Goal: Task Accomplishment & Management: Complete application form

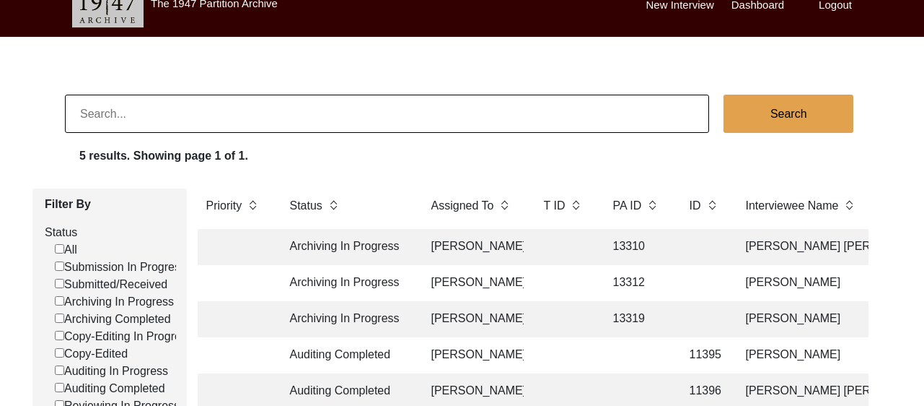
scroll to position [17, 0]
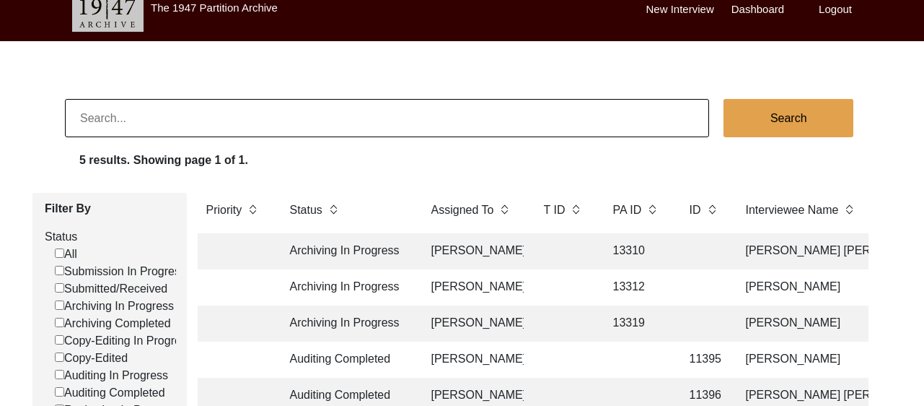
click at [56, 271] on input "Submission In Progress" at bounding box center [59, 270] width 9 height 9
checkbox input "false"
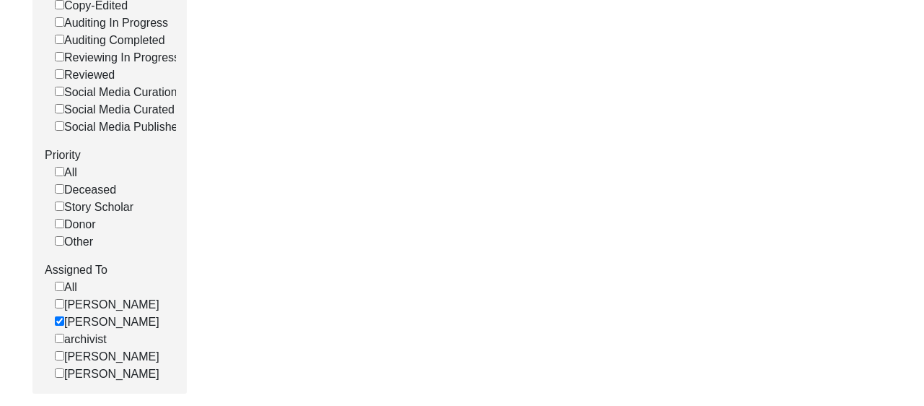
scroll to position [455, 0]
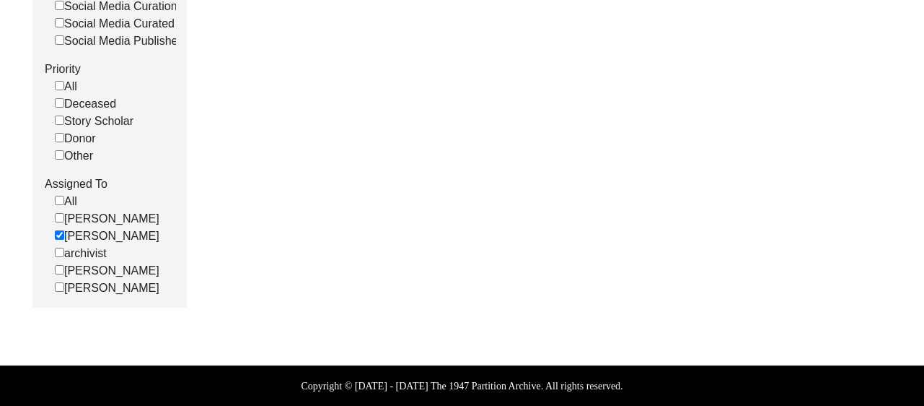
click at [56, 240] on input "[PERSON_NAME]" at bounding box center [59, 234] width 9 height 9
checkbox input "false"
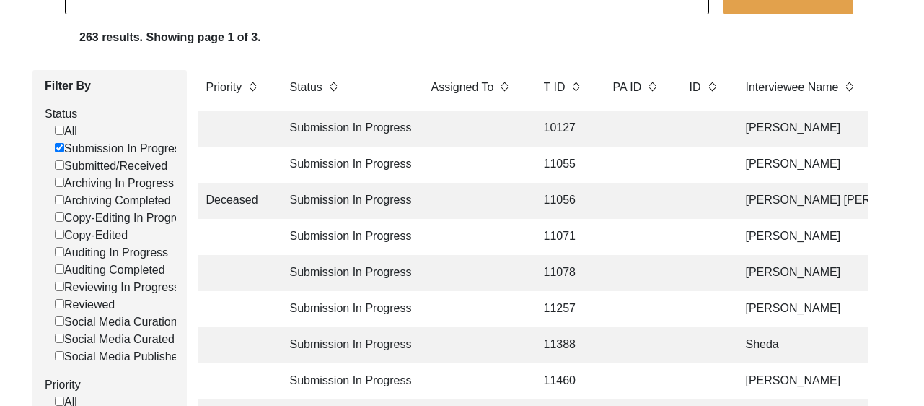
scroll to position [0, 0]
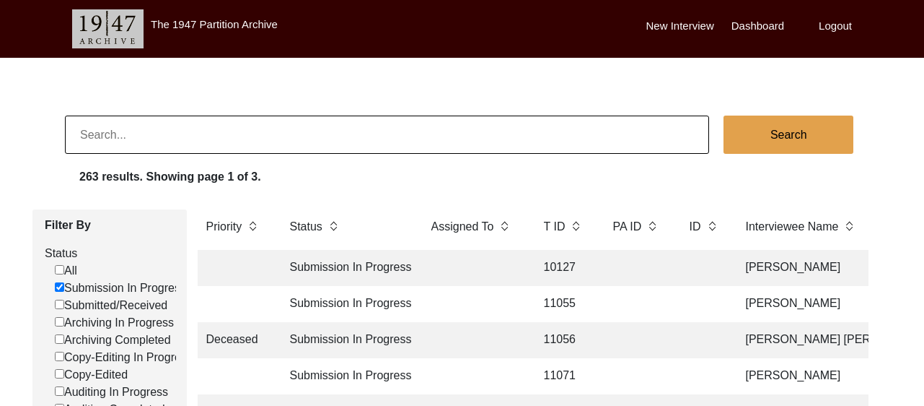
click at [489, 267] on td at bounding box center [473, 268] width 101 height 36
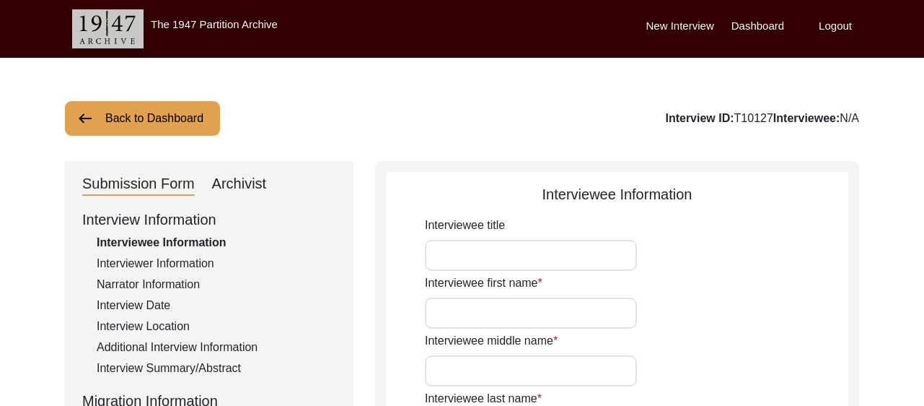
type input "[PERSON_NAME]"
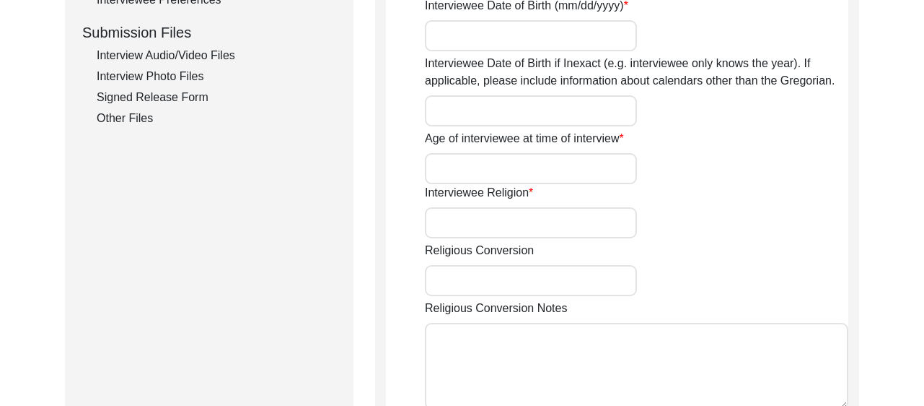
scroll to position [786, 0]
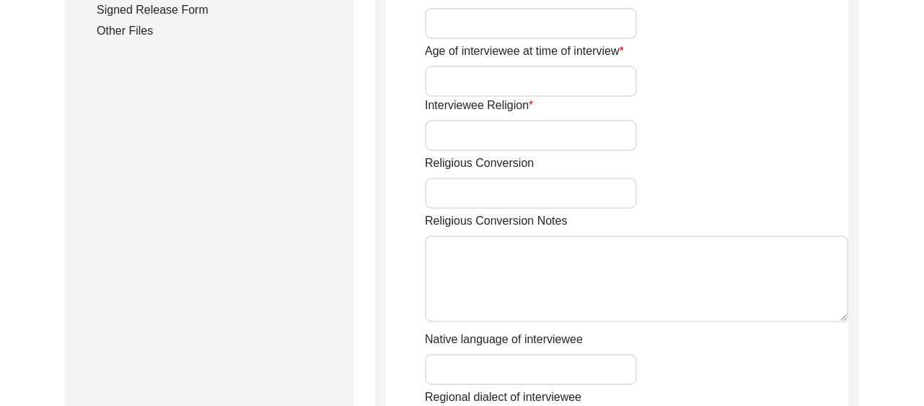
click at [135, 27] on div "Other Files" at bounding box center [217, 30] width 240 height 17
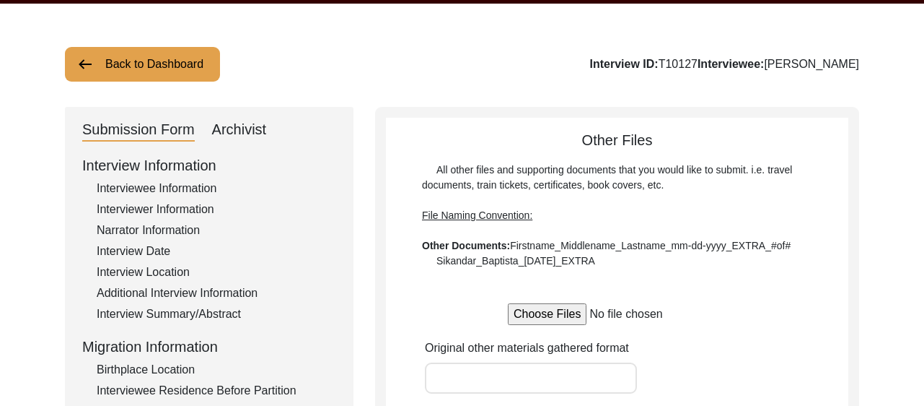
scroll to position [0, 0]
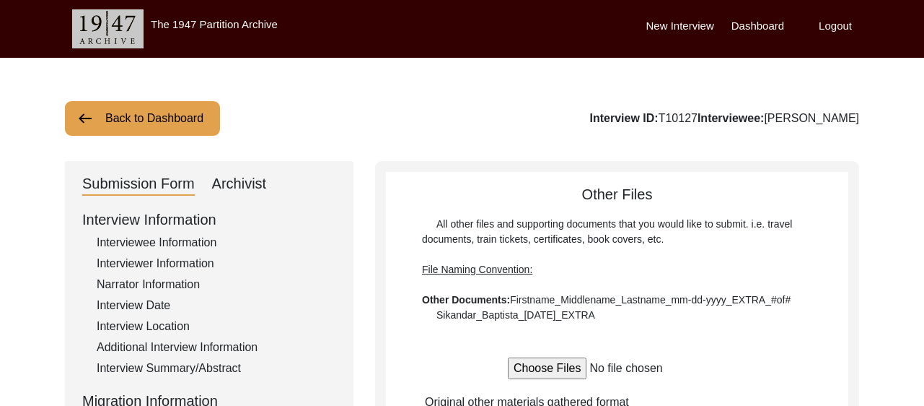
click at [136, 106] on button "Back to Dashboard" at bounding box center [142, 118] width 155 height 35
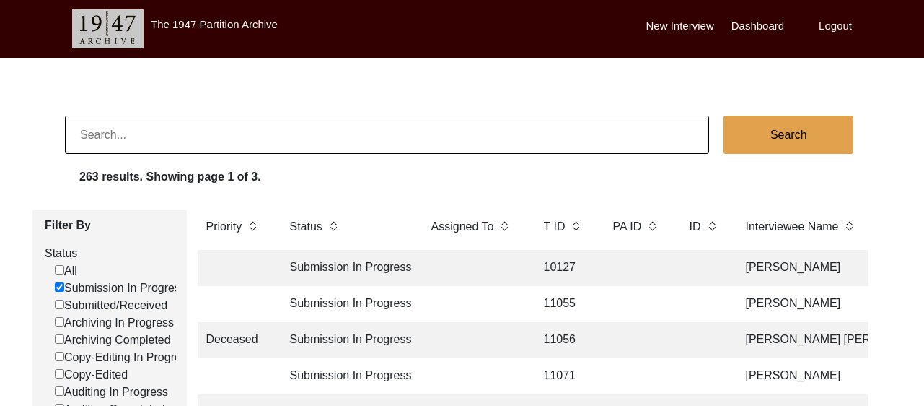
click at [63, 307] on input "Submitted/Received" at bounding box center [59, 304] width 9 height 9
checkbox input "false"
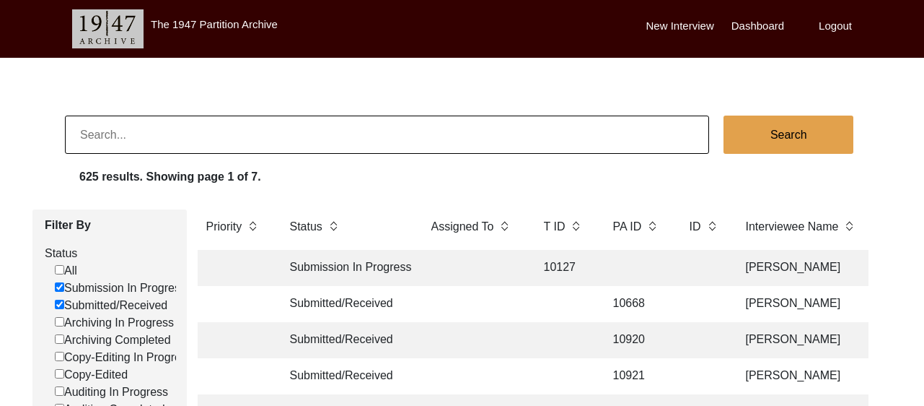
click at [63, 284] on input "Submission In Progress" at bounding box center [59, 286] width 9 height 9
checkbox input "false"
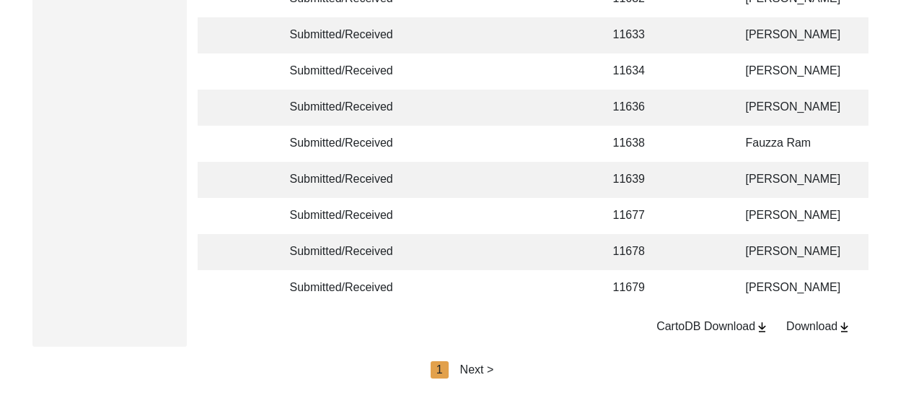
scroll to position [3634, 0]
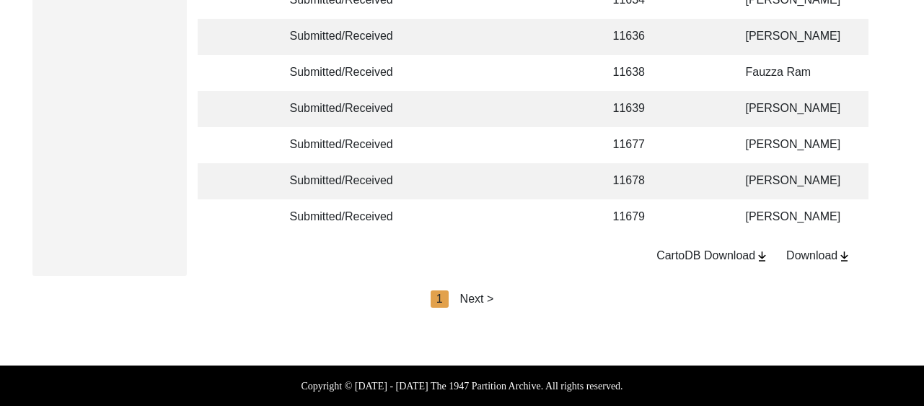
click at [482, 294] on div "Next >" at bounding box center [477, 298] width 34 height 17
click at [510, 298] on div "Next >" at bounding box center [511, 298] width 34 height 17
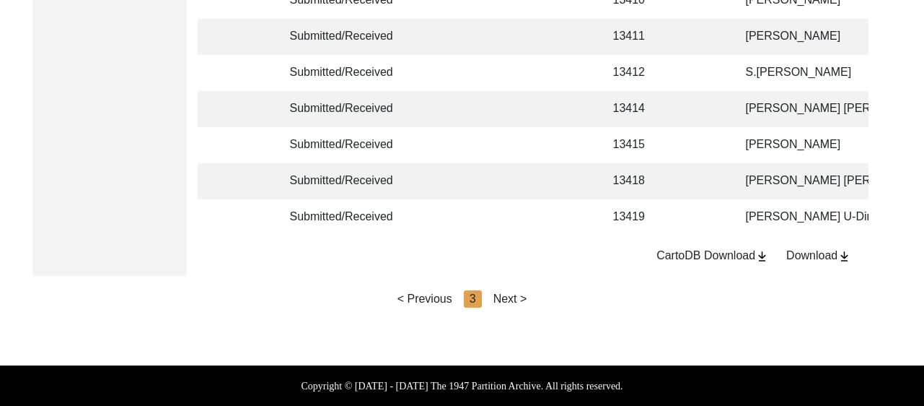
click at [504, 298] on div "Next >" at bounding box center [511, 298] width 34 height 17
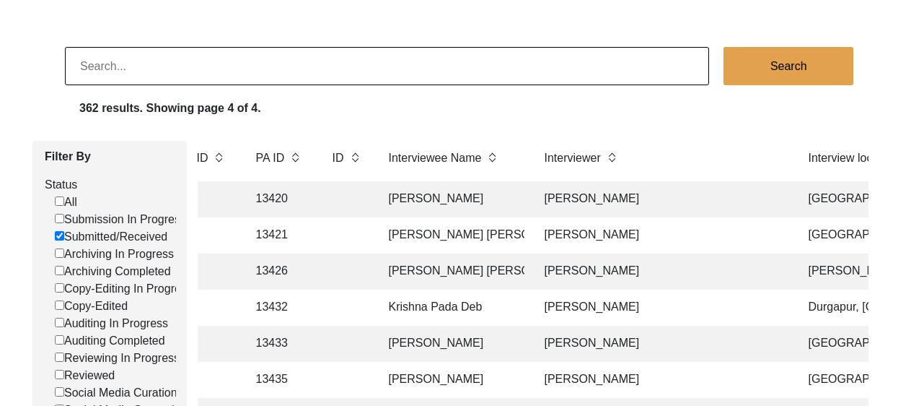
scroll to position [0, 0]
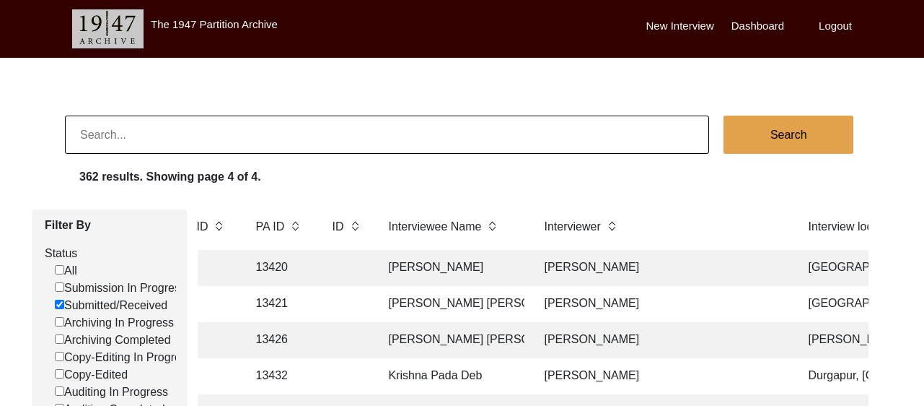
click at [57, 305] on input "Submitted/Received" at bounding box center [59, 304] width 9 height 9
checkbox input "false"
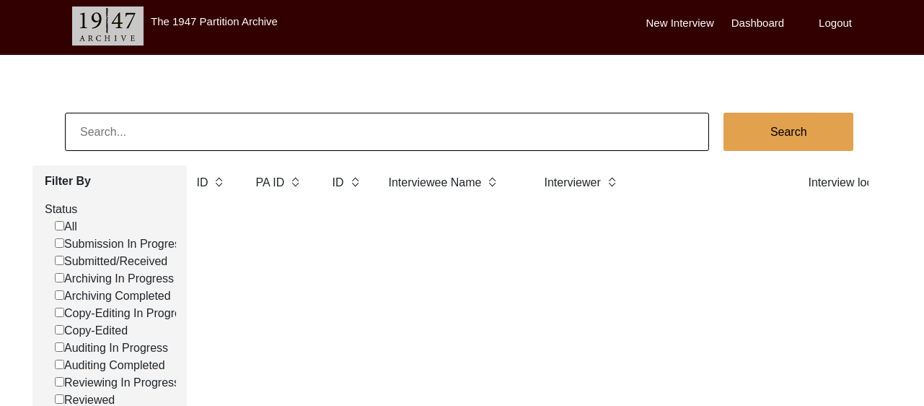
scroll to position [10, 0]
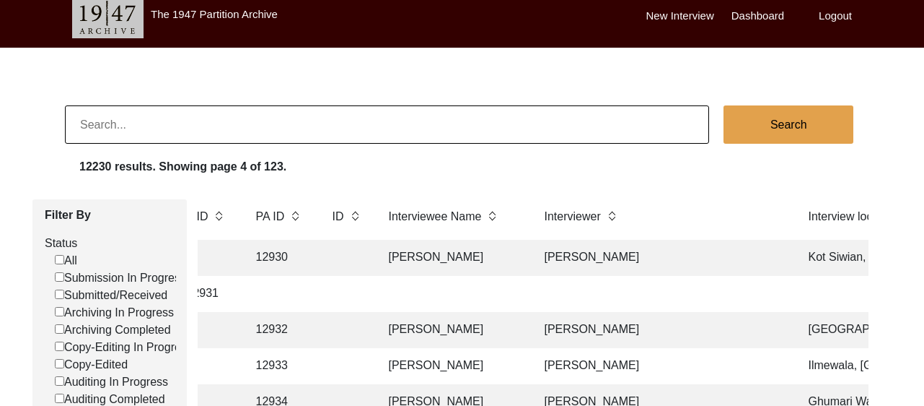
click at [59, 315] on input "Archiving In Progress" at bounding box center [59, 311] width 9 height 9
checkbox input "false"
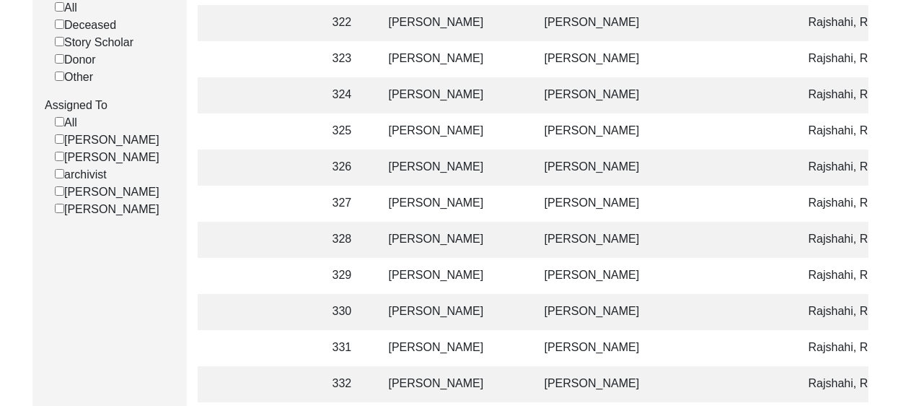
scroll to position [548, 0]
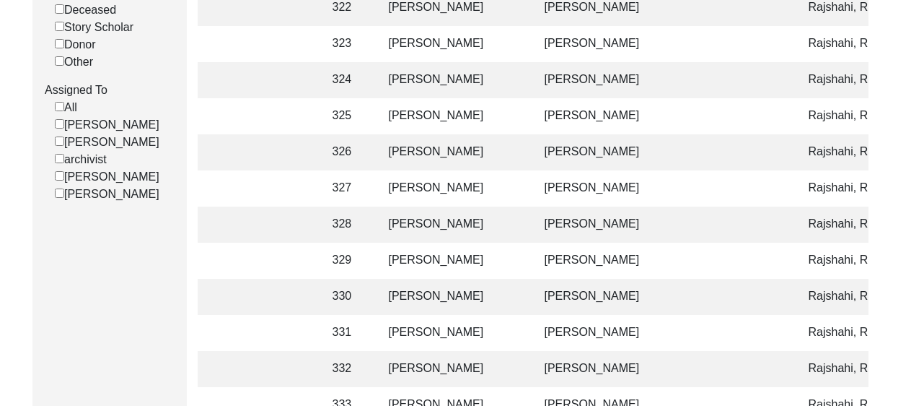
click at [57, 146] on input "[PERSON_NAME]" at bounding box center [59, 140] width 9 height 9
checkbox input "false"
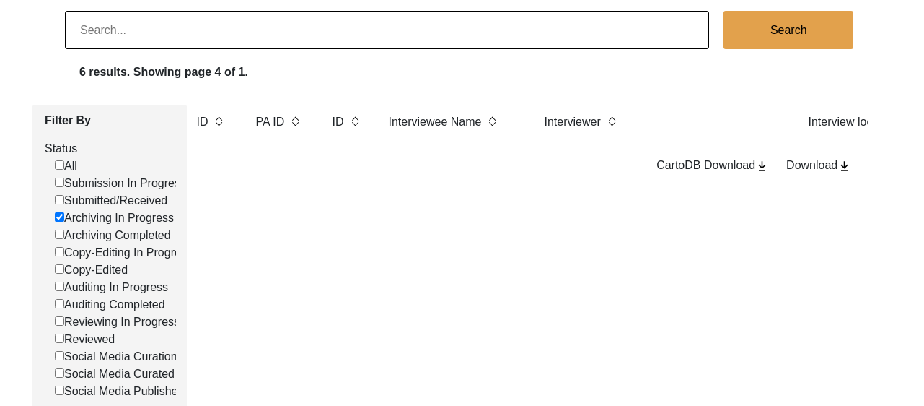
scroll to position [97, 0]
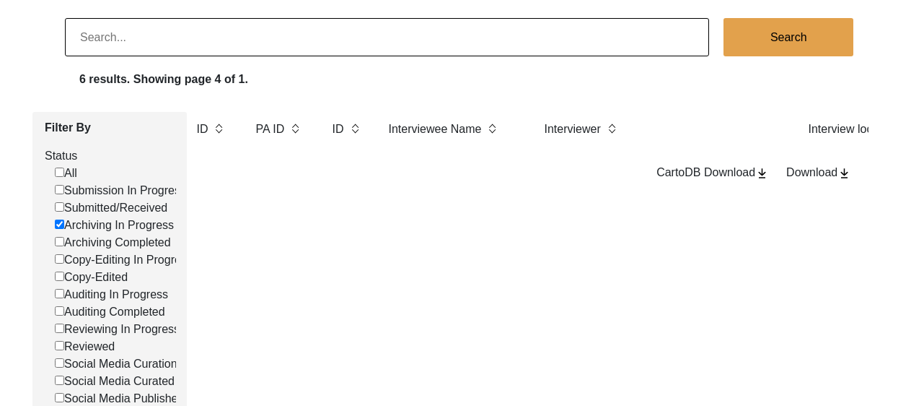
click at [57, 224] on input "Archiving In Progress" at bounding box center [59, 223] width 9 height 9
checkbox input "false"
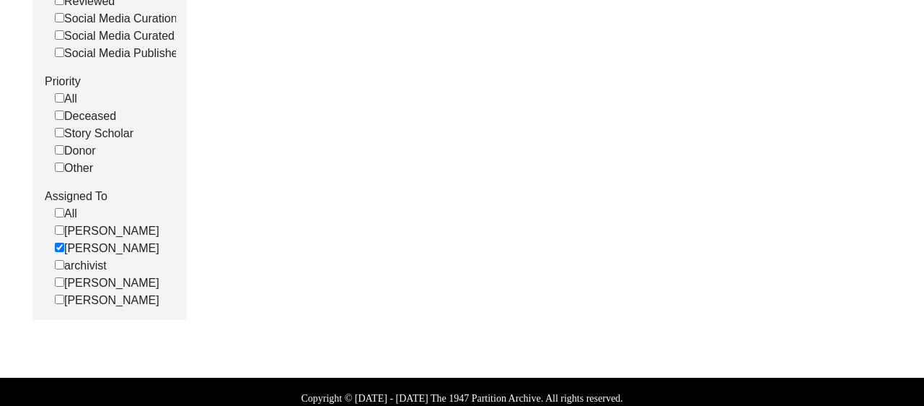
scroll to position [476, 0]
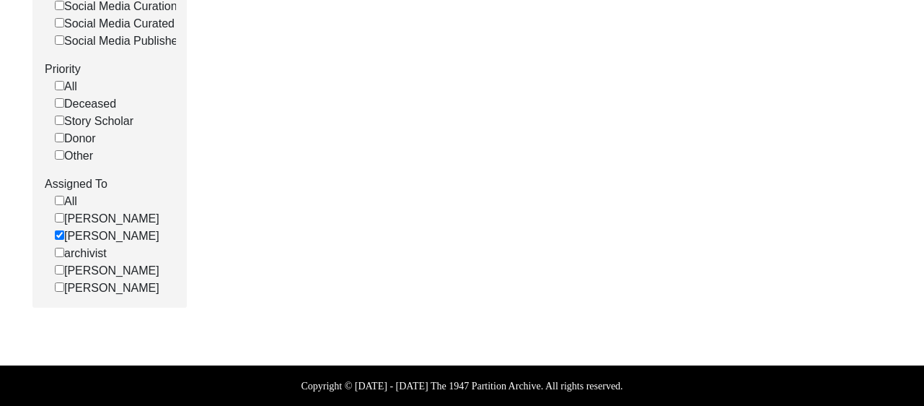
click at [59, 230] on input "[PERSON_NAME]" at bounding box center [59, 234] width 9 height 9
checkbox input "false"
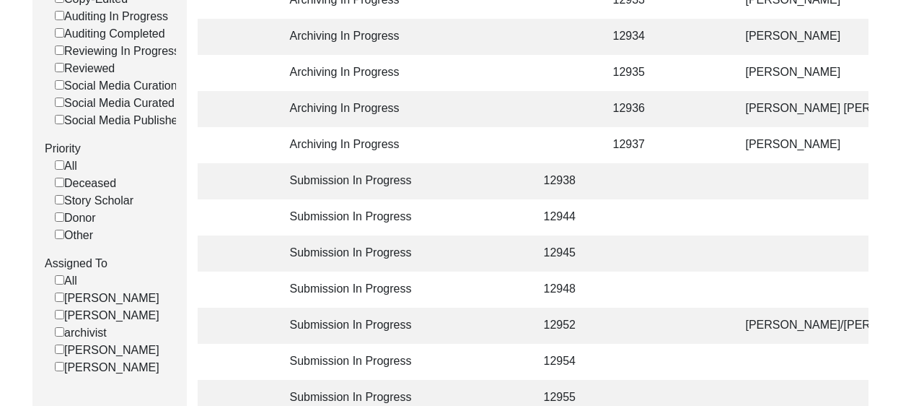
scroll to position [548, 0]
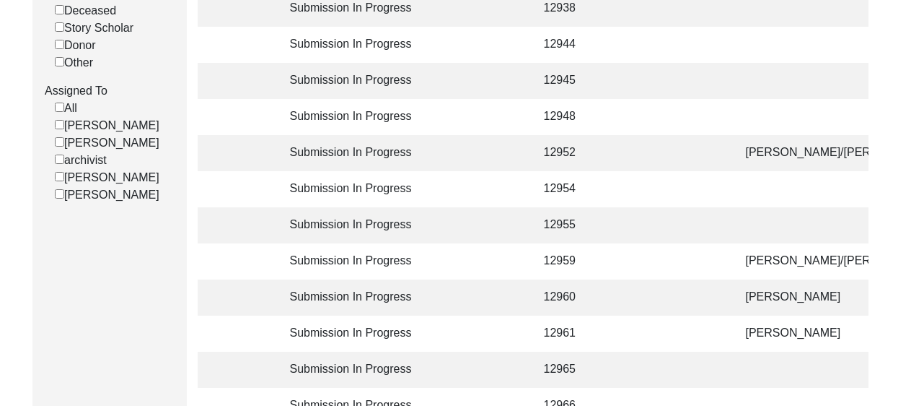
click at [53, 152] on div "[PERSON_NAME]" at bounding box center [113, 142] width 126 height 17
click at [58, 147] on input "[PERSON_NAME]" at bounding box center [59, 141] width 9 height 9
checkbox input "false"
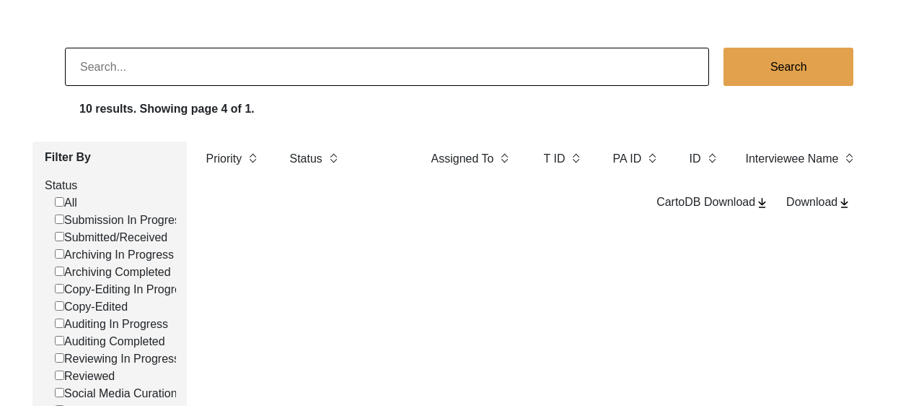
scroll to position [0, 0]
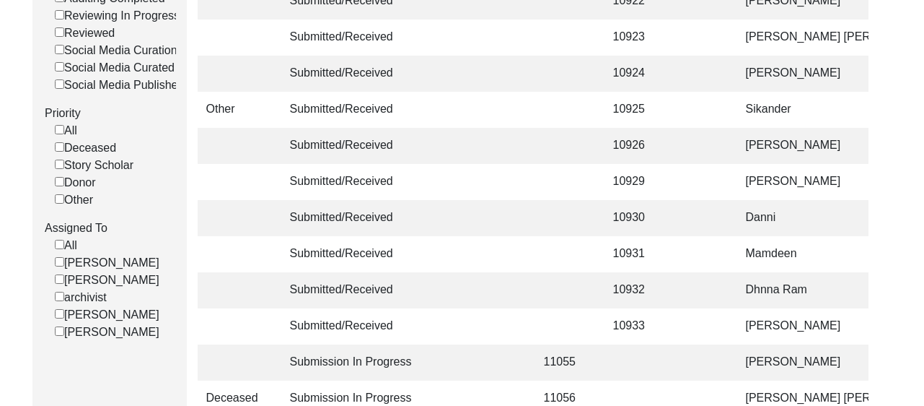
scroll to position [318, 0]
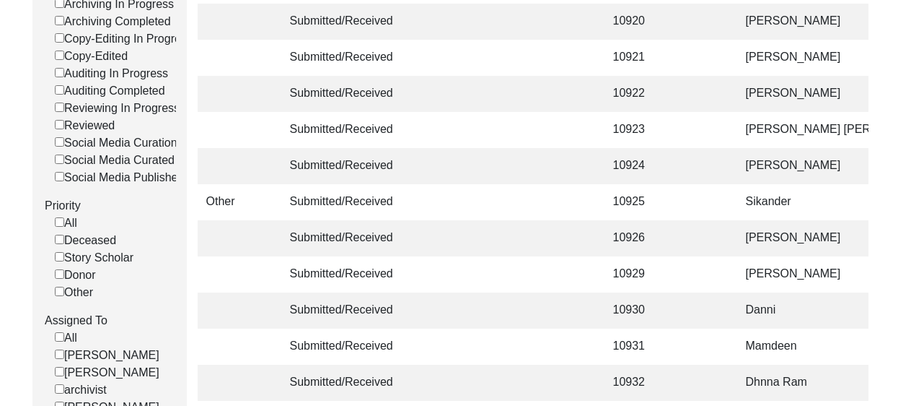
click at [63, 376] on input "[PERSON_NAME]" at bounding box center [59, 371] width 9 height 9
checkbox input "false"
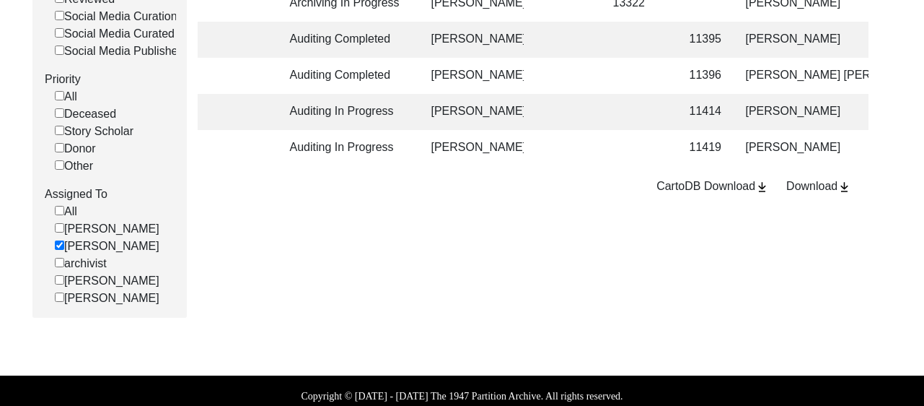
scroll to position [476, 0]
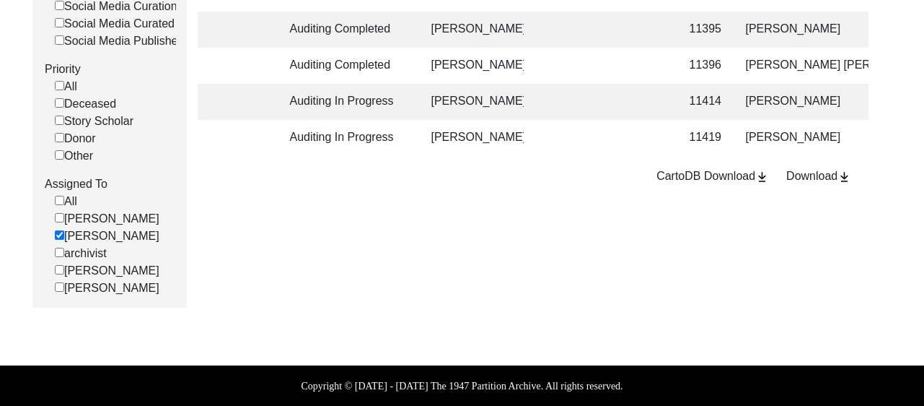
click at [58, 230] on input "[PERSON_NAME]" at bounding box center [59, 234] width 9 height 9
checkbox input "false"
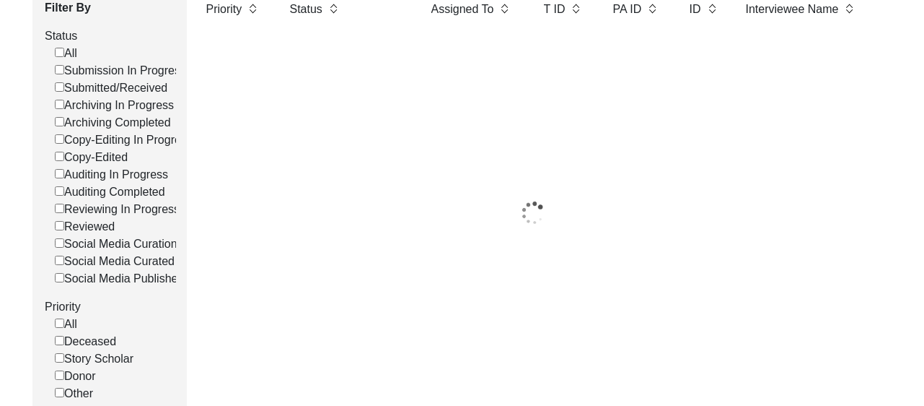
scroll to position [217, 0]
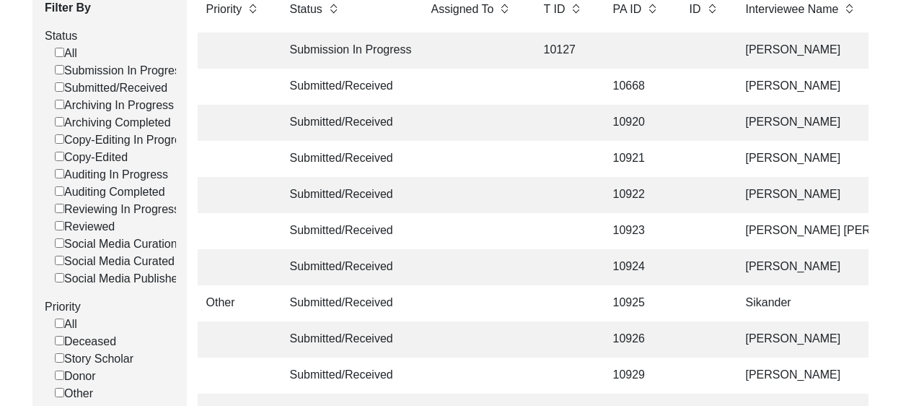
click at [56, 87] on input "Submitted/Received" at bounding box center [59, 86] width 9 height 9
checkbox input "false"
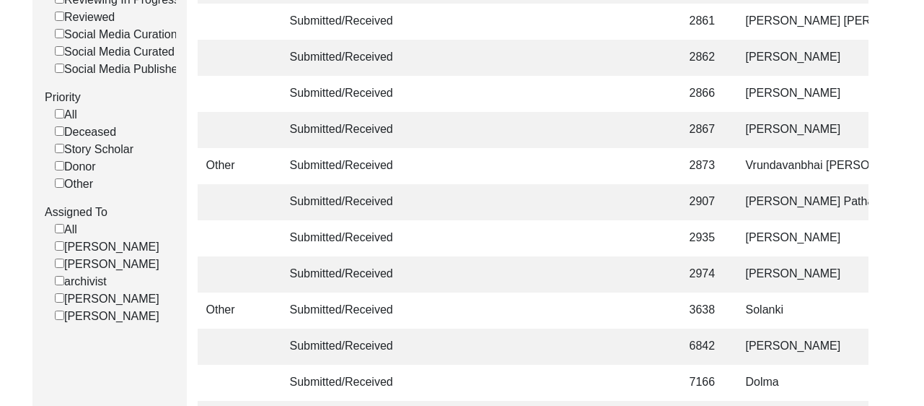
scroll to position [282, 0]
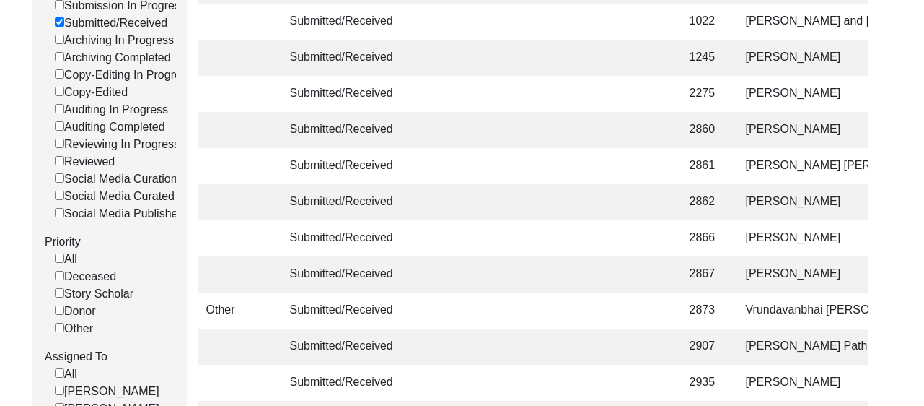
click at [57, 19] on input "Submitted/Received" at bounding box center [59, 21] width 9 height 9
checkbox input "false"
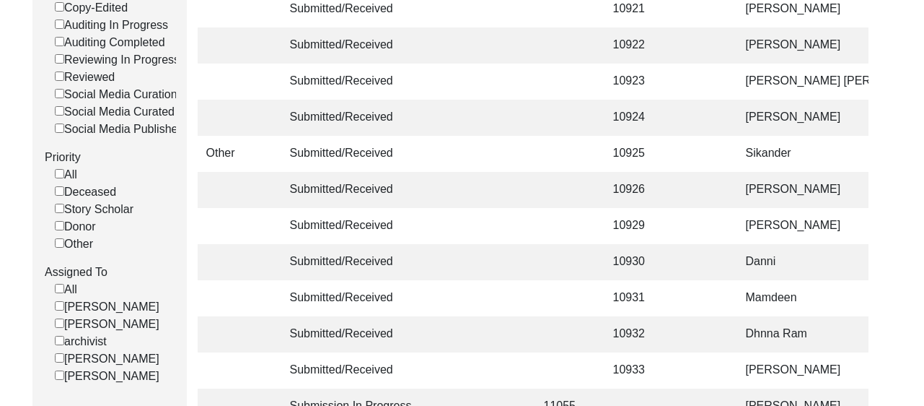
scroll to position [440, 0]
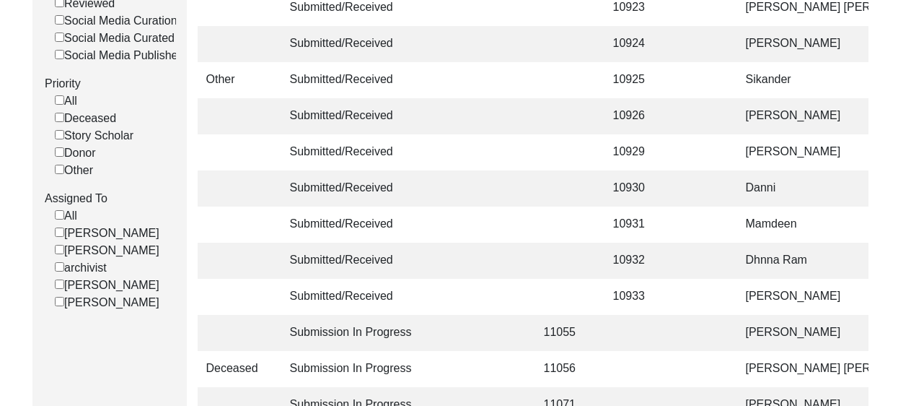
click at [58, 254] on input "[PERSON_NAME]" at bounding box center [59, 249] width 9 height 9
checkbox input "false"
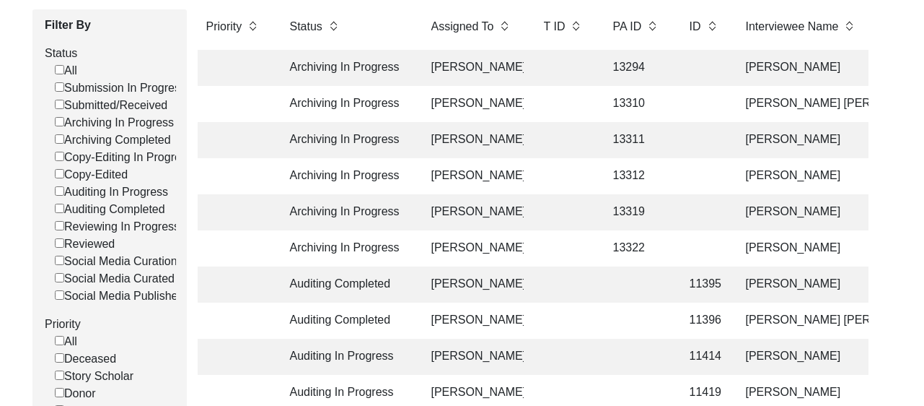
scroll to position [203, 0]
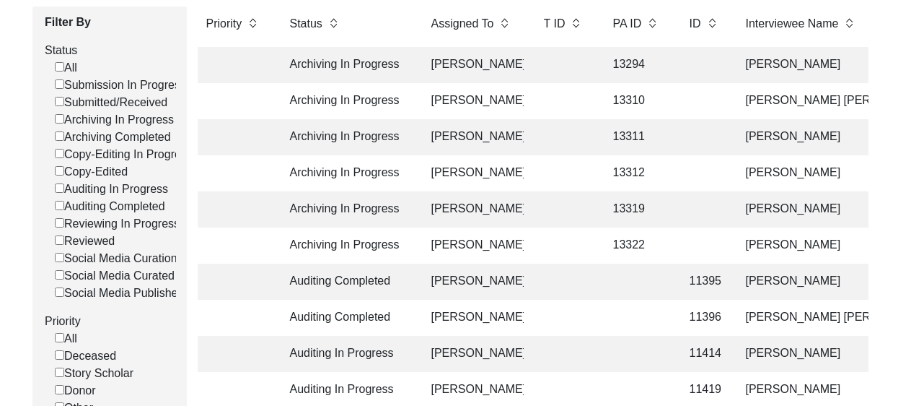
click at [564, 73] on td at bounding box center [564, 65] width 58 height 36
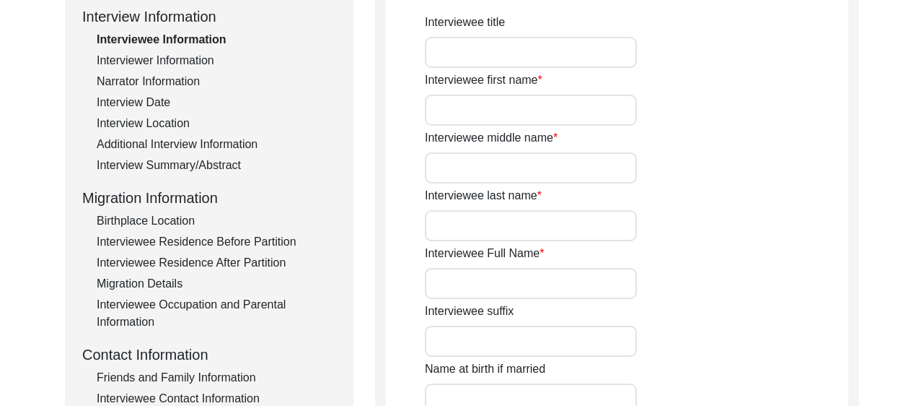
type input "Sardar"
type input "[PERSON_NAME]"
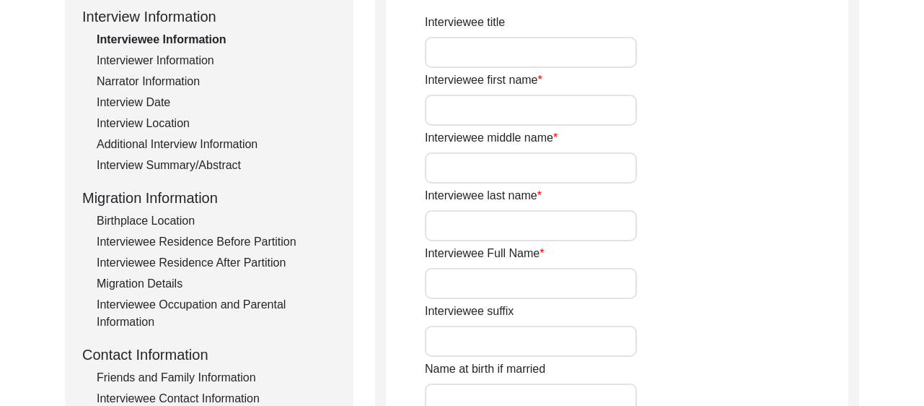
type input "None"
type input "not applicable"
type input "None"
type input "[DATE]"
type input "94"
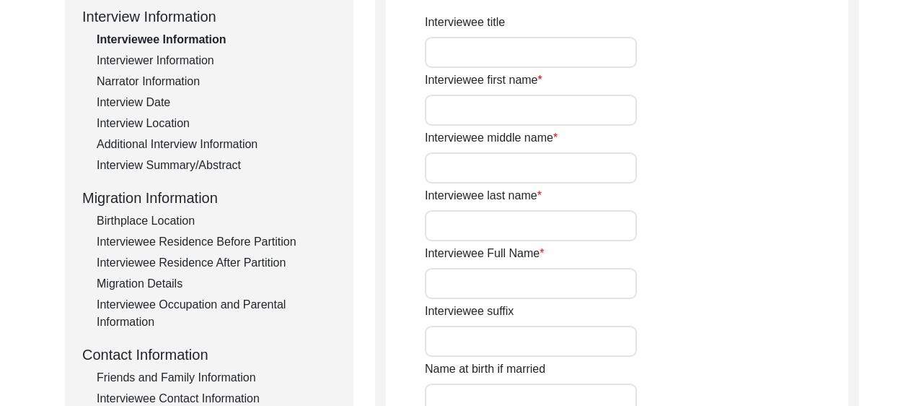
type input "[DEMOGRAPHIC_DATA]"
type input "Not applicable"
type textarea "Not applicable"
type input "Panjabi"
type input "Gurmukhi"
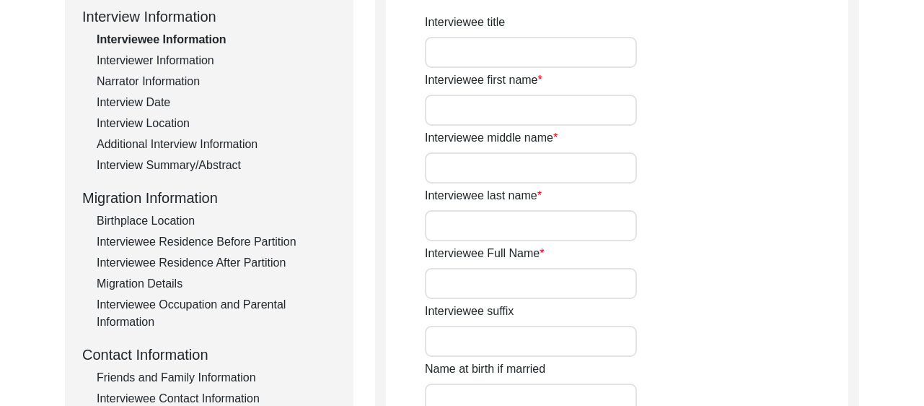
type input "[DEMOGRAPHIC_DATA]"
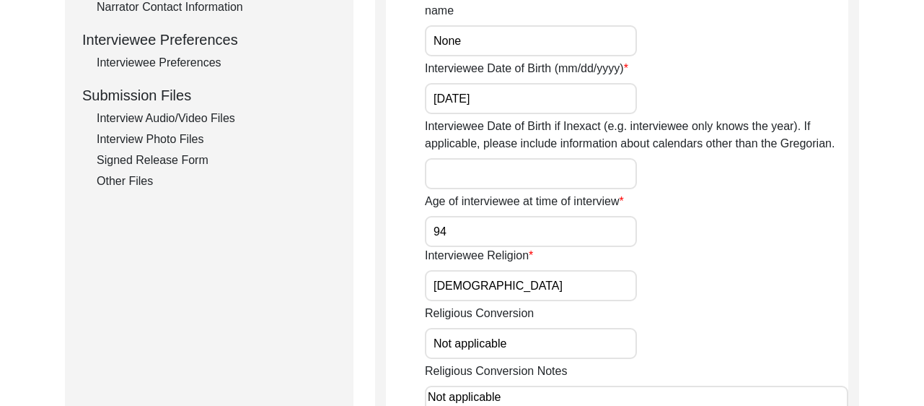
scroll to position [637, 0]
click at [147, 178] on div "Other Files" at bounding box center [217, 180] width 240 height 17
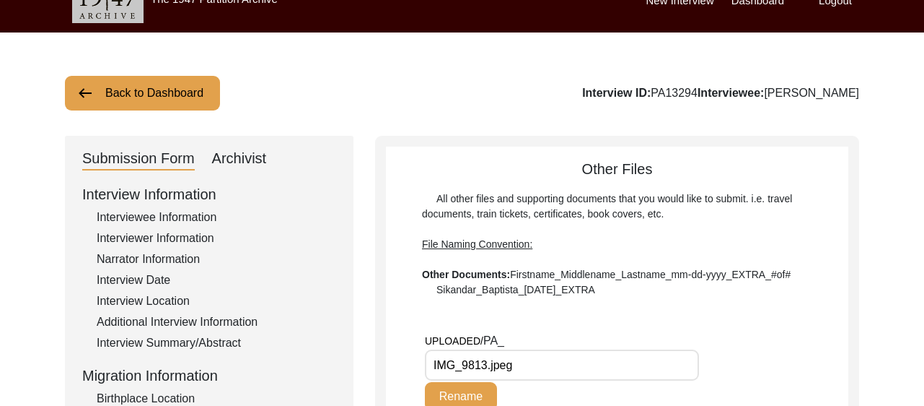
scroll to position [0, 0]
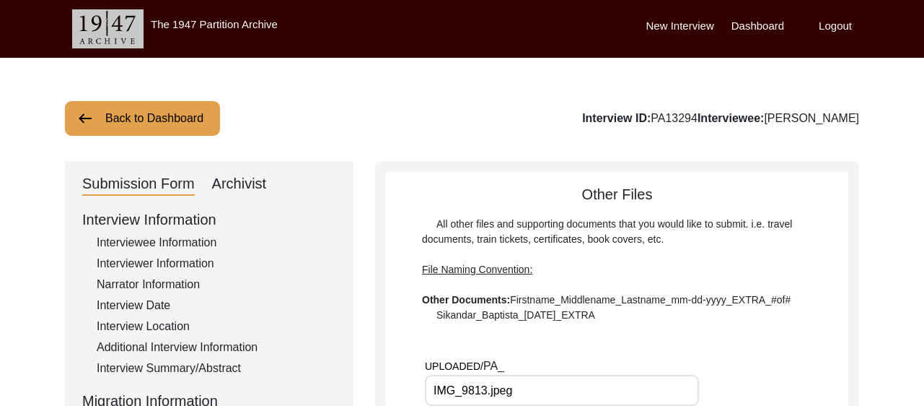
click at [183, 128] on button "Back to Dashboard" at bounding box center [142, 118] width 155 height 35
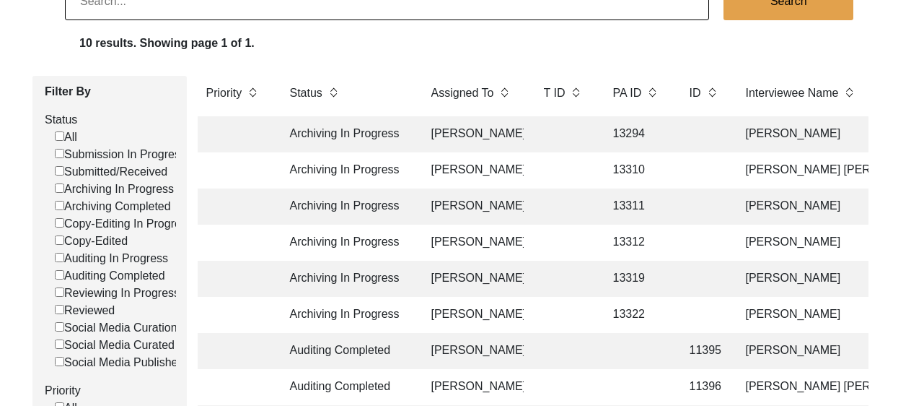
scroll to position [136, 0]
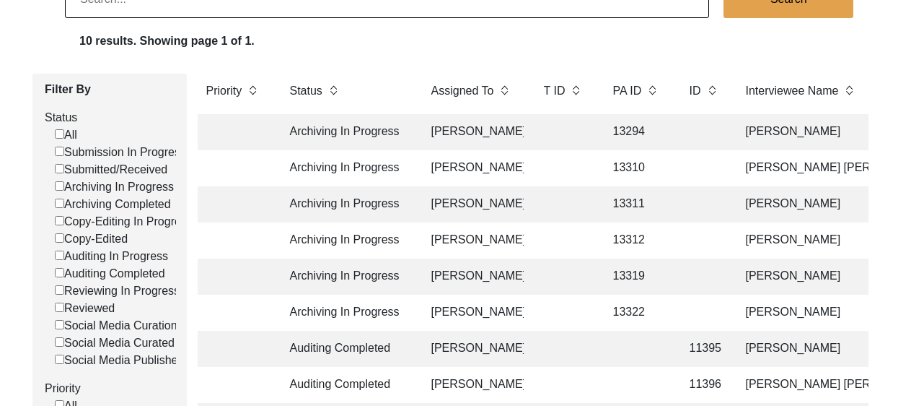
click at [577, 121] on td at bounding box center [564, 132] width 58 height 36
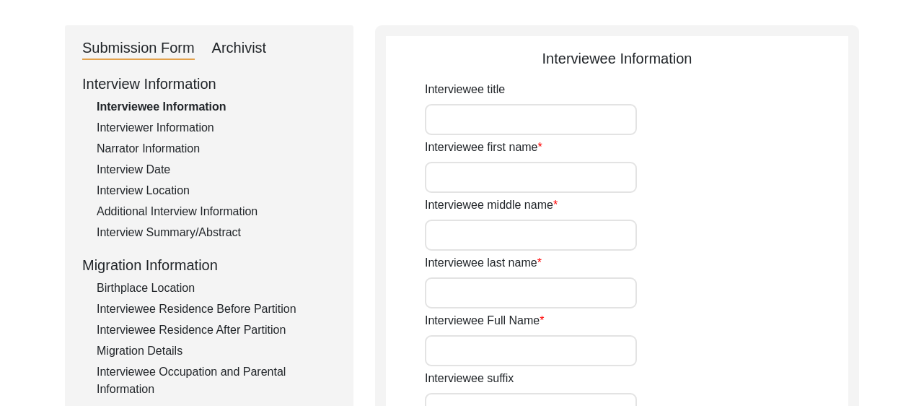
type input "Sardar"
type input "[PERSON_NAME]"
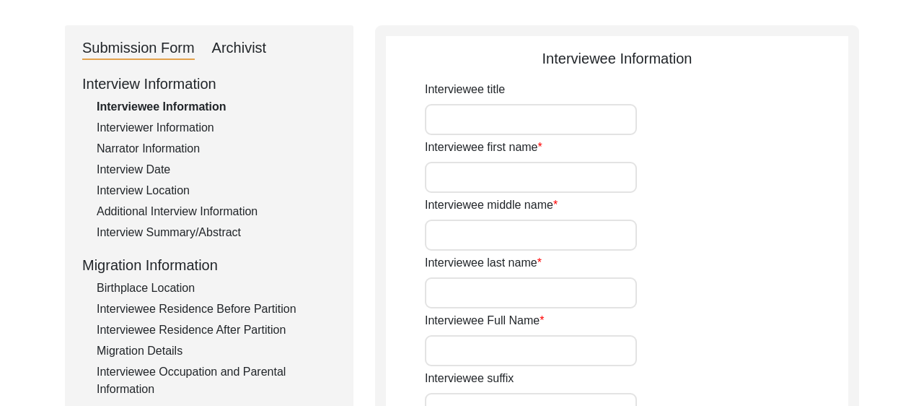
type input "None"
type input "not applicable"
type input "None"
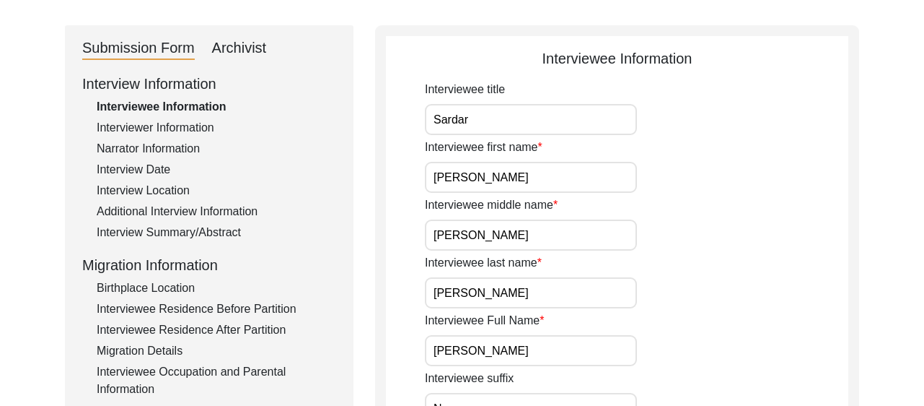
type input "[DATE]"
type input "94"
type input "[DEMOGRAPHIC_DATA]"
type input "Not applicable"
type textarea "Not applicable"
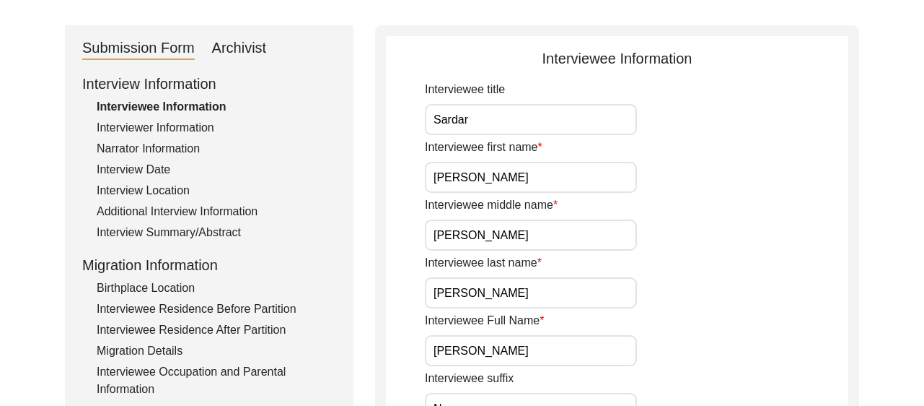
type input "Panjabi"
type input "Gurmukhi"
type input "[DEMOGRAPHIC_DATA]"
click at [236, 45] on div "Archivist" at bounding box center [239, 48] width 55 height 23
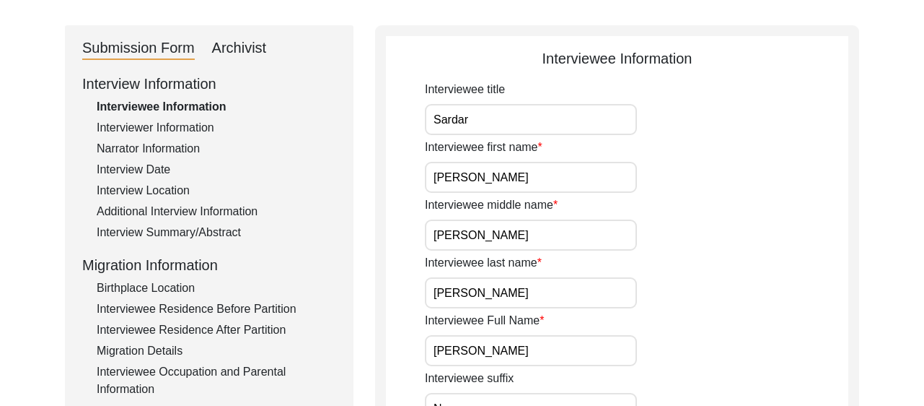
select select "442"
select select "Archiving In Progress"
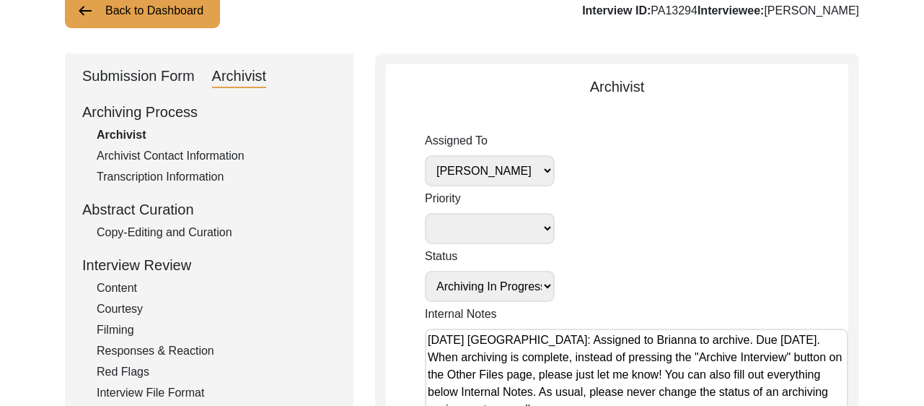
scroll to position [89, 0]
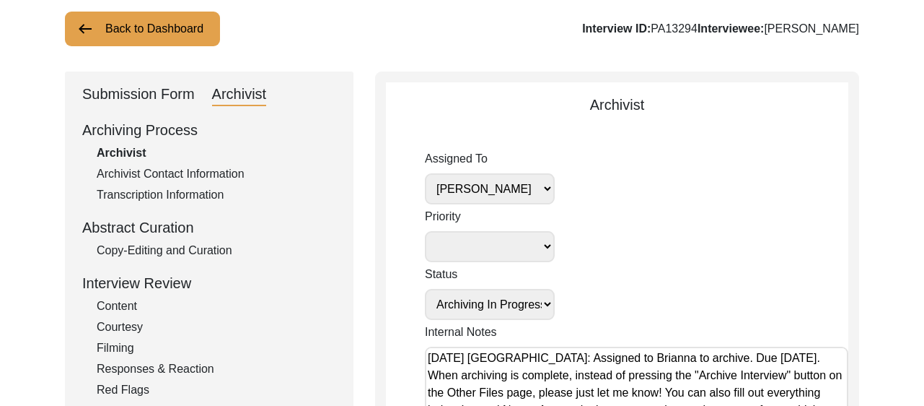
click at [77, 22] on img at bounding box center [84, 28] width 17 height 17
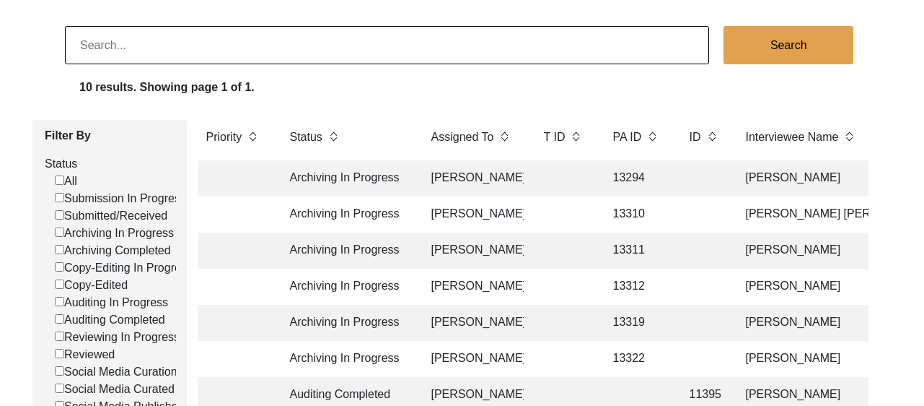
click at [479, 227] on td "[PERSON_NAME]" at bounding box center [473, 214] width 101 height 36
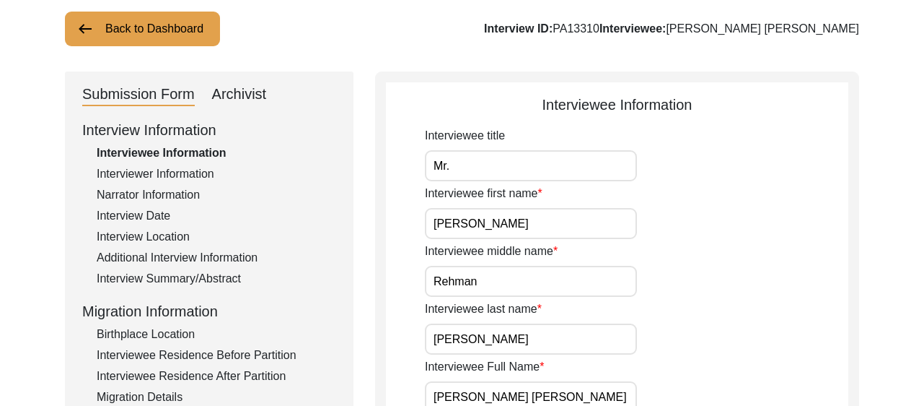
click at [221, 93] on div "Archivist" at bounding box center [239, 94] width 55 height 23
select select "442"
select select "Archiving In Progress"
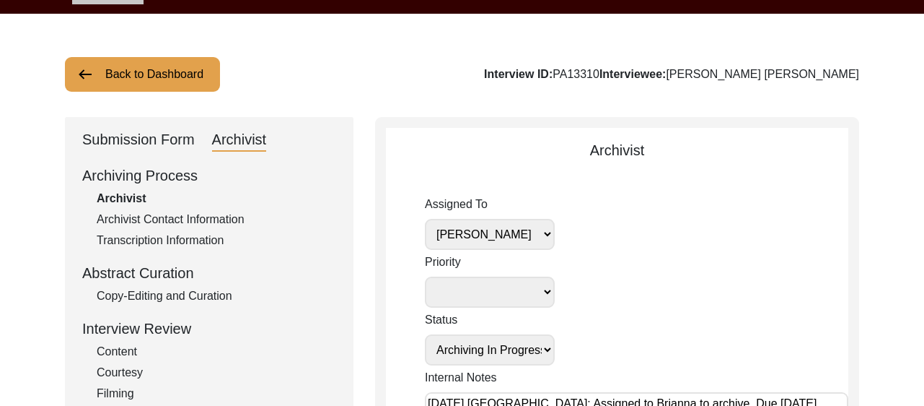
scroll to position [33, 0]
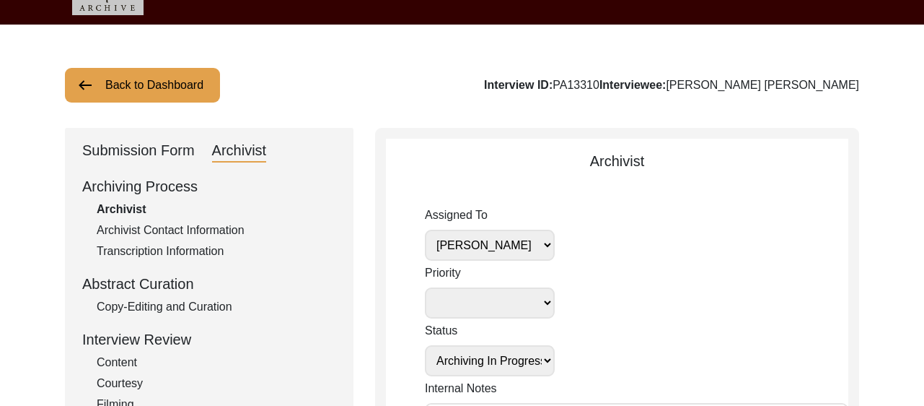
click at [132, 149] on div "Submission Form" at bounding box center [138, 150] width 113 height 23
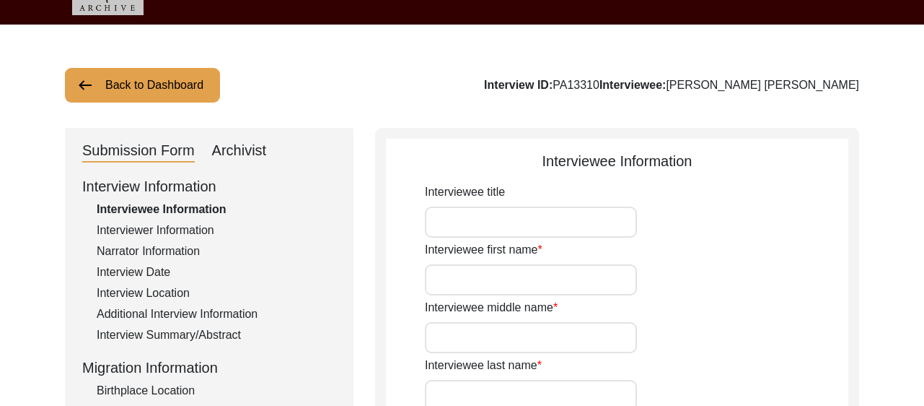
type input "Mr."
type input "[PERSON_NAME]"
type input "Rehman"
type input "[PERSON_NAME]"
type input "[PERSON_NAME] [PERSON_NAME]"
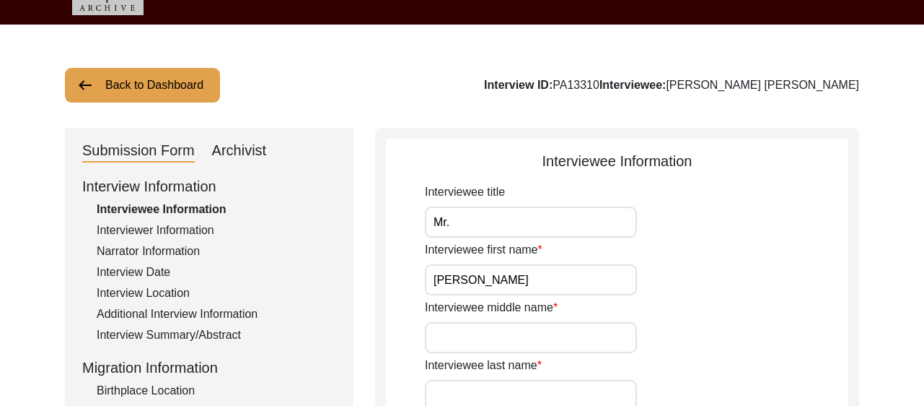
type input "N/A"
type input "[PERSON_NAME]"
type input "1940"
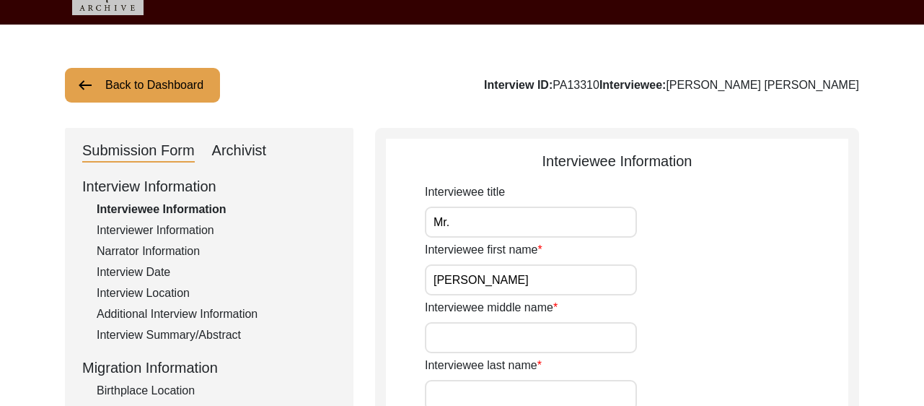
type input "85"
type input "[DEMOGRAPHIC_DATA]"
type input "N/A"
type textarea "N/A"
type input "Punjabi"
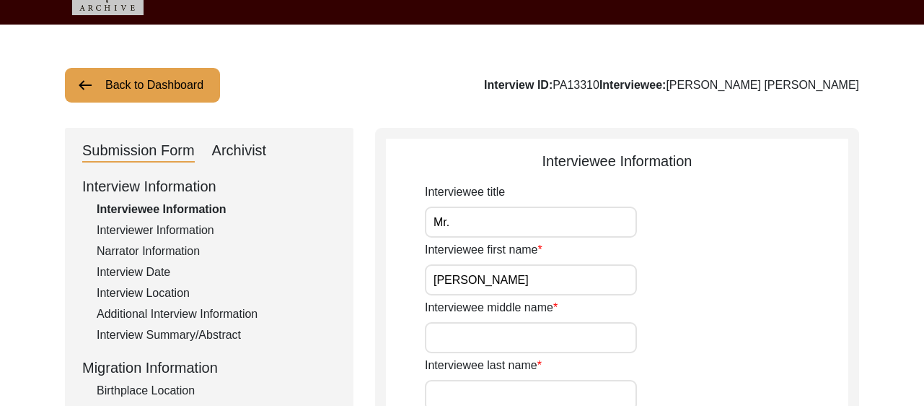
type input "Malwai"
type input "[DEMOGRAPHIC_DATA]"
type input "Jut [PERSON_NAME]"
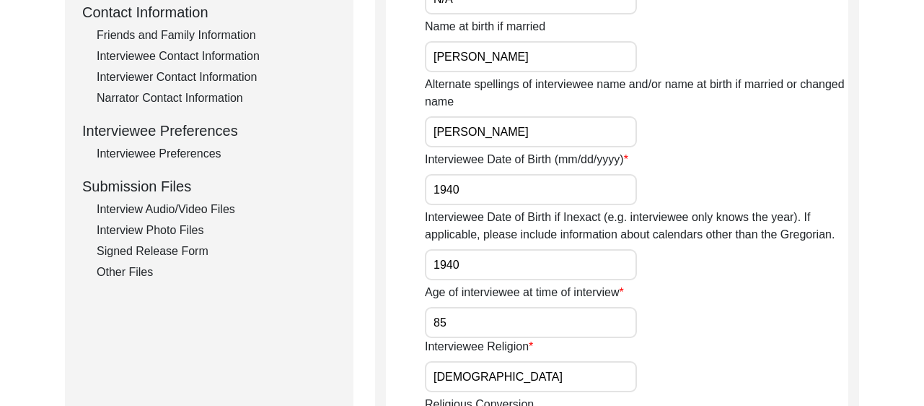
scroll to position [719, 0]
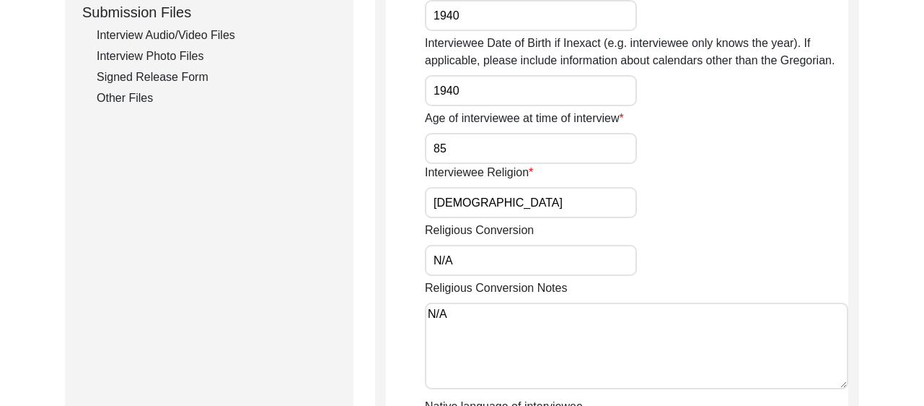
click at [138, 98] on div "Other Files" at bounding box center [217, 97] width 240 height 17
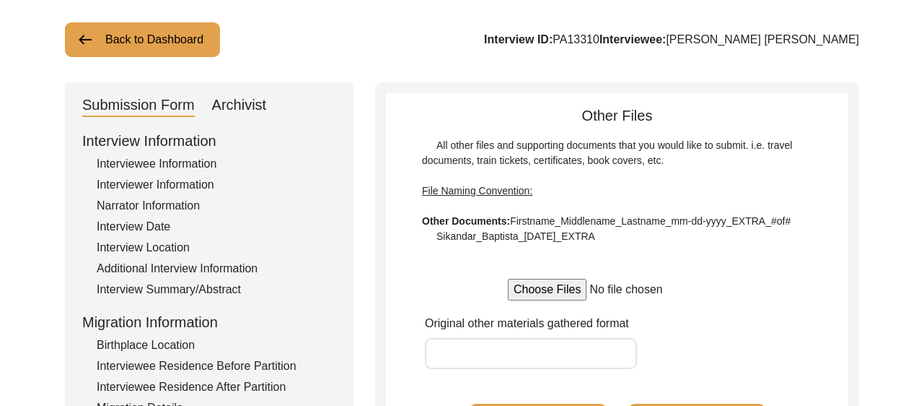
scroll to position [48, 0]
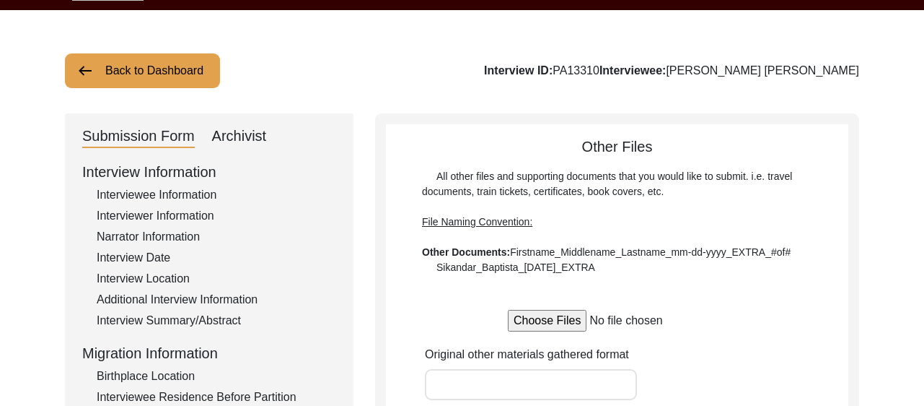
click at [232, 129] on div "Archivist" at bounding box center [239, 136] width 55 height 23
select select "442"
select select "Archiving In Progress"
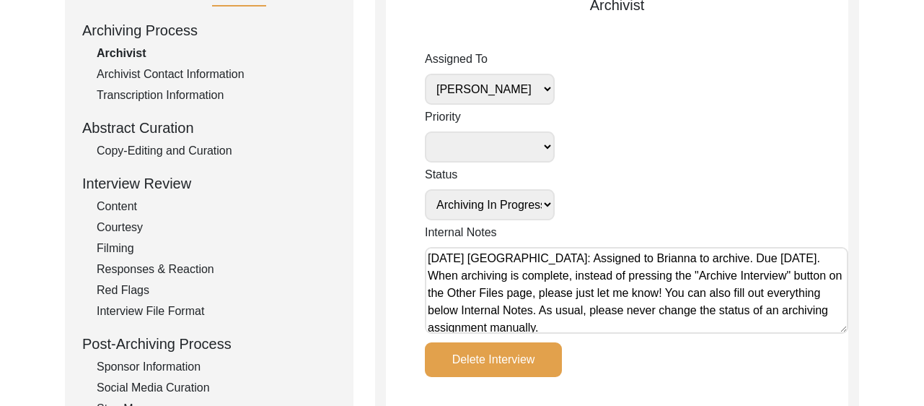
scroll to position [237, 0]
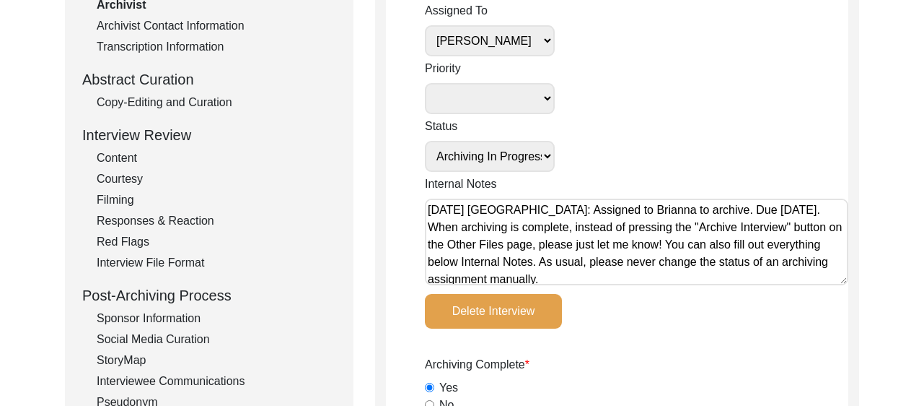
click at [542, 155] on select "Submission In Progress Submitted/Received Archiving In Progress Archiving Compl…" at bounding box center [490, 156] width 130 height 31
click at [533, 152] on select "Submission In Progress Submitted/Received Archiving In Progress Archiving Compl…" at bounding box center [490, 156] width 130 height 31
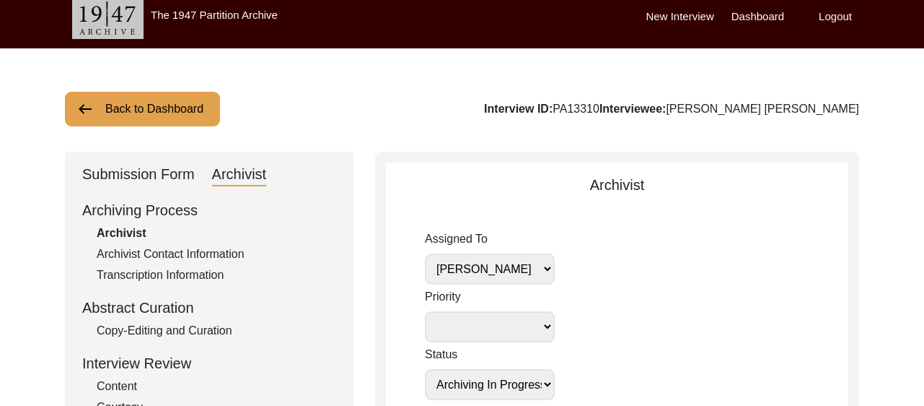
scroll to position [0, 0]
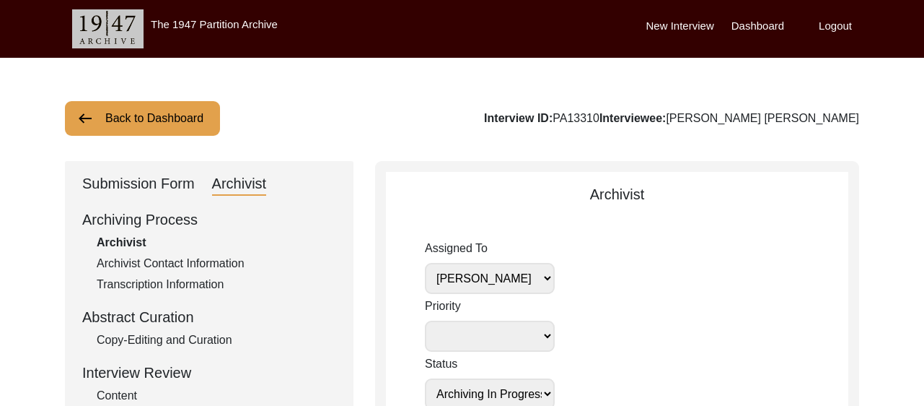
click at [131, 124] on button "Back to Dashboard" at bounding box center [142, 118] width 155 height 35
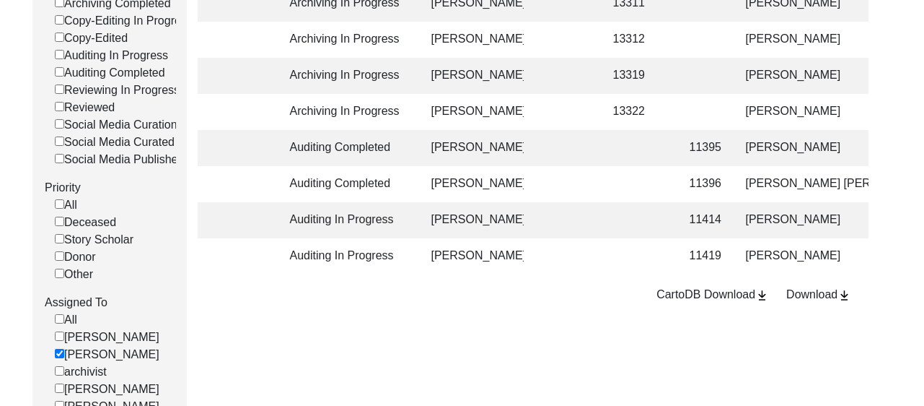
scroll to position [367, 0]
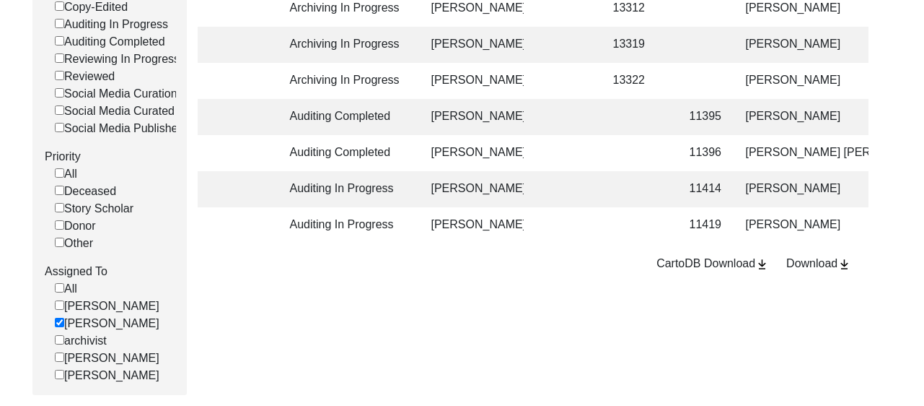
click at [57, 327] on input "[PERSON_NAME]" at bounding box center [59, 322] width 9 height 9
checkbox input "false"
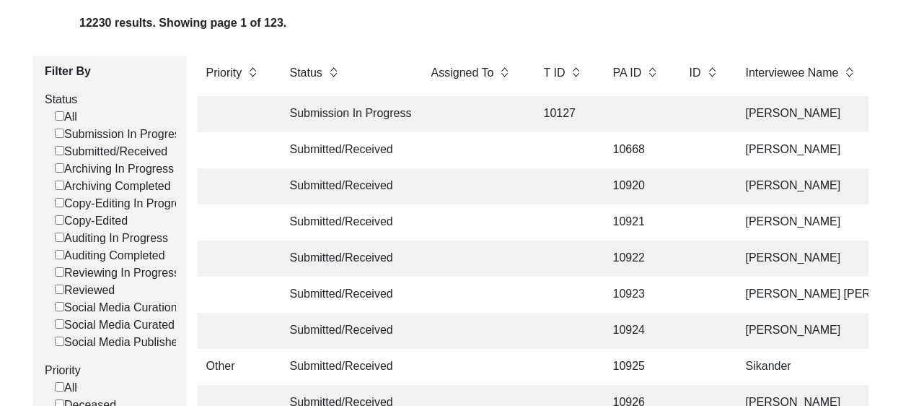
scroll to position [195, 0]
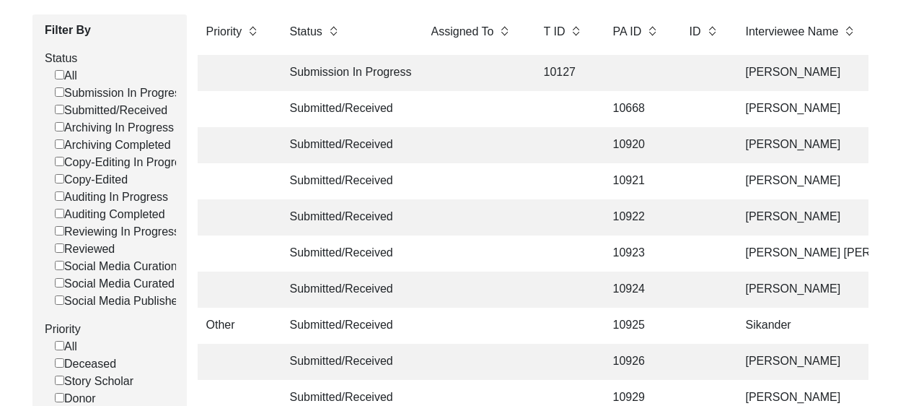
click at [56, 144] on input "Archiving Completed" at bounding box center [59, 143] width 9 height 9
checkbox input "false"
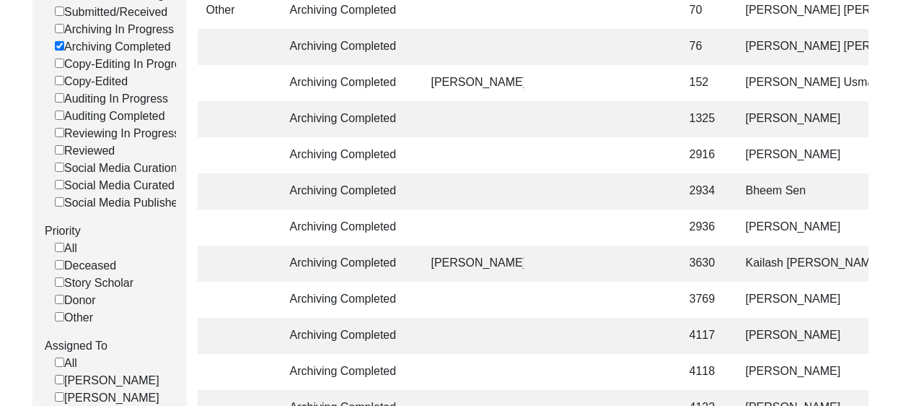
scroll to position [310, 0]
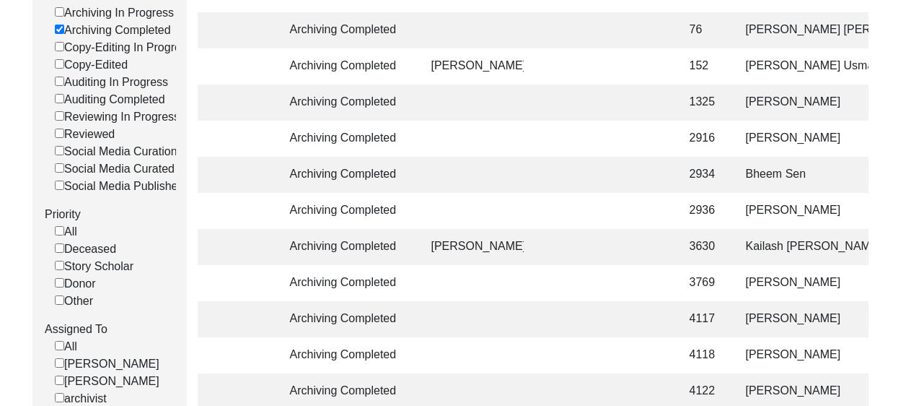
click at [58, 82] on input "Auditing In Progress" at bounding box center [59, 80] width 9 height 9
checkbox input "false"
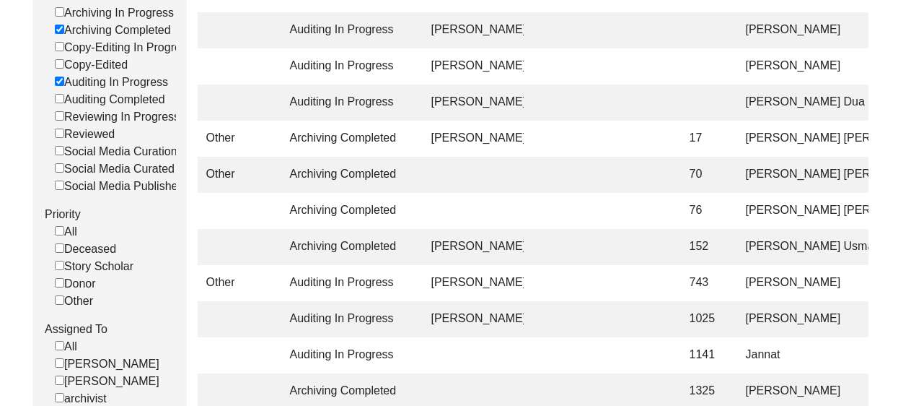
click at [62, 32] on input "Archiving Completed" at bounding box center [59, 29] width 9 height 9
checkbox input "false"
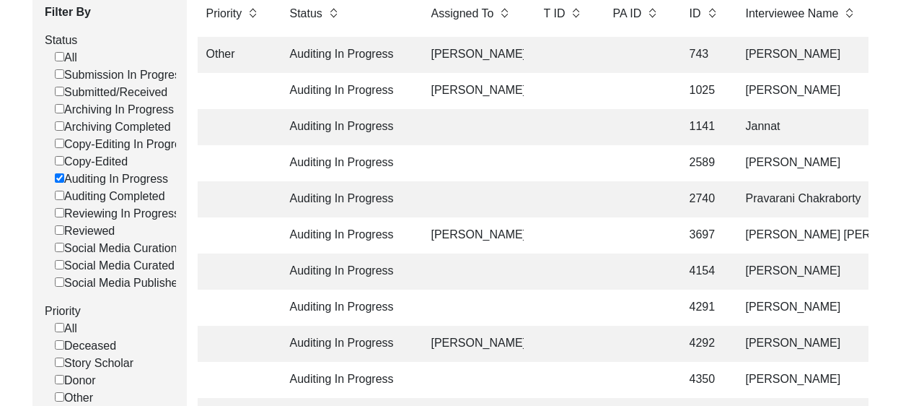
scroll to position [210, 0]
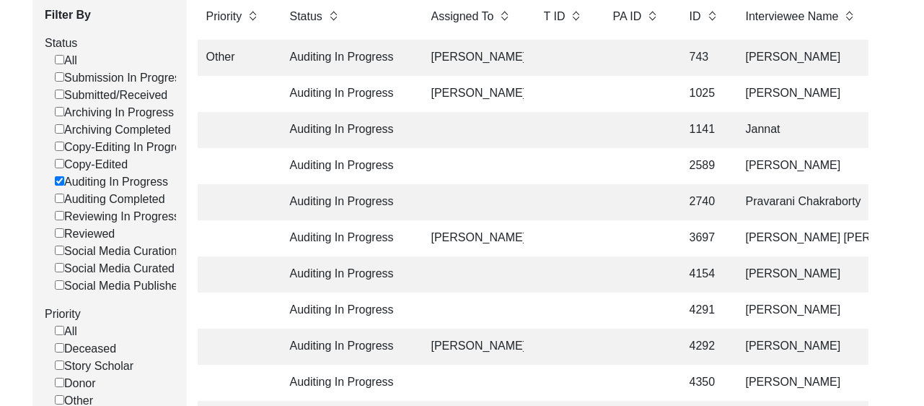
click at [58, 196] on input "Auditing Completed" at bounding box center [59, 197] width 9 height 9
checkbox input "false"
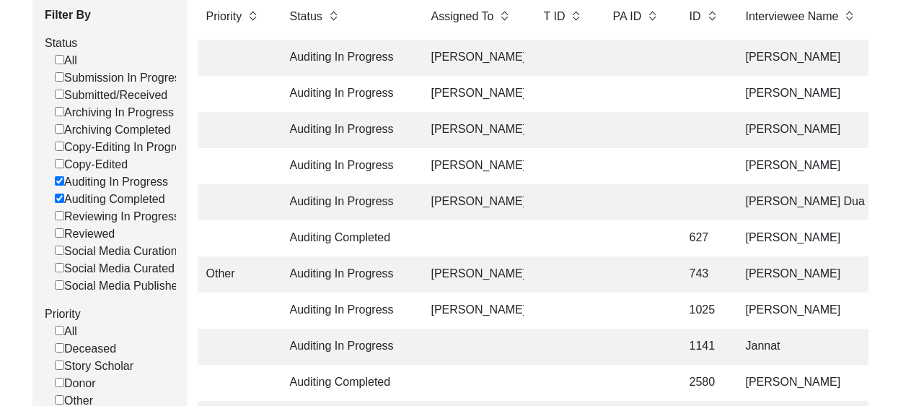
click at [59, 184] on input "Auditing In Progress" at bounding box center [59, 180] width 9 height 9
checkbox input "false"
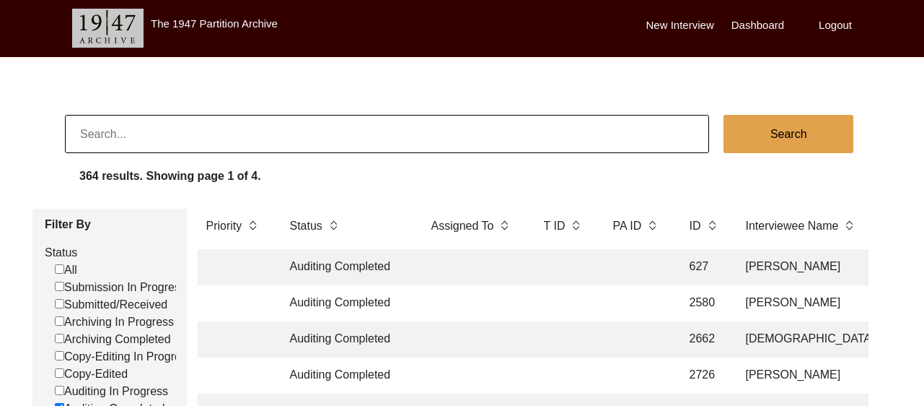
scroll to position [0, 0]
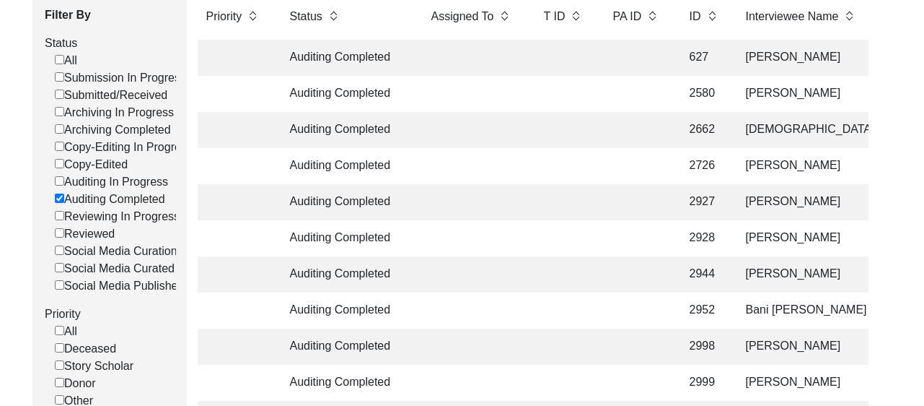
click at [58, 197] on input "Auditing Completed" at bounding box center [59, 197] width 9 height 9
checkbox input "false"
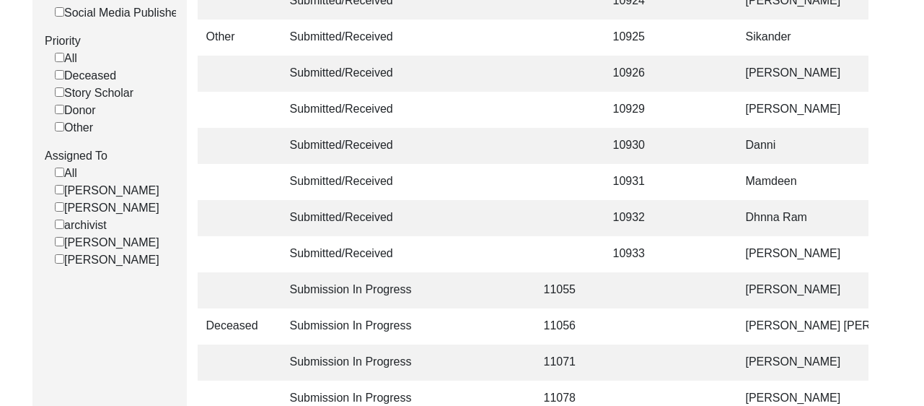
scroll to position [484, 0]
click at [58, 211] on input "[PERSON_NAME]" at bounding box center [59, 205] width 9 height 9
checkbox input "false"
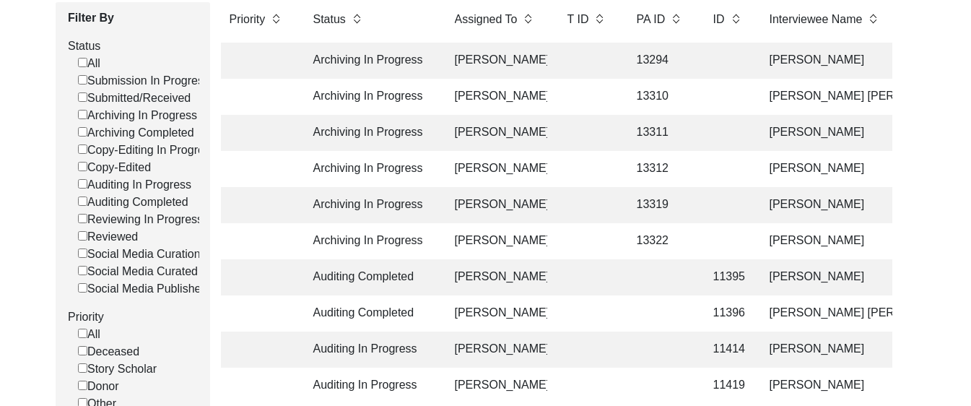
scroll to position [210, 0]
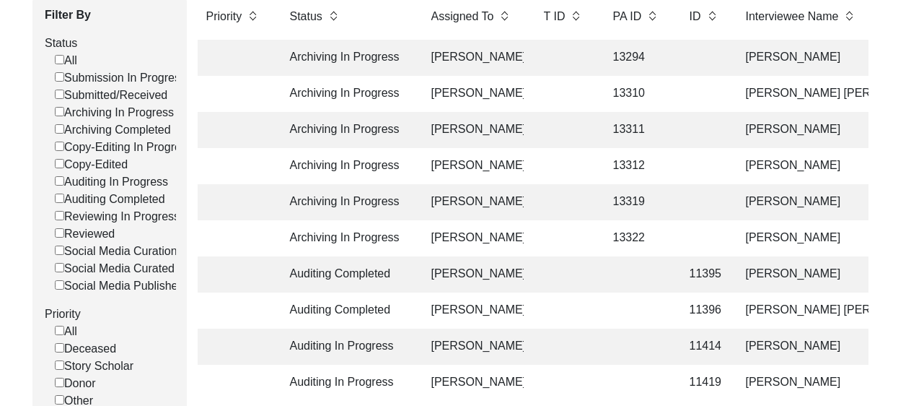
drag, startPoint x: 59, startPoint y: 402, endPoint x: 61, endPoint y: 426, distance: 23.9
click at [61, 405] on html "The 1947 Partition Archive New Interview Dashboard Logout Search 10 results. Sh…" at bounding box center [462, 220] width 924 height 860
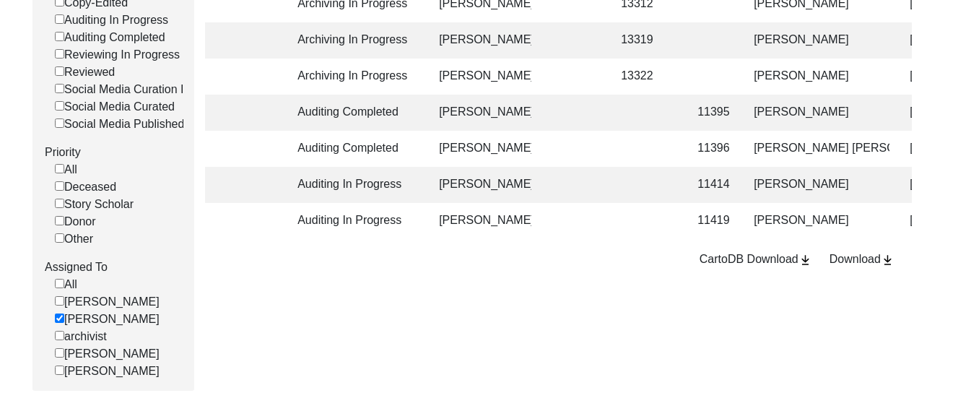
scroll to position [312, 0]
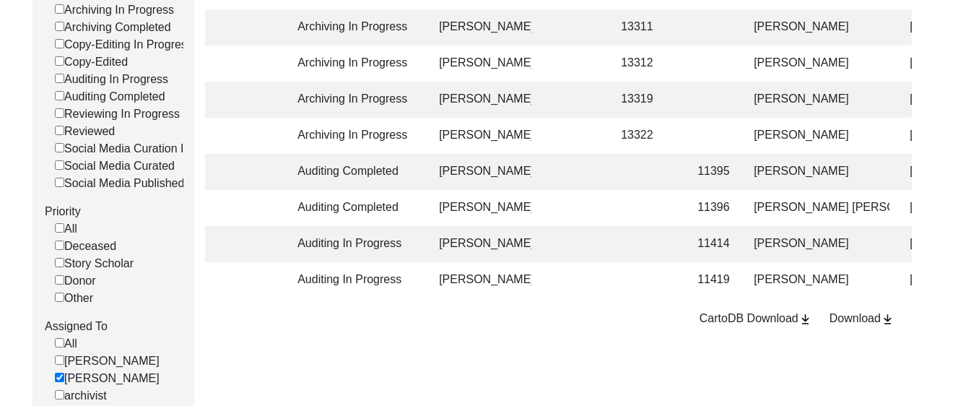
click at [572, 69] on td at bounding box center [572, 63] width 58 height 36
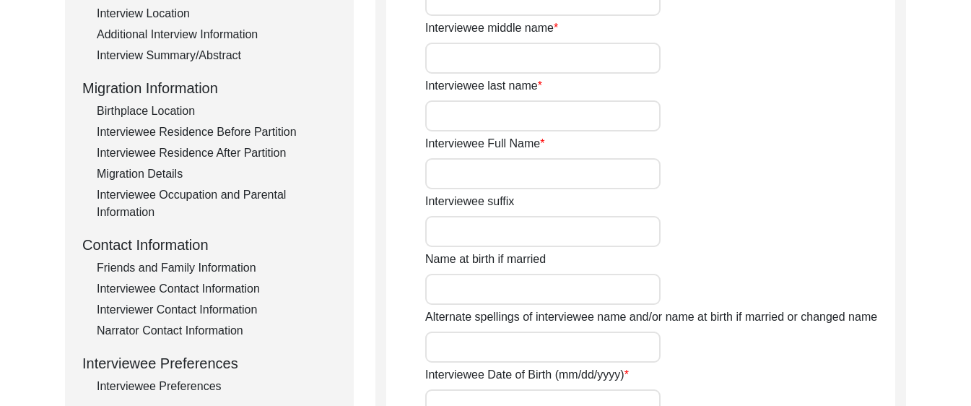
type input "Mr."
type input "[PERSON_NAME]"
type input "Araein"
type input "[PERSON_NAME]"
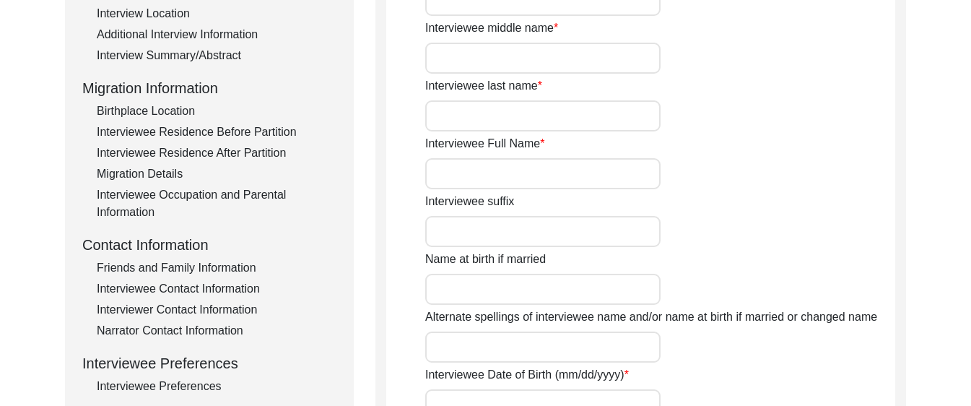
type input "N/A"
type input "[PERSON_NAME]"
type input "1935"
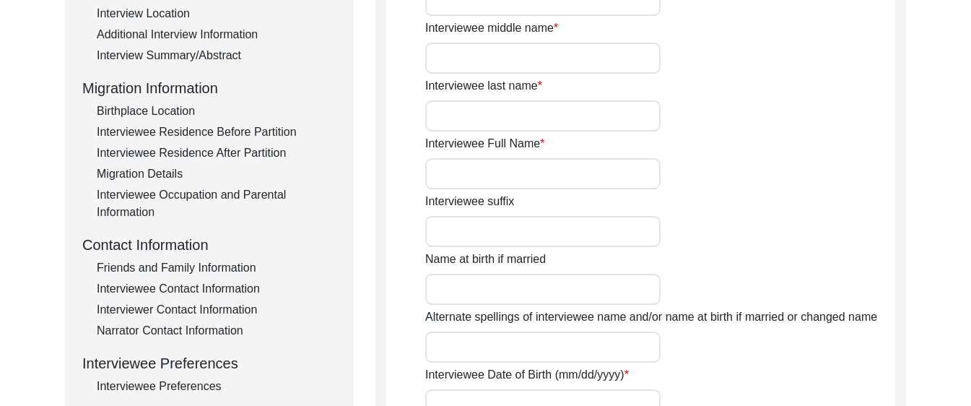
type input "90"
type input "[DEMOGRAPHIC_DATA]"
type input "N/A"
type textarea "N/A"
type input "Punjabi"
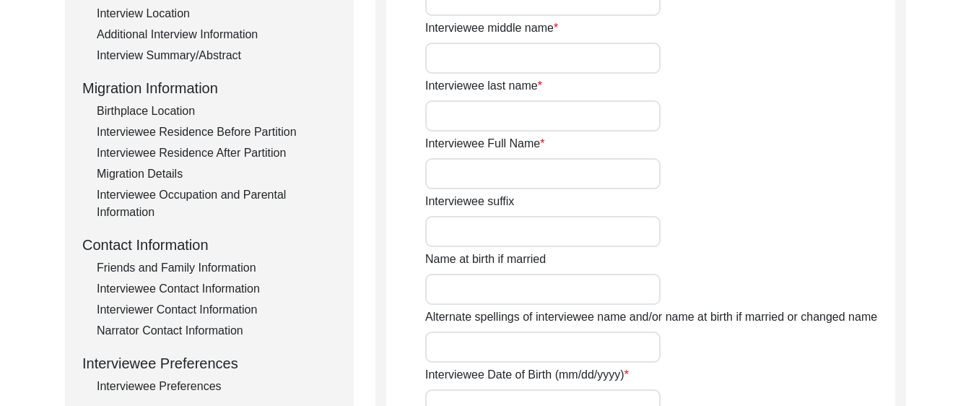
type input "Malwai"
type input "[DEMOGRAPHIC_DATA]"
type input "Araein"
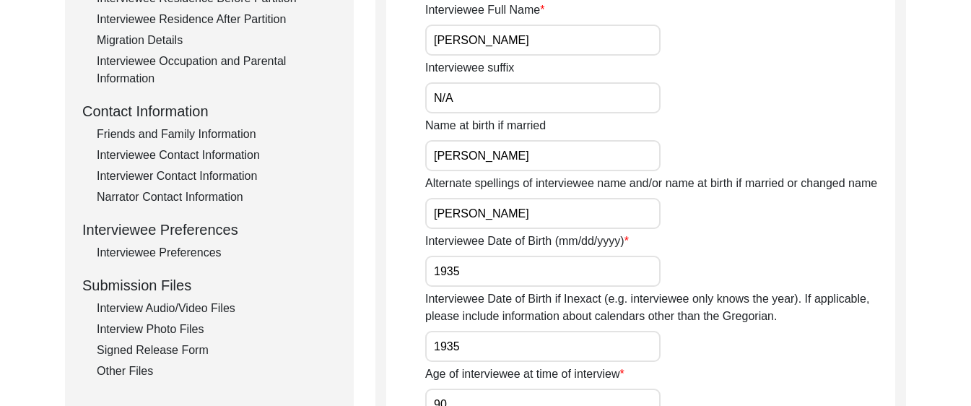
scroll to position [447, 0]
click at [194, 300] on div "Interview Audio/Video Files" at bounding box center [217, 307] width 240 height 17
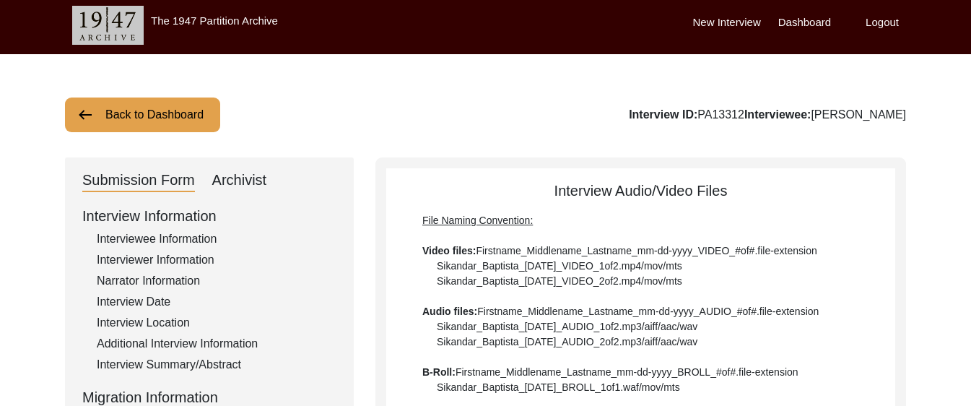
scroll to position [0, 0]
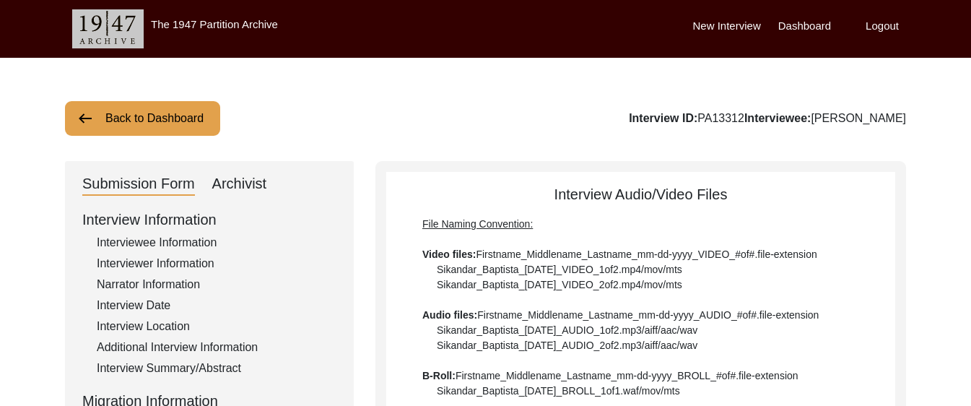
click at [176, 122] on button "Back to Dashboard" at bounding box center [142, 118] width 155 height 35
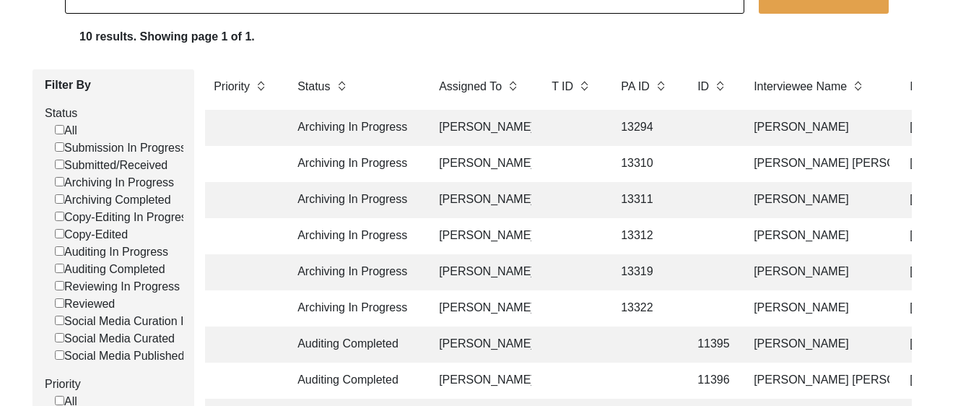
scroll to position [142, 0]
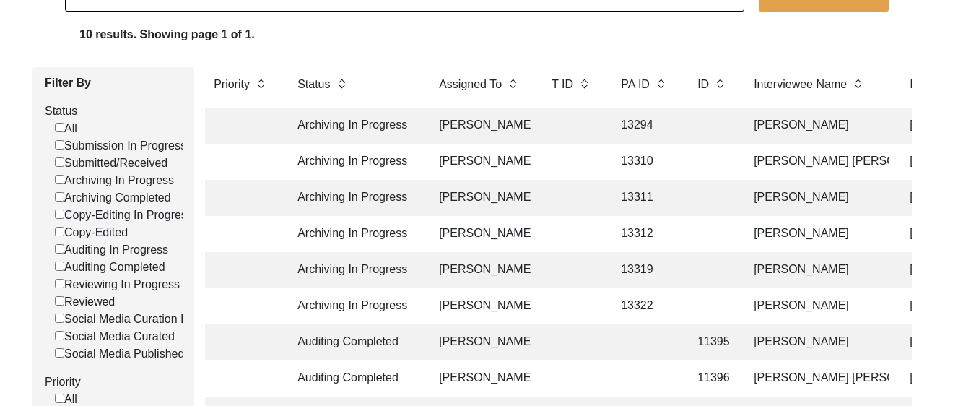
click at [57, 198] on input "Archiving Completed" at bounding box center [59, 196] width 9 height 9
checkbox input "false"
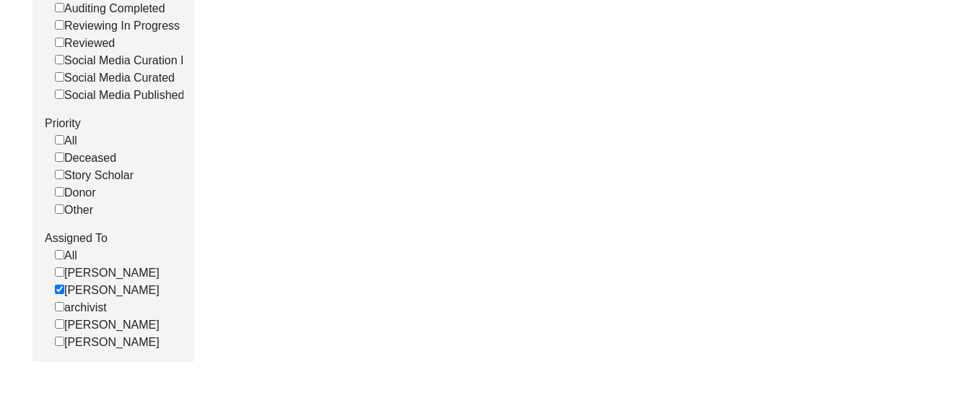
scroll to position [403, 0]
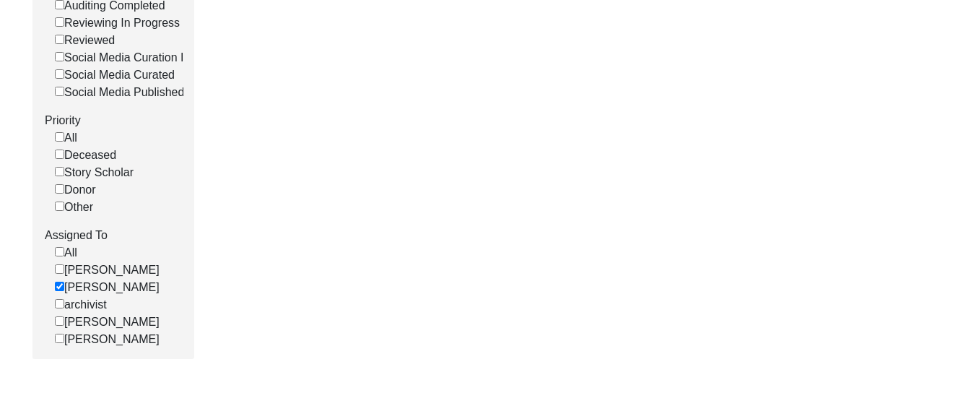
click at [56, 291] on input "[PERSON_NAME]" at bounding box center [59, 285] width 9 height 9
checkbox input "false"
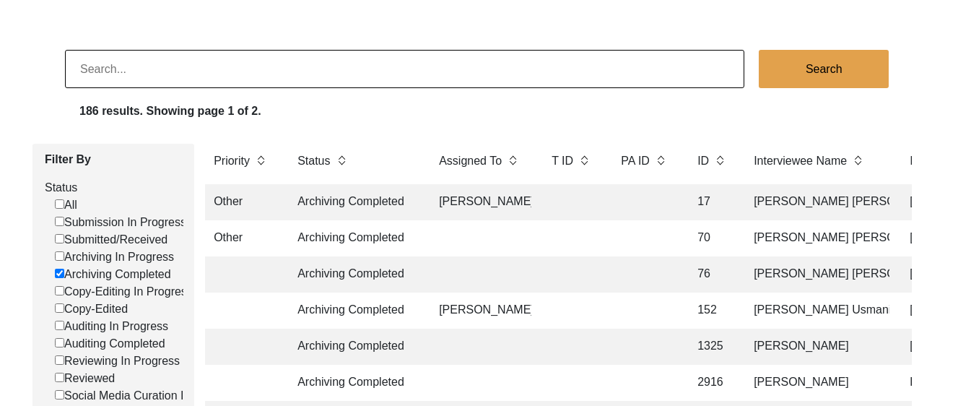
scroll to position [0, 0]
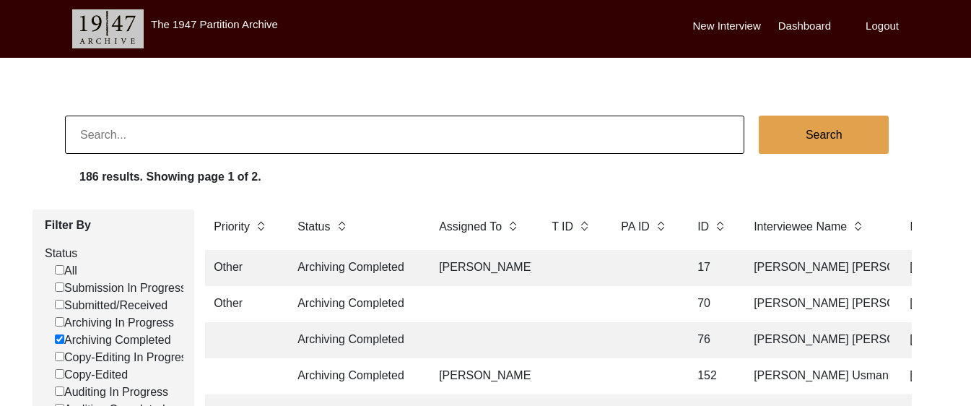
click at [59, 340] on input "Archiving Completed" at bounding box center [59, 338] width 9 height 9
checkbox input "false"
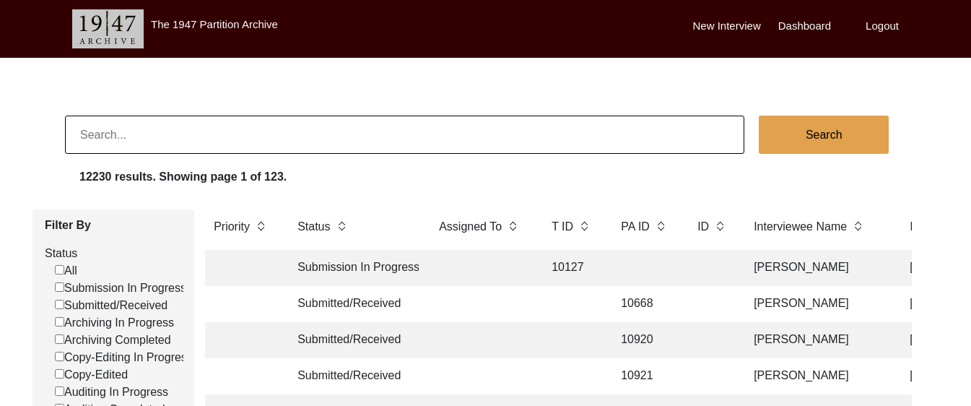
click at [62, 288] on input "Submission In Progress" at bounding box center [59, 286] width 9 height 9
checkbox input "false"
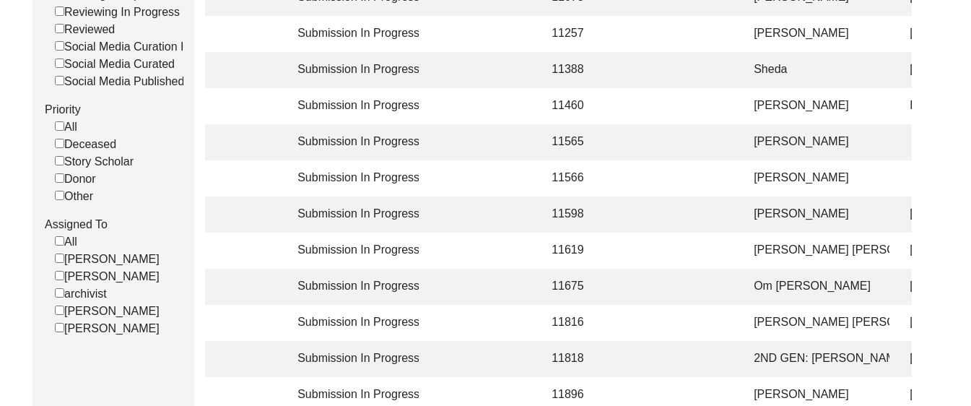
scroll to position [419, 0]
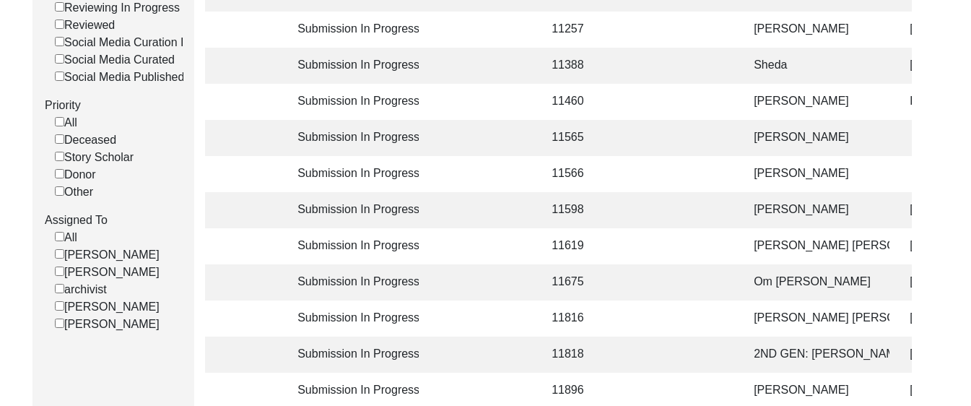
click at [556, 240] on td "11619" at bounding box center [572, 246] width 58 height 36
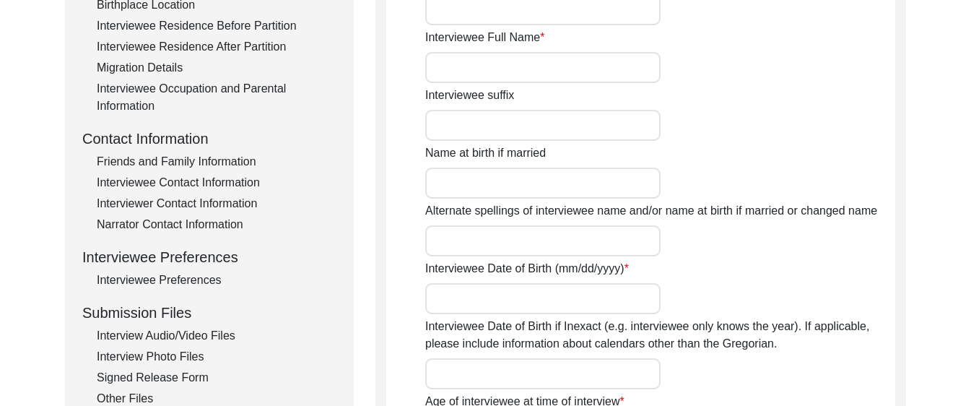
type input "Mrs"
type input "[PERSON_NAME]"
type input "Rani"
type input "[PERSON_NAME]"
type input "[PERSON_NAME] [PERSON_NAME]"
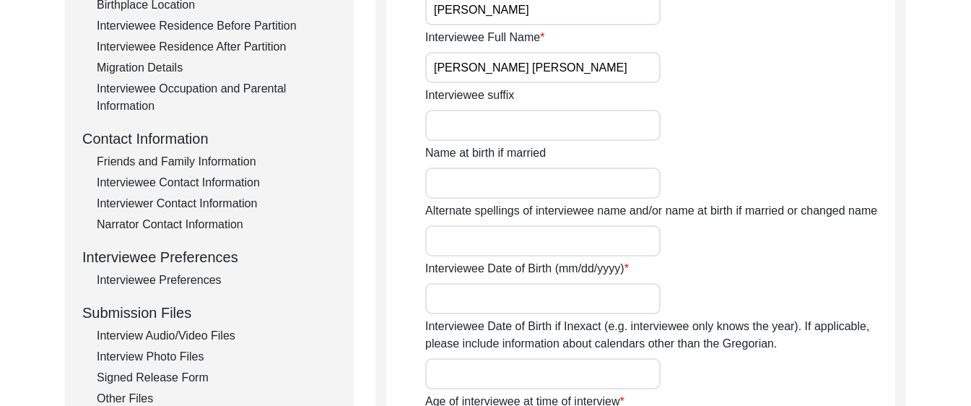
type input "[PERSON_NAME]"
type input "1942"
type input "76"
type input "[DEMOGRAPHIC_DATA]"
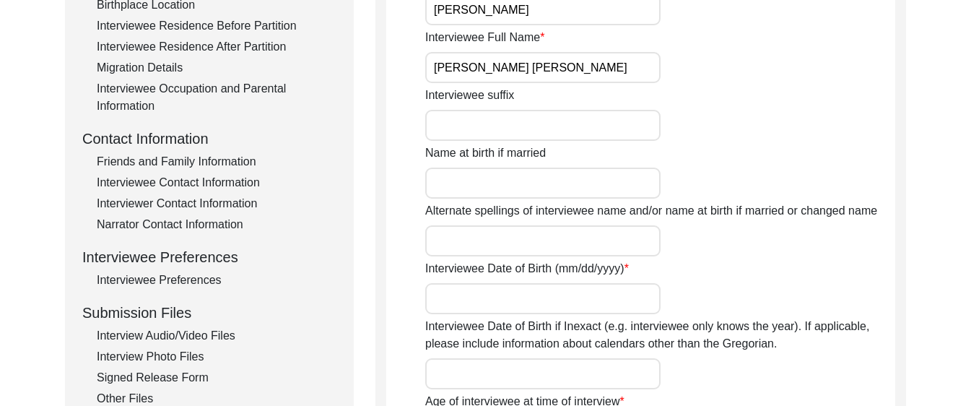
type input "[DEMOGRAPHIC_DATA]"
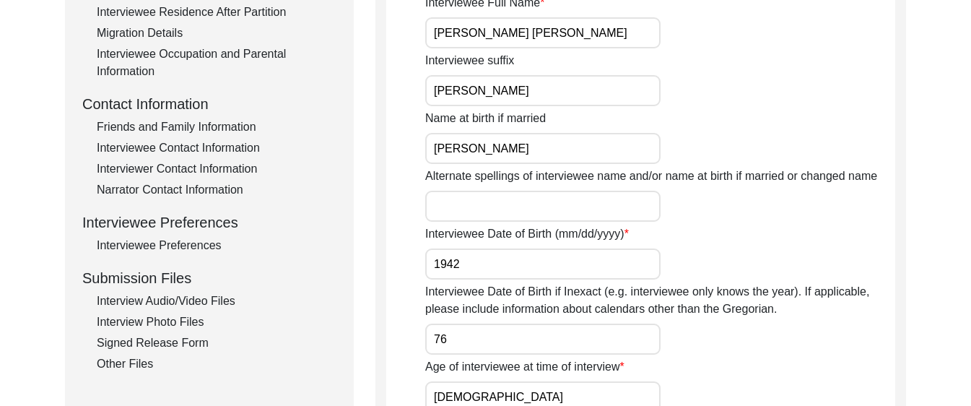
scroll to position [460, 0]
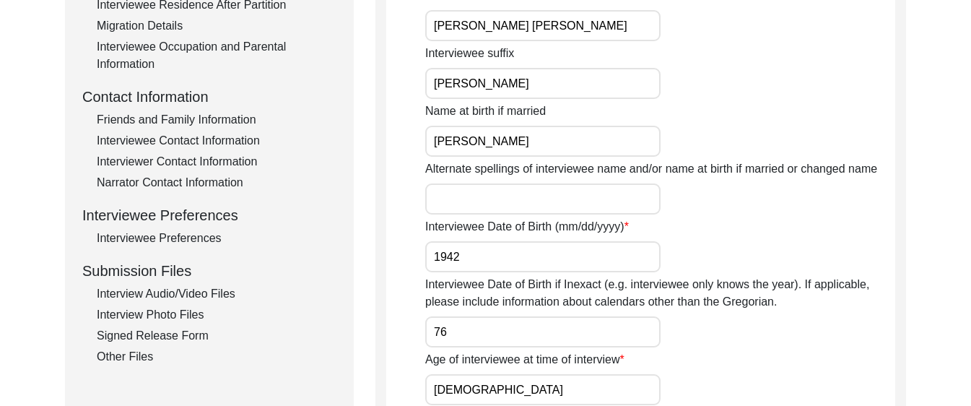
click at [228, 289] on div "Interview Audio/Video Files" at bounding box center [217, 293] width 240 height 17
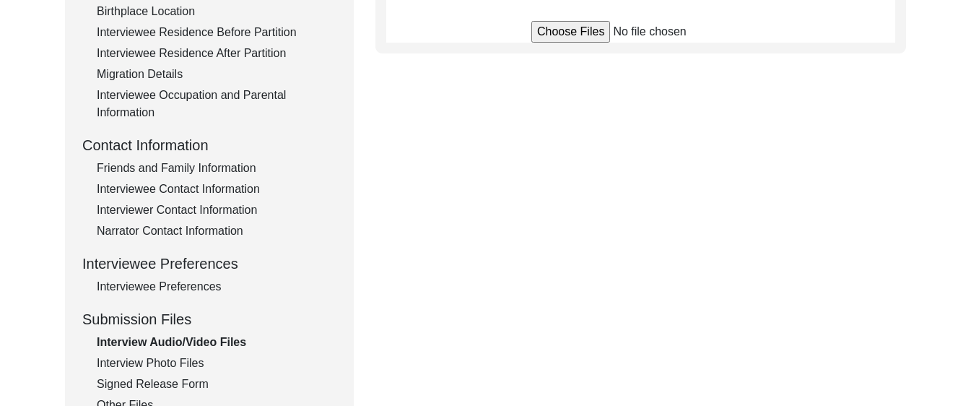
scroll to position [413, 0]
click at [190, 357] on div "Interview Photo Files" at bounding box center [217, 362] width 240 height 17
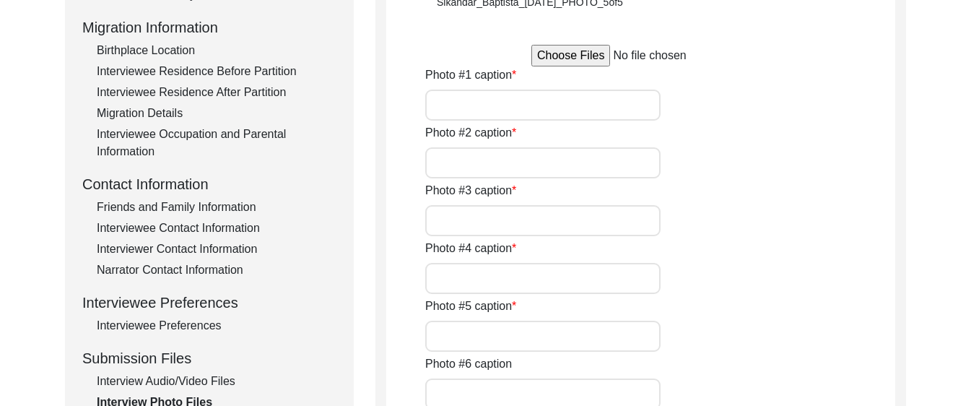
scroll to position [437, 0]
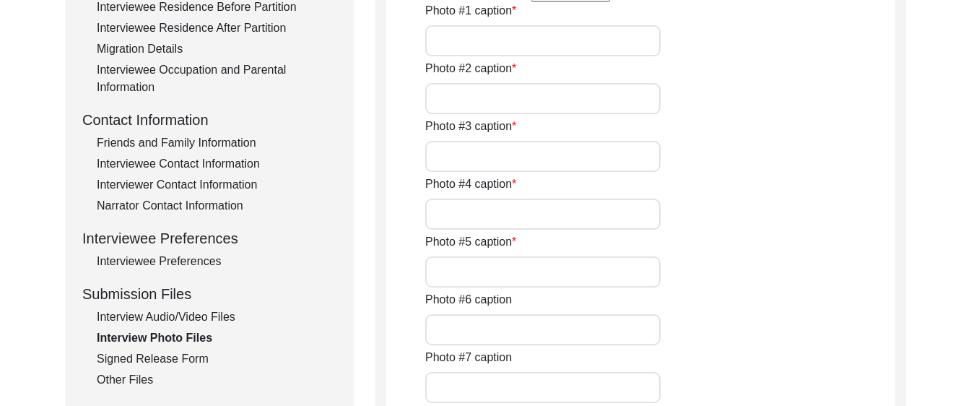
click at [196, 351] on div "Signed Release Form" at bounding box center [217, 358] width 240 height 17
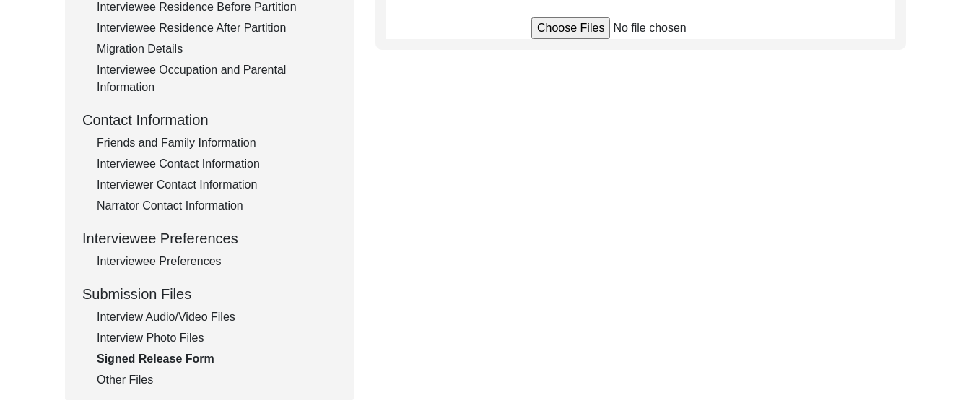
click at [131, 374] on div "Other Files" at bounding box center [217, 379] width 240 height 17
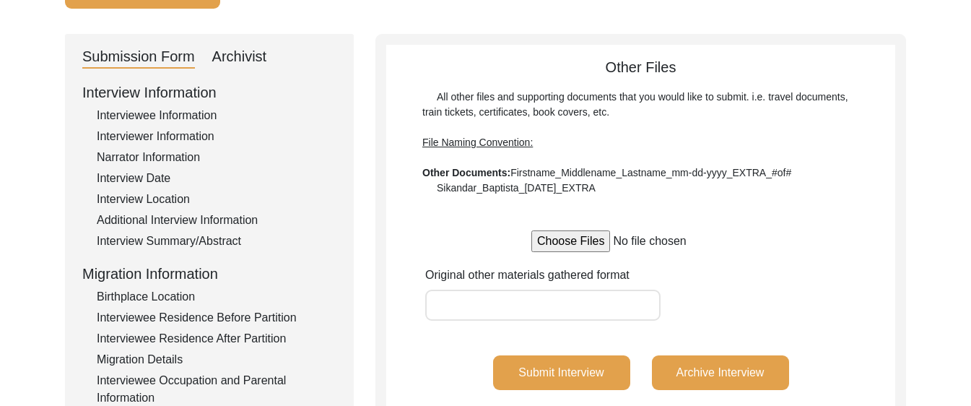
scroll to position [117, 0]
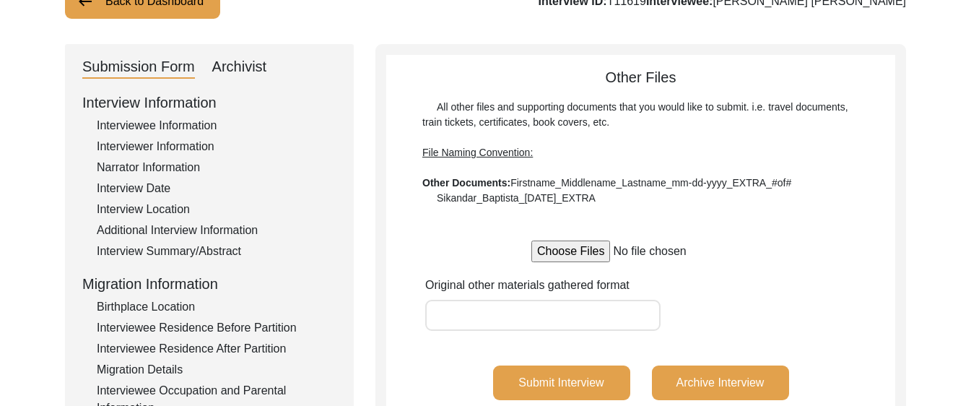
click at [112, 5] on button "Back to Dashboard" at bounding box center [142, 1] width 155 height 35
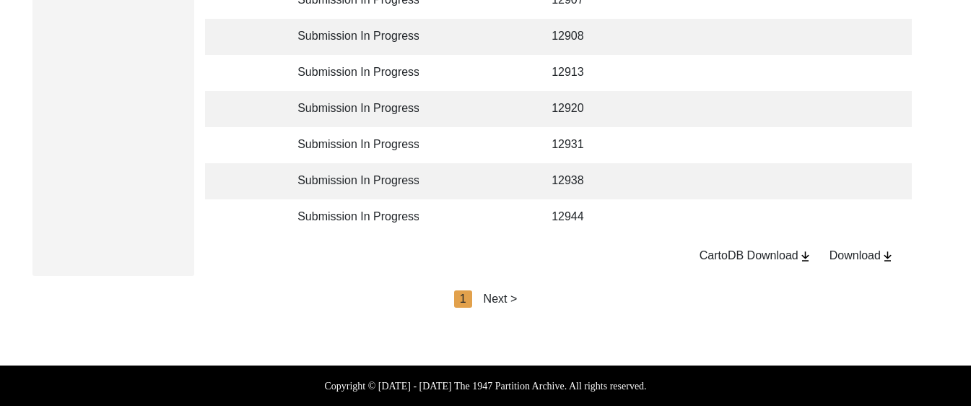
scroll to position [3634, 0]
click at [508, 296] on div "Next >" at bounding box center [501, 298] width 34 height 17
click at [527, 298] on div "Next >" at bounding box center [534, 298] width 34 height 17
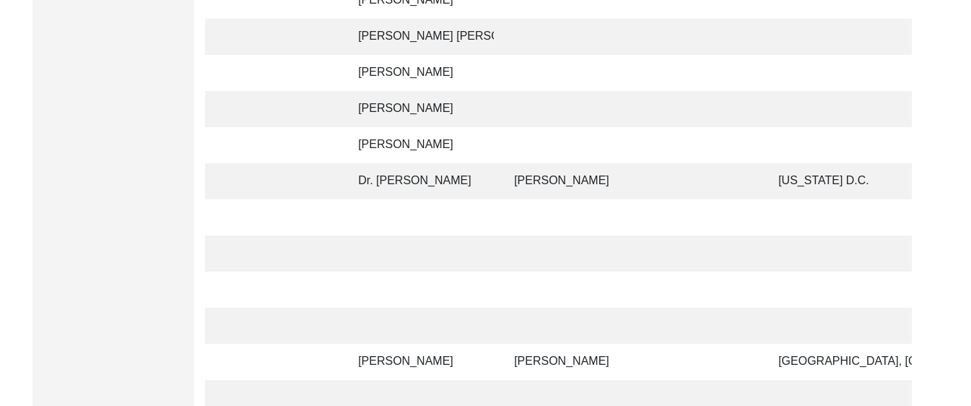
scroll to position [1881, 0]
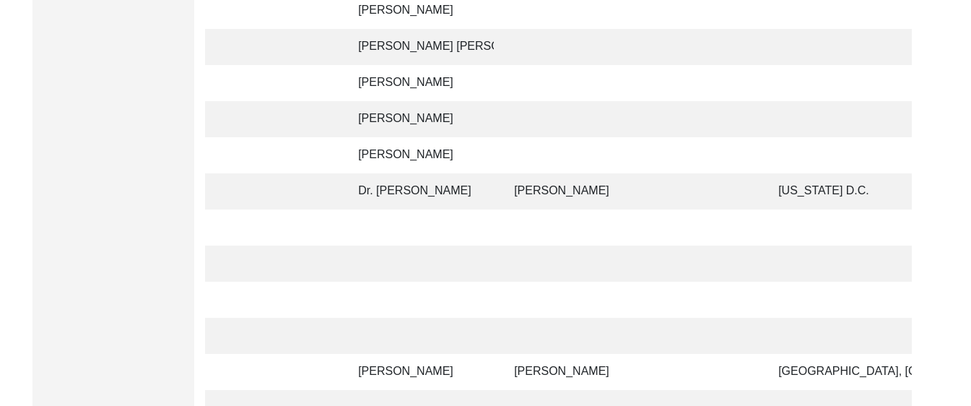
click at [523, 191] on td "[PERSON_NAME]" at bounding box center [631, 191] width 253 height 36
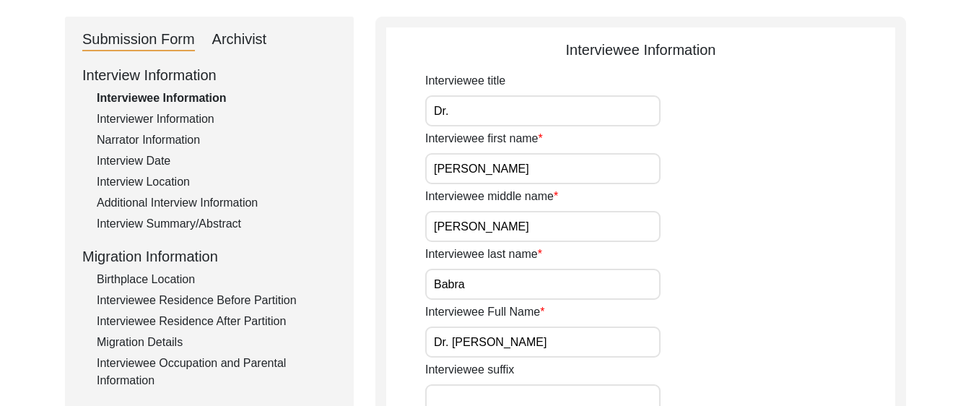
scroll to position [143, 0]
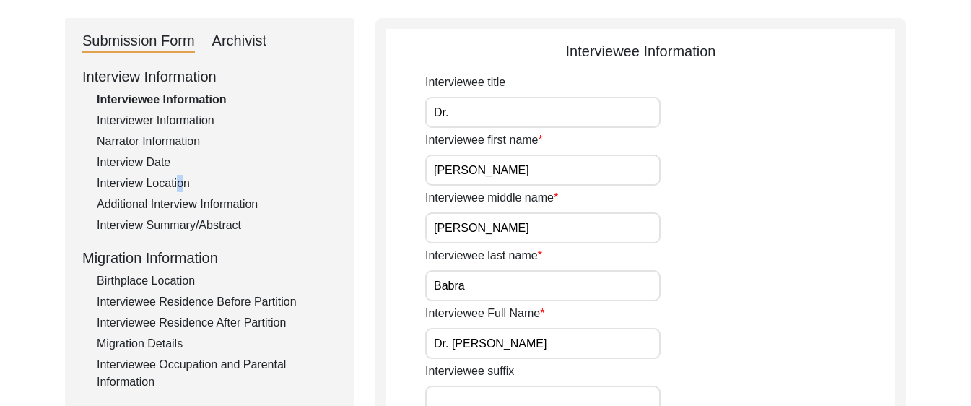
click at [175, 181] on div "Interview Location" at bounding box center [217, 183] width 240 height 17
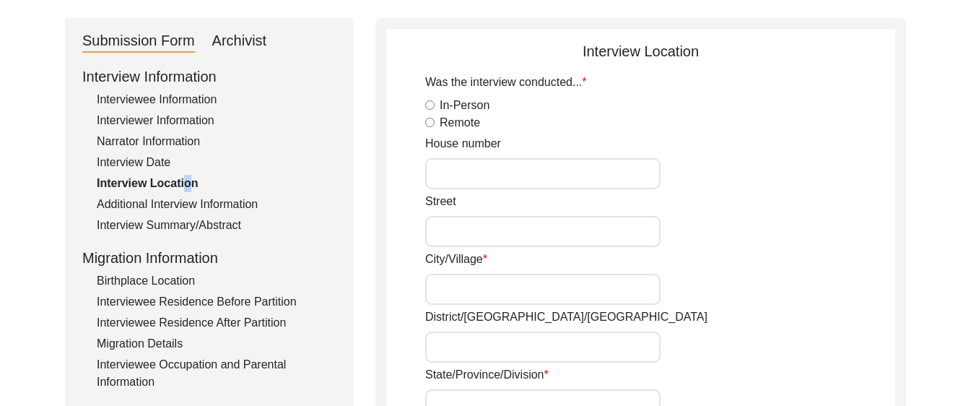
radio input "true"
type input "4452"
type input "[GEOGRAPHIC_DATA]"
type input "[US_STATE] D.C."
type input "N/A"
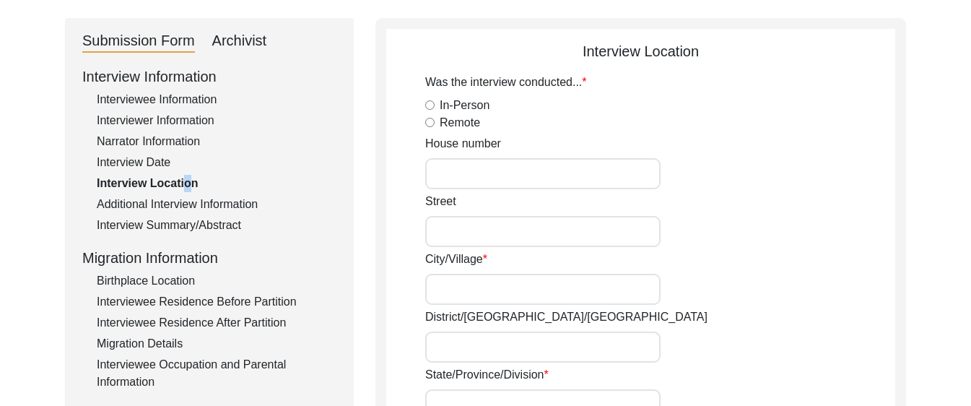
type input "[GEOGRAPHIC_DATA]"
type input "20016"
type input "[US_STATE] D.C."
type input "38.941524"
type input "-77.087604"
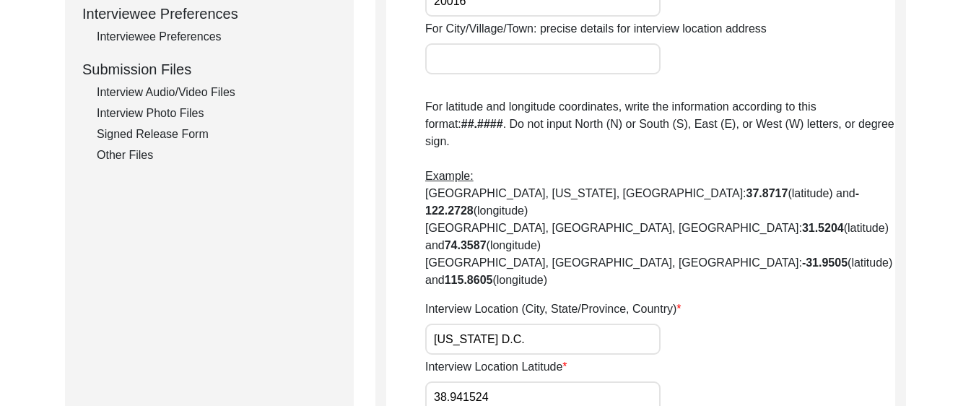
scroll to position [723, 0]
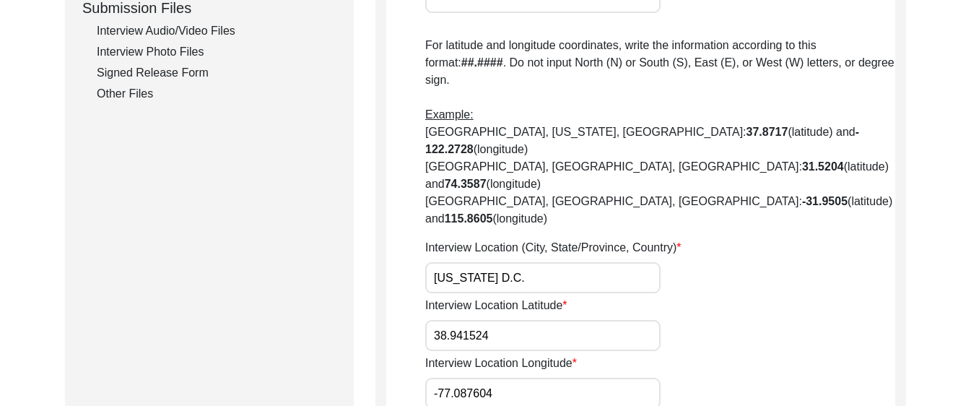
click at [205, 32] on div "Interview Audio/Video Files" at bounding box center [217, 30] width 240 height 17
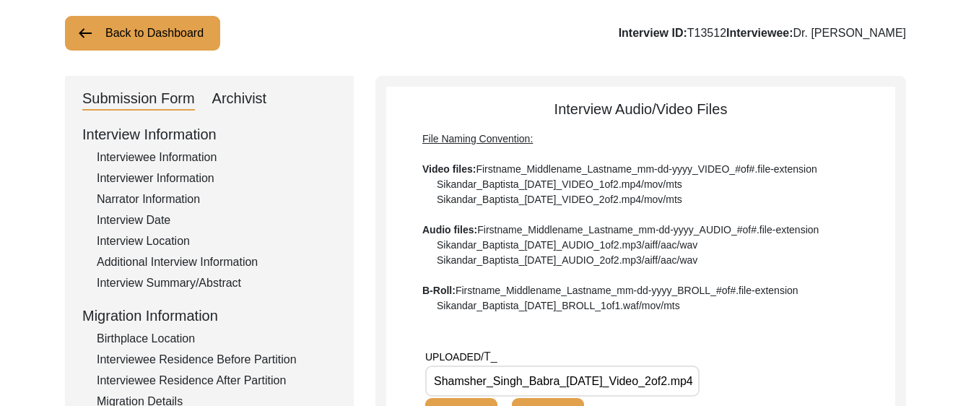
scroll to position [0, 0]
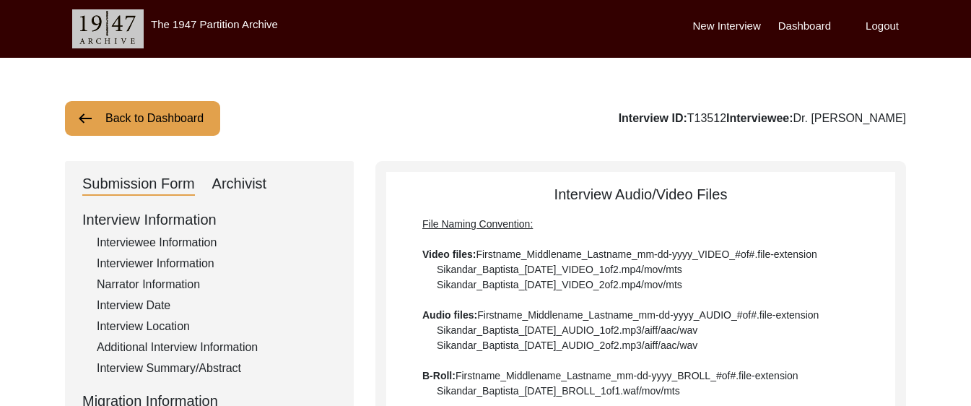
drag, startPoint x: 654, startPoint y: 120, endPoint x: 695, endPoint y: 121, distance: 41.2
click at [695, 121] on div "Interview ID: T13512 Interviewee: Dr. [PERSON_NAME]" at bounding box center [761, 118] width 287 height 17
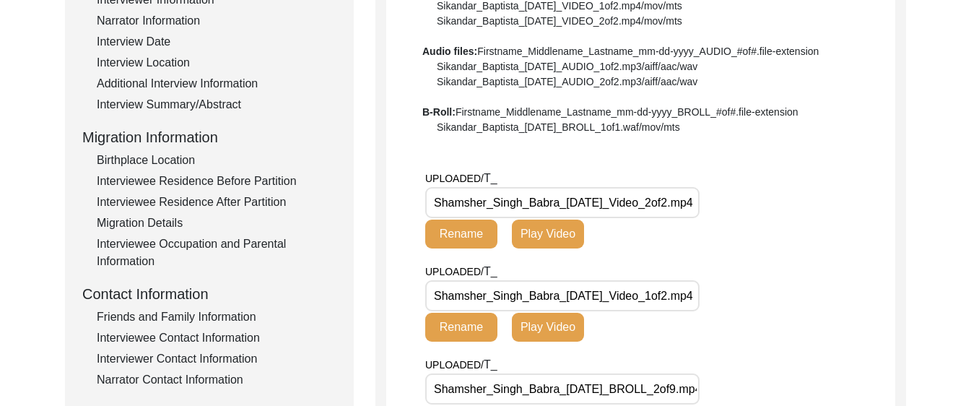
scroll to position [12, 0]
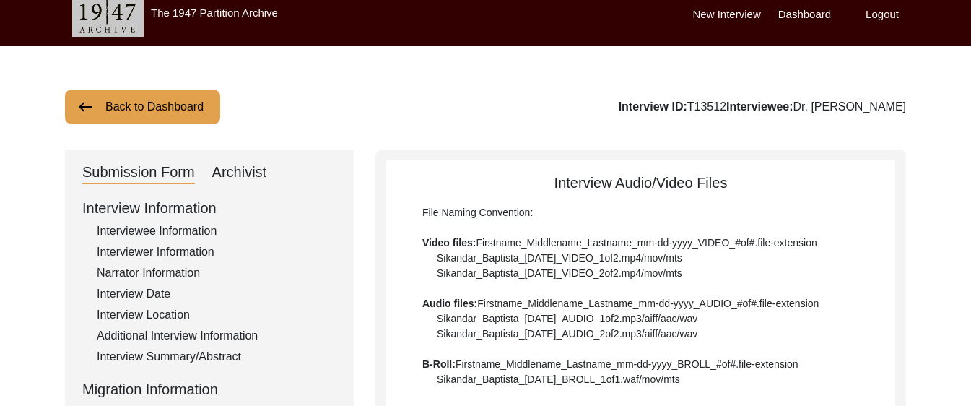
click at [118, 102] on button "Back to Dashboard" at bounding box center [142, 106] width 155 height 35
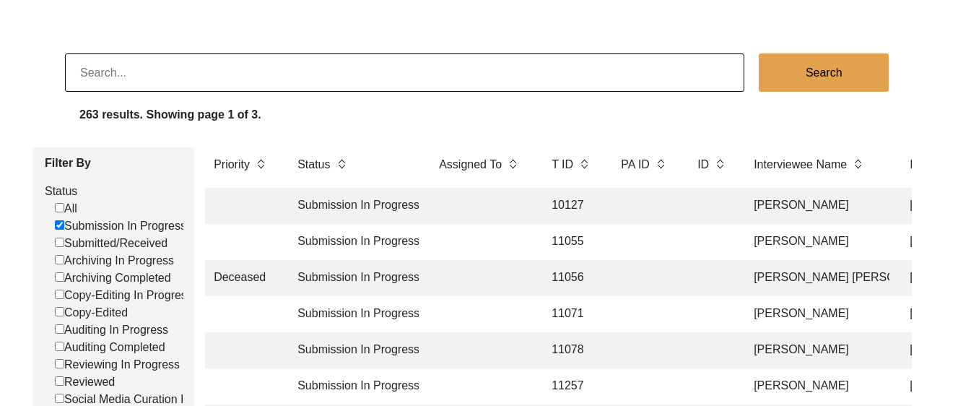
scroll to position [93, 0]
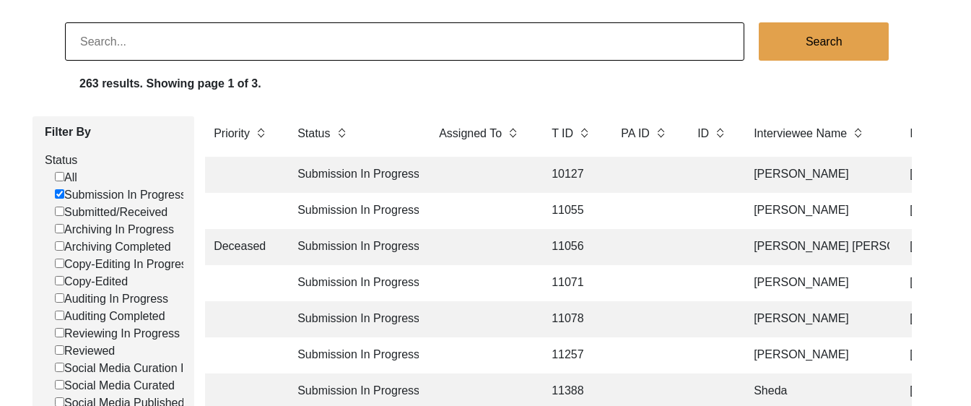
click at [60, 227] on input "Archiving In Progress" at bounding box center [59, 228] width 9 height 9
checkbox input "false"
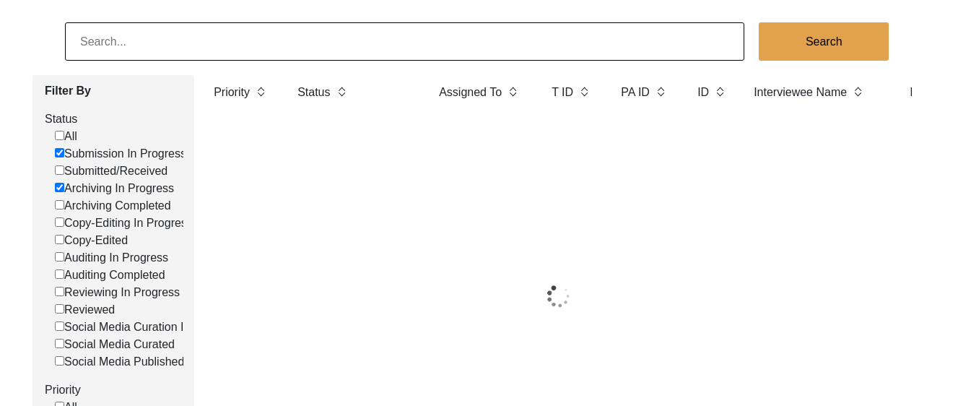
click at [60, 128] on label "Status" at bounding box center [114, 118] width 139 height 17
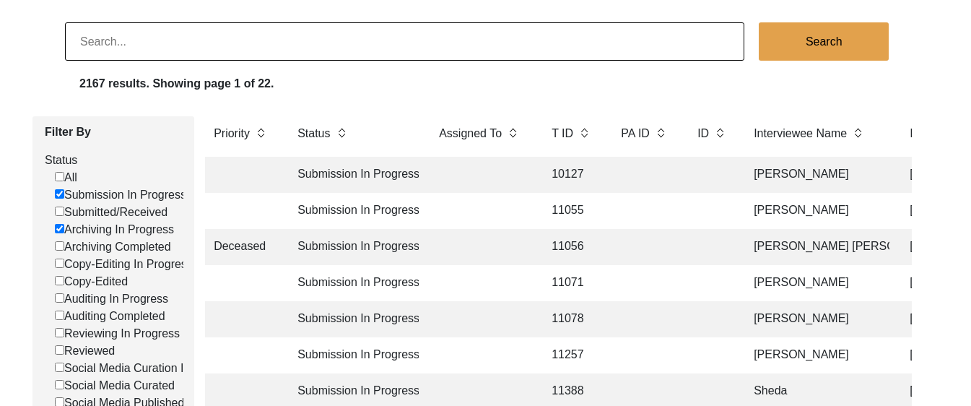
click at [60, 193] on input "Submission In Progress" at bounding box center [59, 193] width 9 height 9
checkbox input "false"
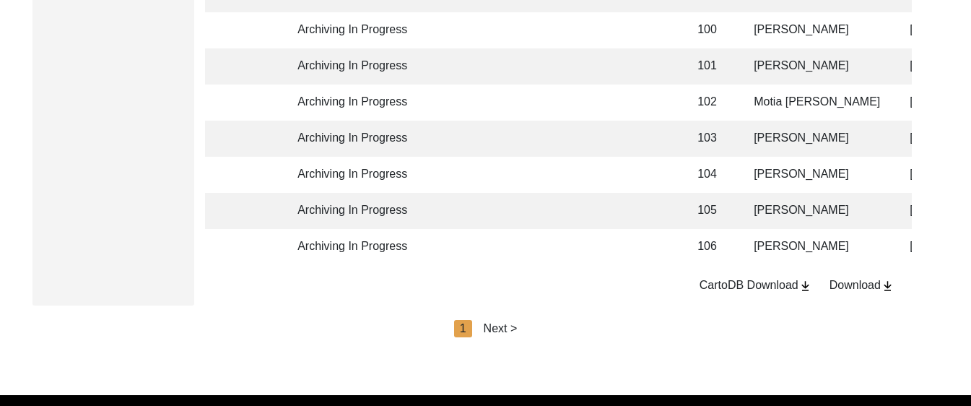
scroll to position [3634, 0]
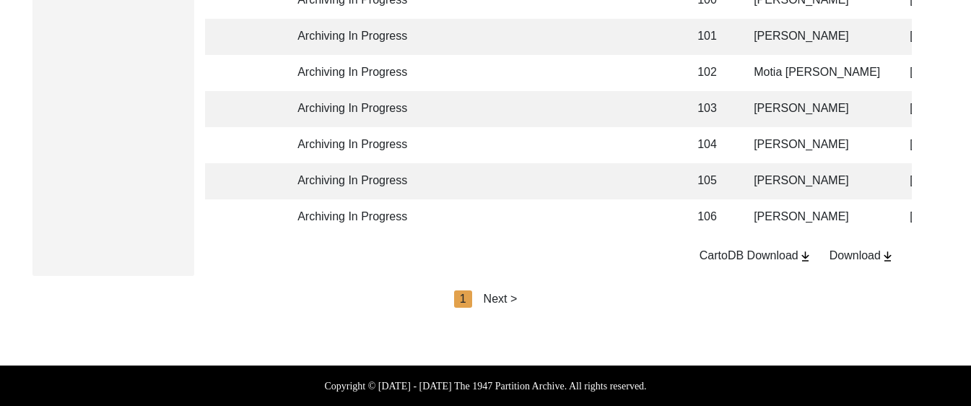
click at [499, 300] on div "Next >" at bounding box center [501, 298] width 34 height 17
click at [536, 294] on div "Next >" at bounding box center [534, 298] width 34 height 17
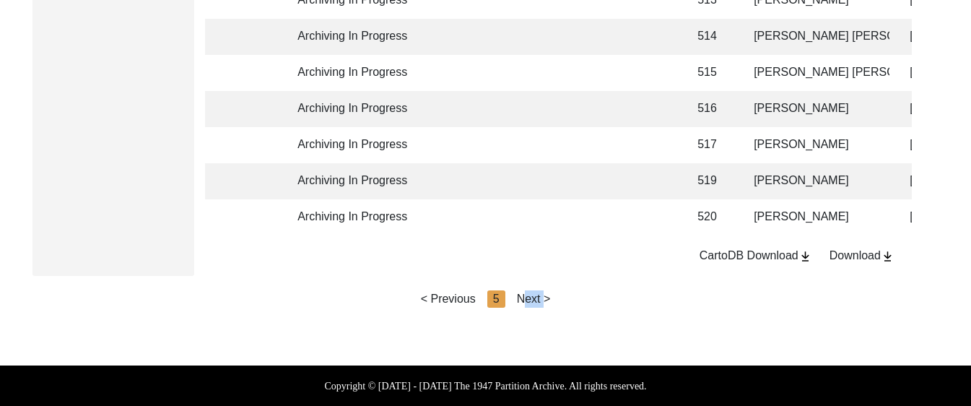
click at [536, 294] on div "Next >" at bounding box center [534, 298] width 34 height 17
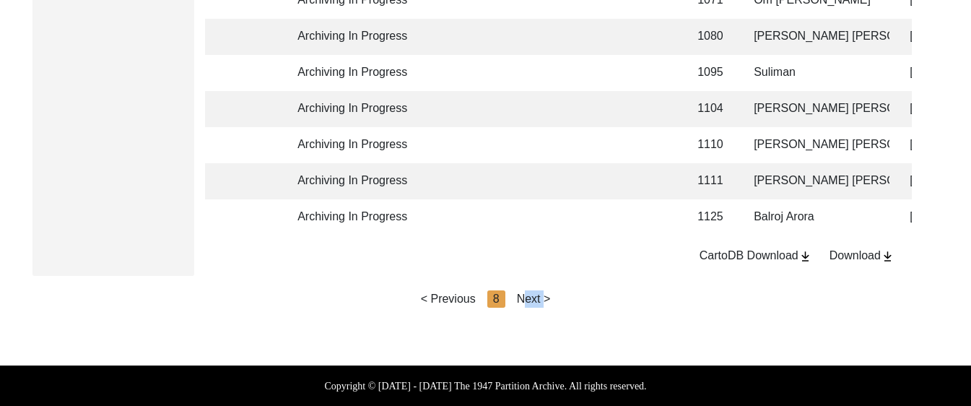
click at [536, 294] on div "Next >" at bounding box center [534, 298] width 34 height 17
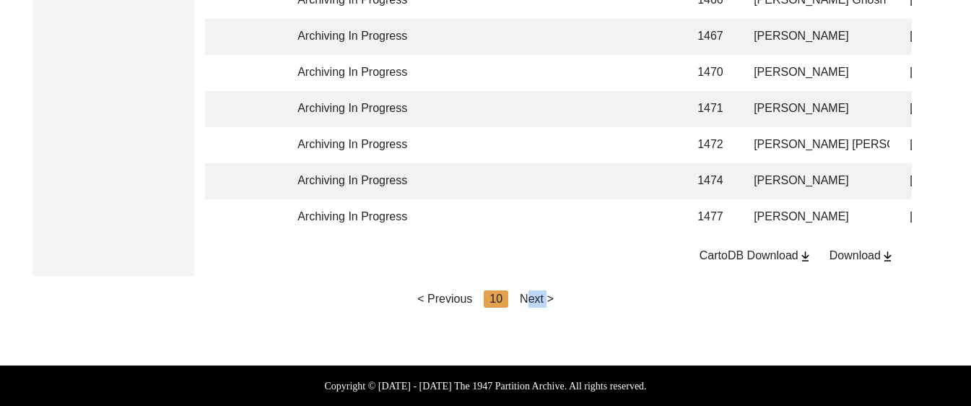
click at [536, 294] on div "Next >" at bounding box center [537, 298] width 34 height 17
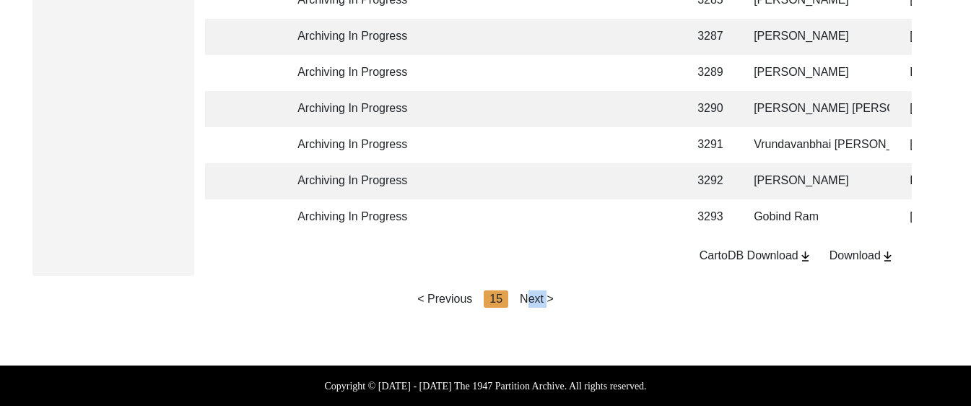
click at [536, 294] on div "Next >" at bounding box center [537, 298] width 34 height 17
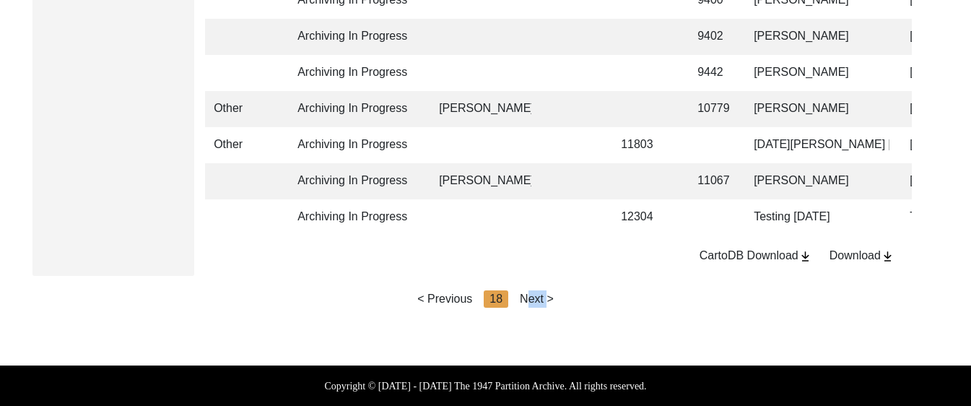
click at [536, 294] on div "Next >" at bounding box center [537, 298] width 34 height 17
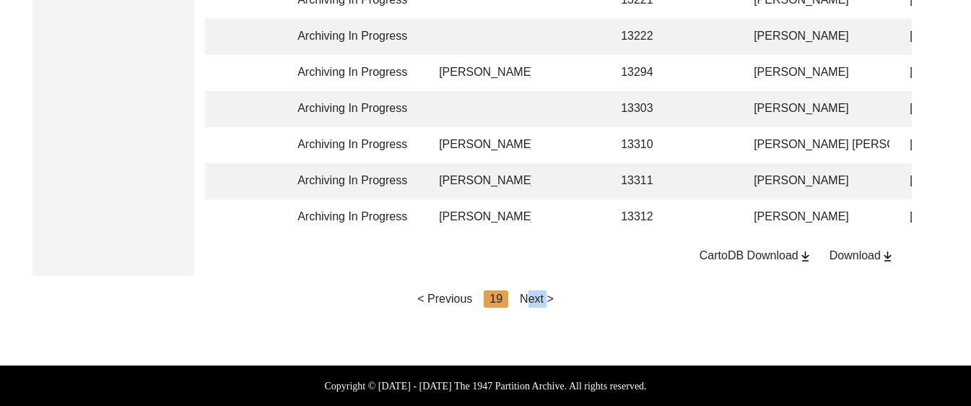
click at [536, 294] on div "Next >" at bounding box center [537, 298] width 34 height 17
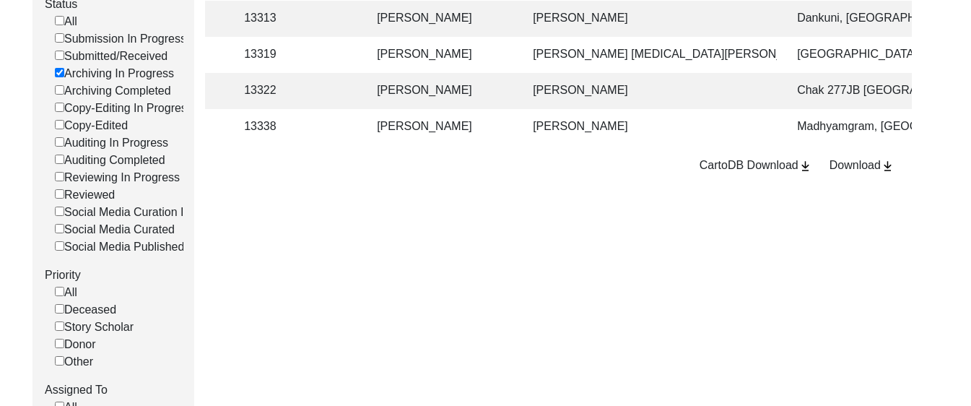
scroll to position [0, 362]
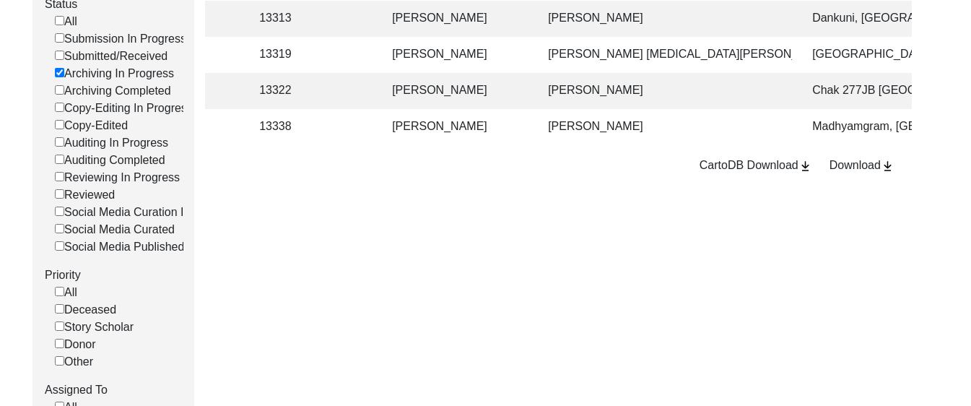
click at [389, 56] on td "[PERSON_NAME]" at bounding box center [455, 55] width 144 height 36
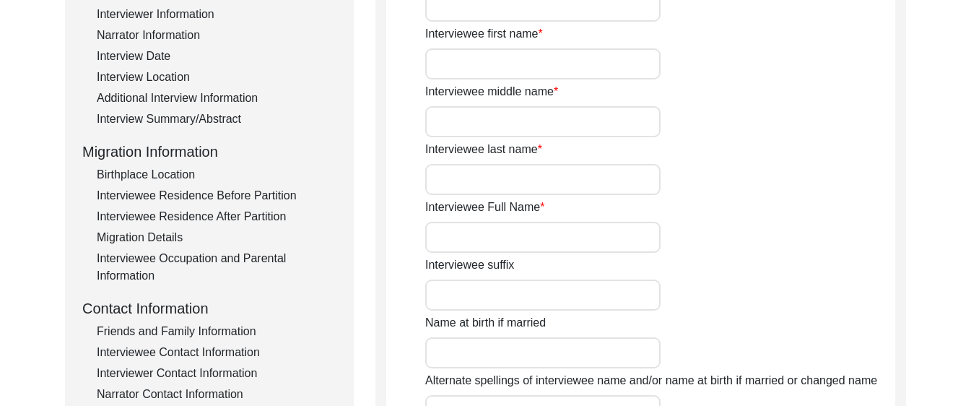
type input "Mr."
type input "Sardar"
type input "Aslam"
type input "Khan"
type input "[PERSON_NAME]"
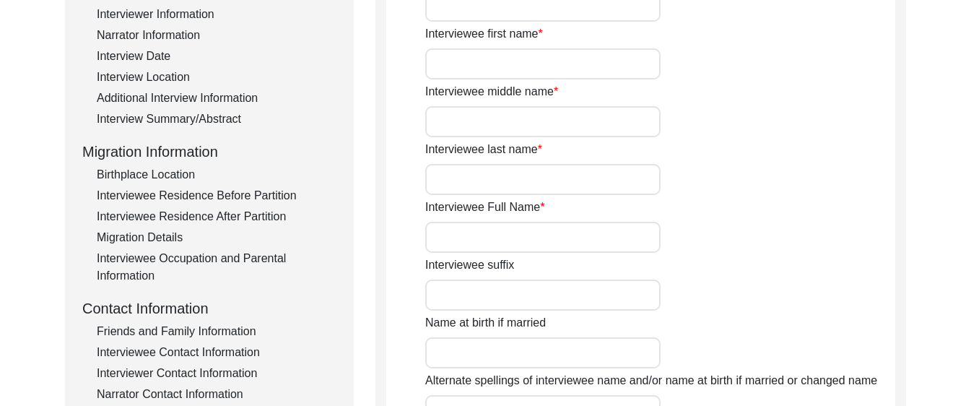
type input "1937"
type input "88"
type input "[DEMOGRAPHIC_DATA]"
type input "Urdu"
type input "[DEMOGRAPHIC_DATA]"
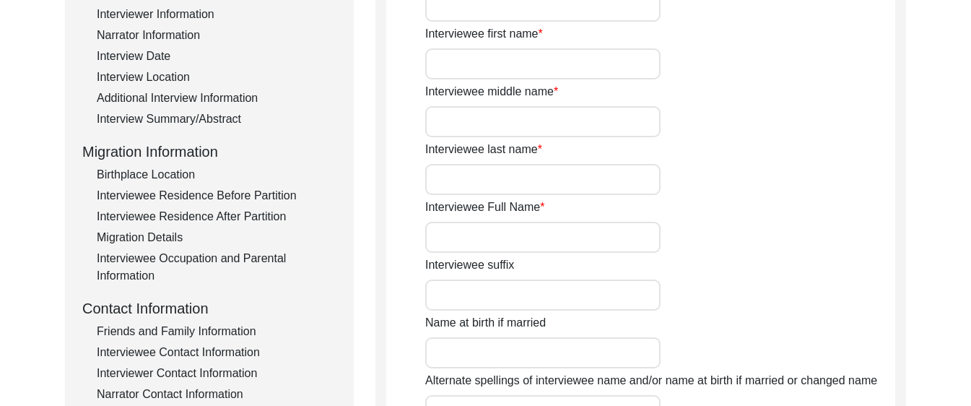
type input "[DEMOGRAPHIC_DATA]"
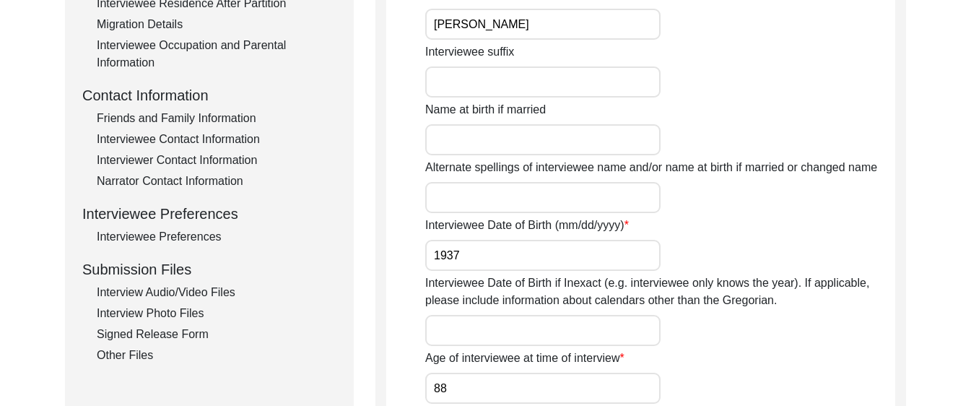
scroll to position [478, 0]
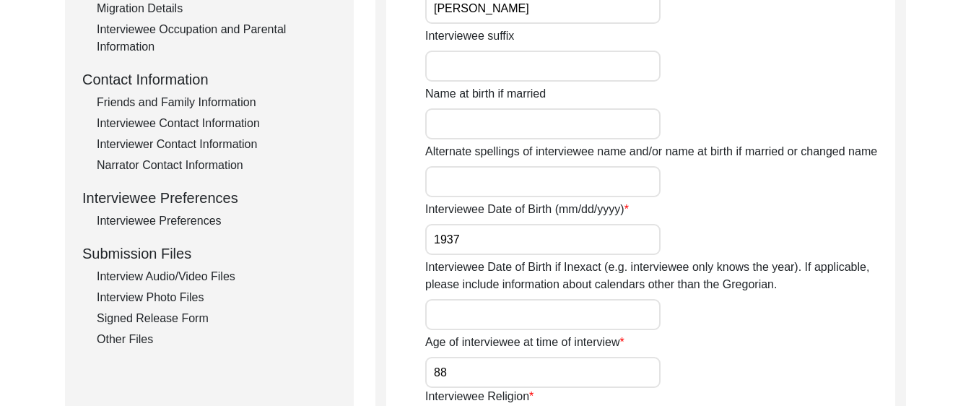
click at [212, 277] on div "Interview Audio/Video Files" at bounding box center [217, 276] width 240 height 17
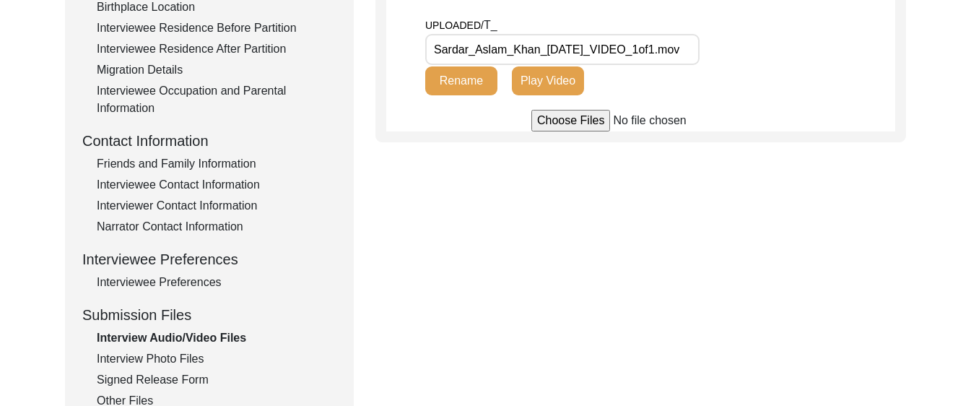
scroll to position [447, 0]
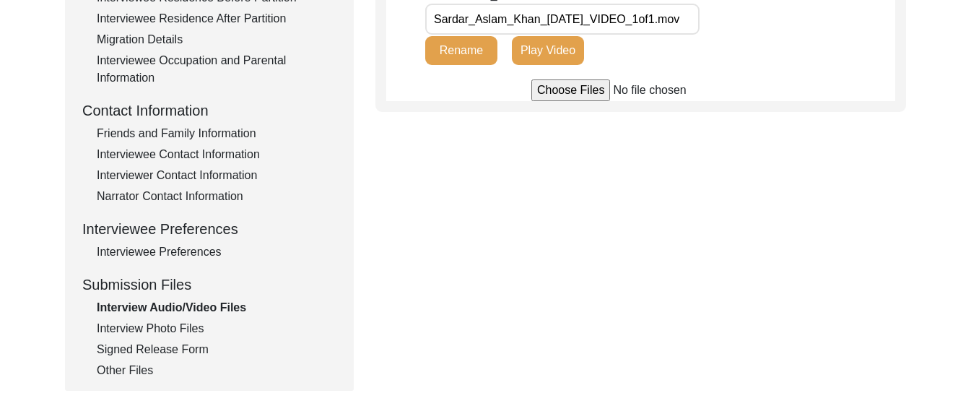
click at [180, 330] on div "Interview Photo Files" at bounding box center [217, 328] width 240 height 17
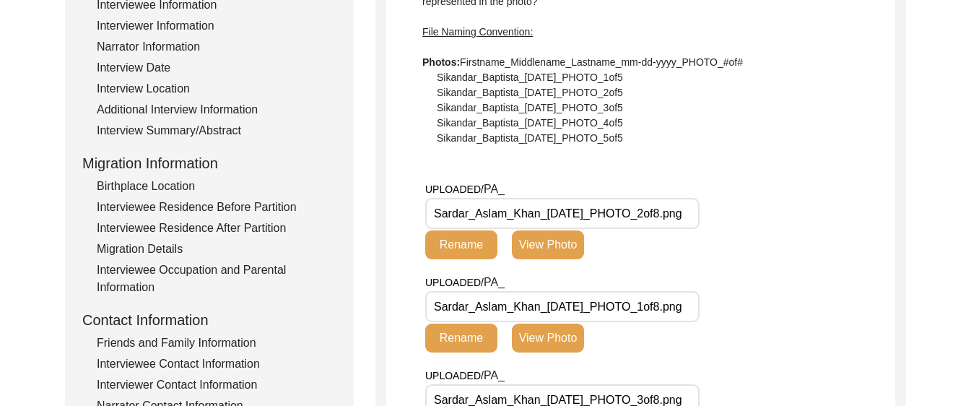
scroll to position [125, 0]
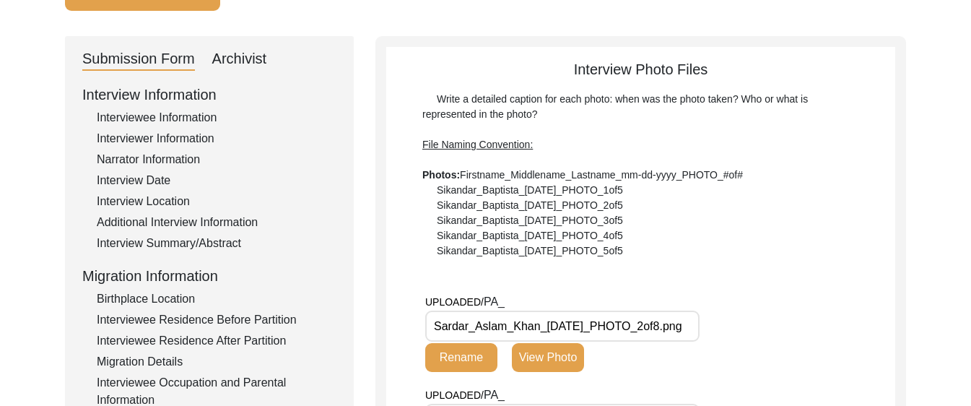
click at [244, 58] on div "Archivist" at bounding box center [239, 59] width 55 height 23
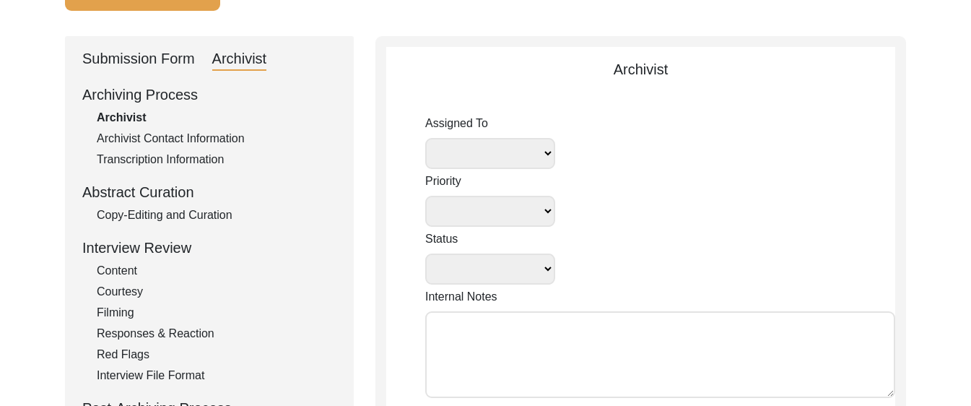
select select
select select "Archiving In Progress"
type textarea "[DATE] [GEOGRAPHIC_DATA]: Assigned to Brianna to archive. Due [DATE]. When arch…"
radio input "true"
type input "[DATE]"
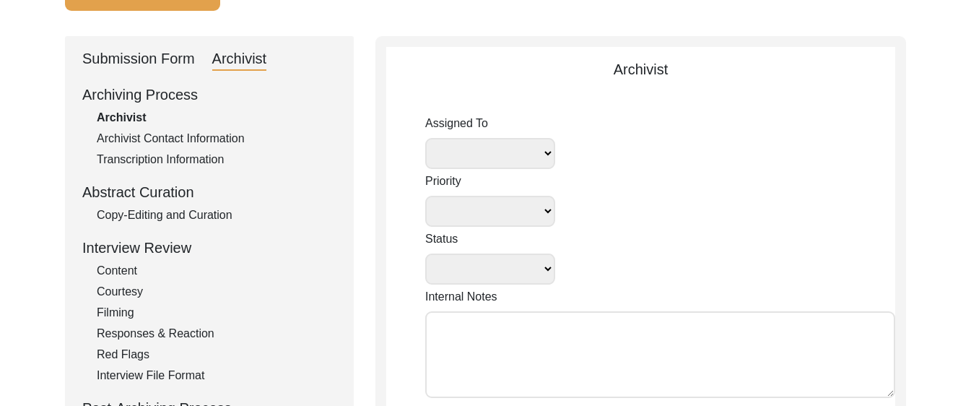
type textarea "Loremipsu 94, 8654 Dolorsi: Ametcons. Adip-elit seddo eiusm. Temporincid Utlab:…"
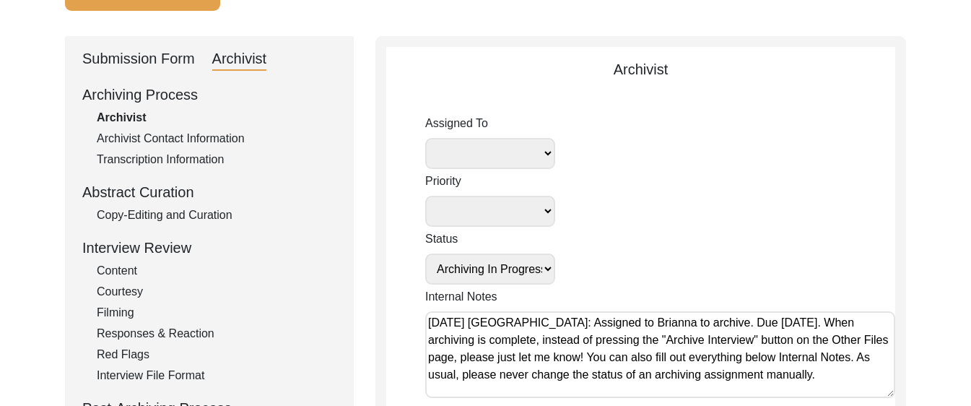
radio input "true"
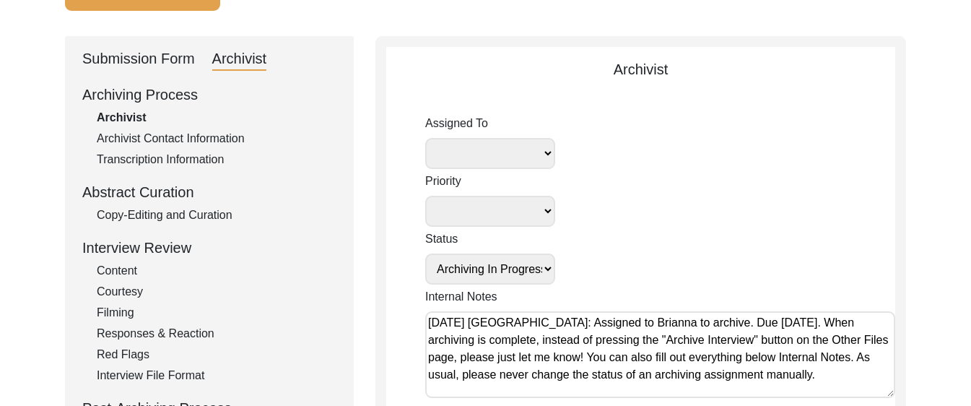
radio input "true"
select select "442"
click at [149, 50] on div "Submission Form" at bounding box center [138, 59] width 113 height 23
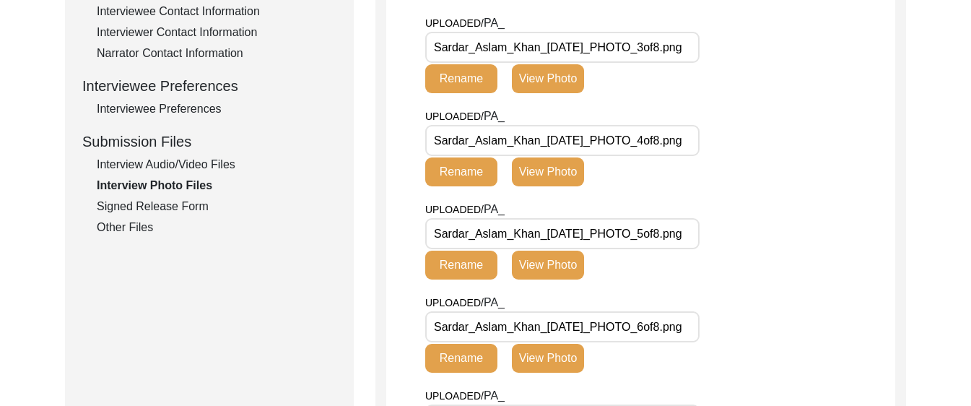
scroll to position [594, 0]
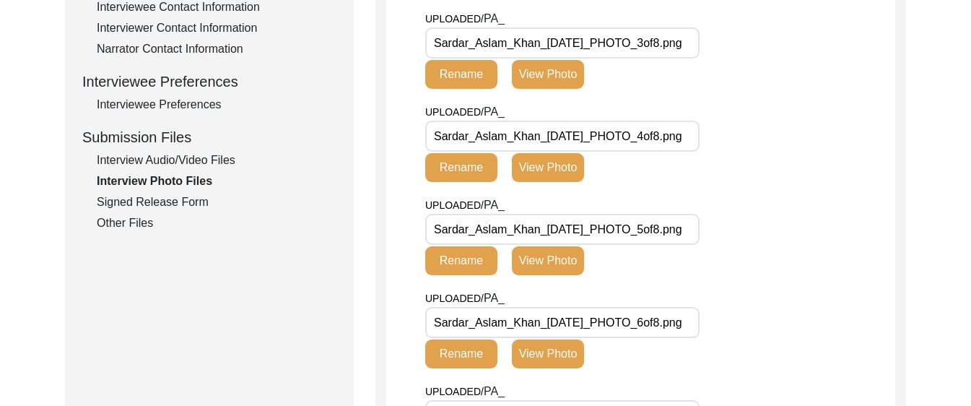
click at [232, 160] on div "Interview Audio/Video Files" at bounding box center [217, 160] width 240 height 17
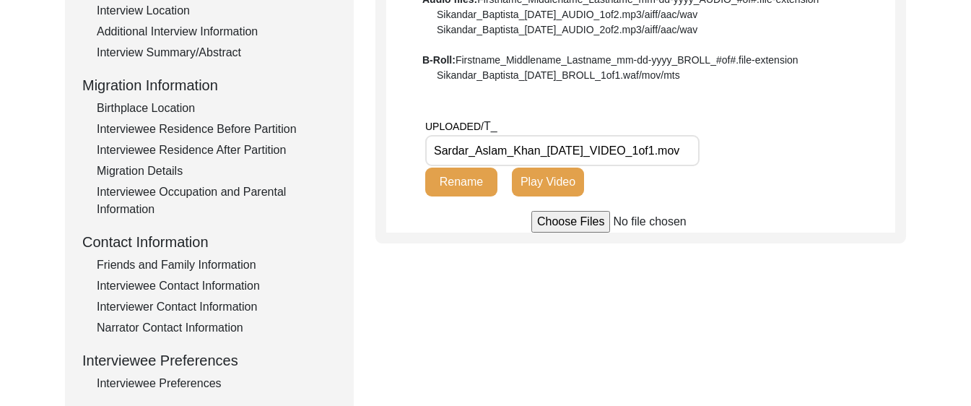
scroll to position [312, 0]
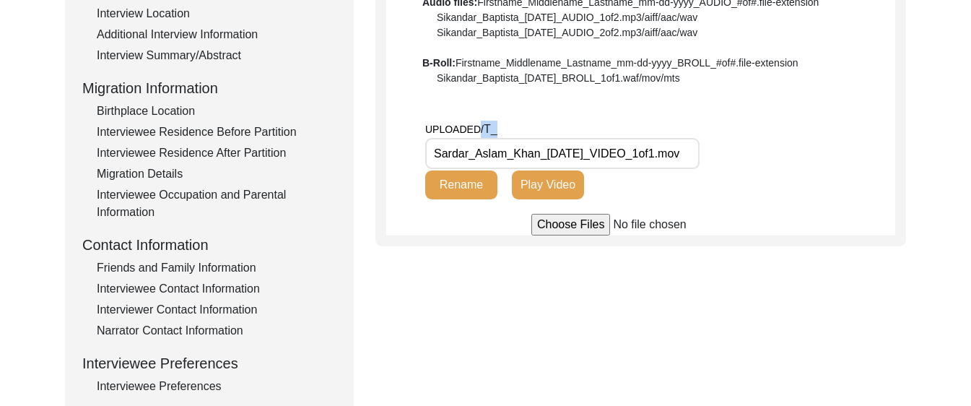
drag, startPoint x: 497, startPoint y: 128, endPoint x: 481, endPoint y: 128, distance: 15.9
click at [481, 128] on div "UPLOADED/ T_ Sardar_Aslam_Khan_[DATE]_VIDEO_1of1.mov Rename Play Video" at bounding box center [589, 160] width 329 height 79
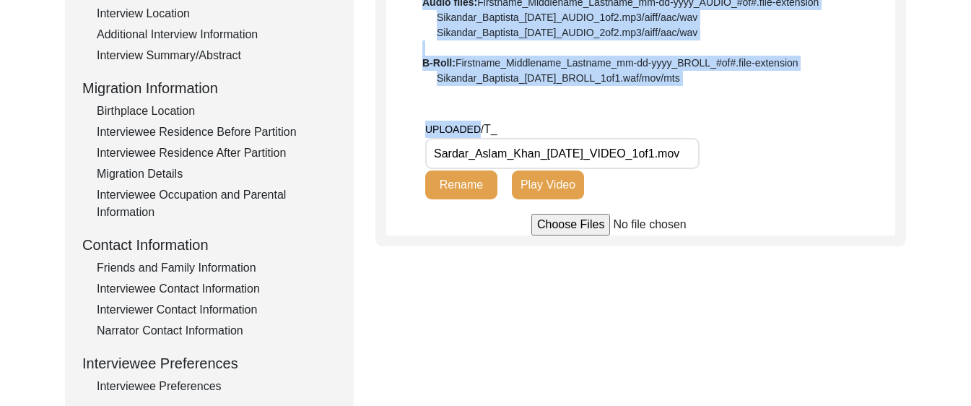
drag, startPoint x: 409, startPoint y: 126, endPoint x: 478, endPoint y: 128, distance: 68.6
click at [478, 128] on app-file-uploader "UPLOADED/ T_ Sardar_Aslam_Khan_[DATE]_VIDEO_1of1.mov Rename Play Video" at bounding box center [640, 178] width 509 height 115
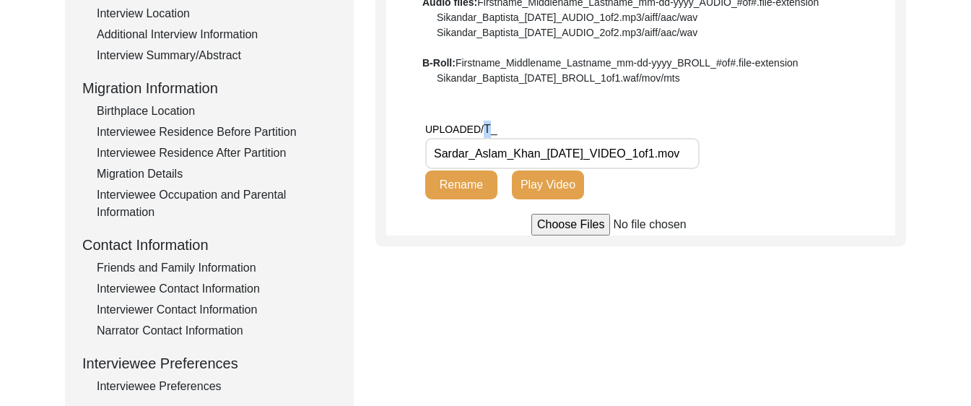
drag, startPoint x: 492, startPoint y: 124, endPoint x: 482, endPoint y: 126, distance: 10.2
click at [482, 126] on div "UPLOADED/ T_ Sardar_Aslam_Khan_[DATE]_VIDEO_1of1.mov Rename Play Video" at bounding box center [589, 160] width 329 height 79
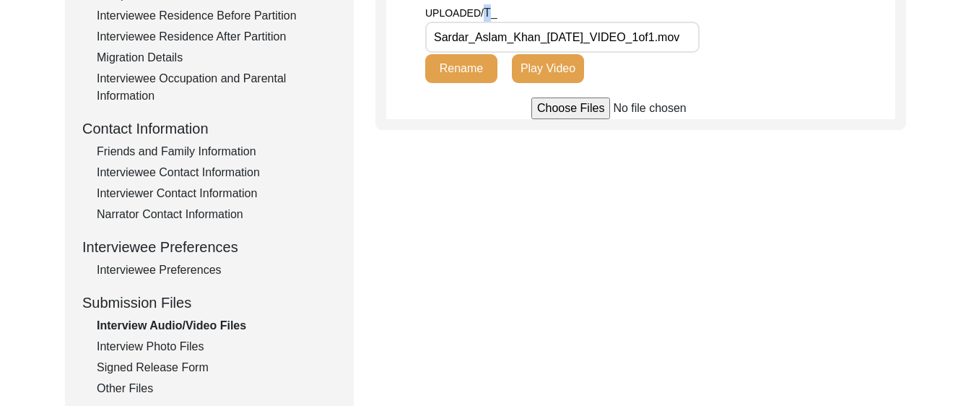
scroll to position [458, 0]
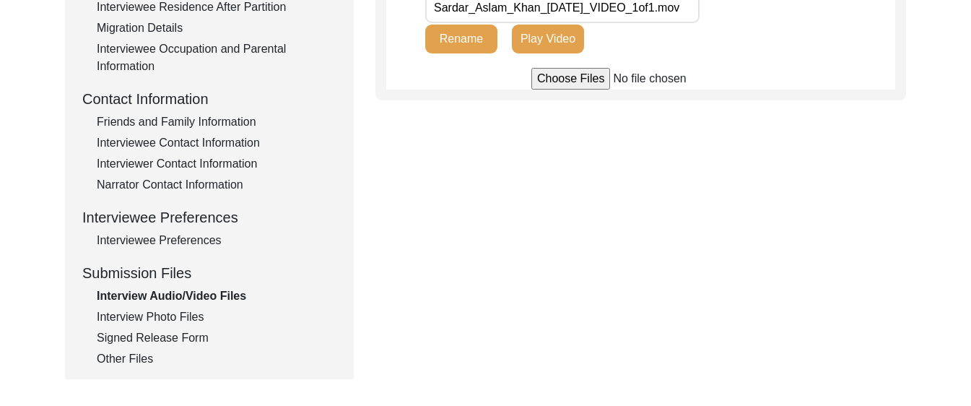
click at [201, 319] on div "Interview Photo Files" at bounding box center [217, 316] width 240 height 17
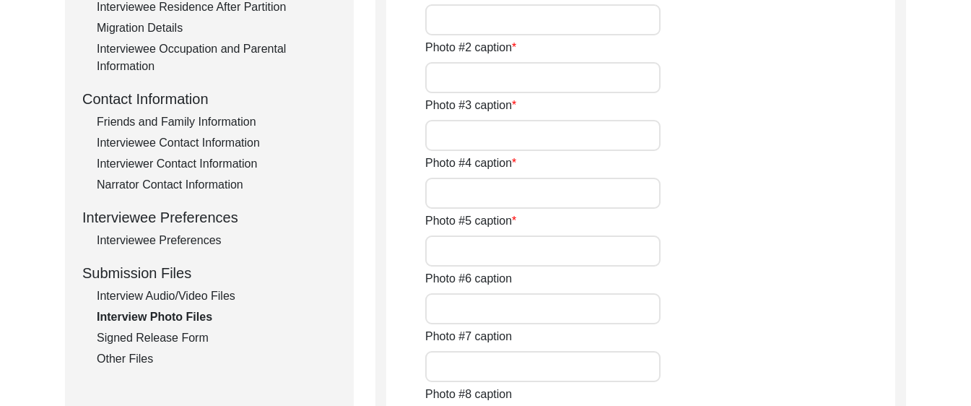
type input "[PERSON_NAME]"
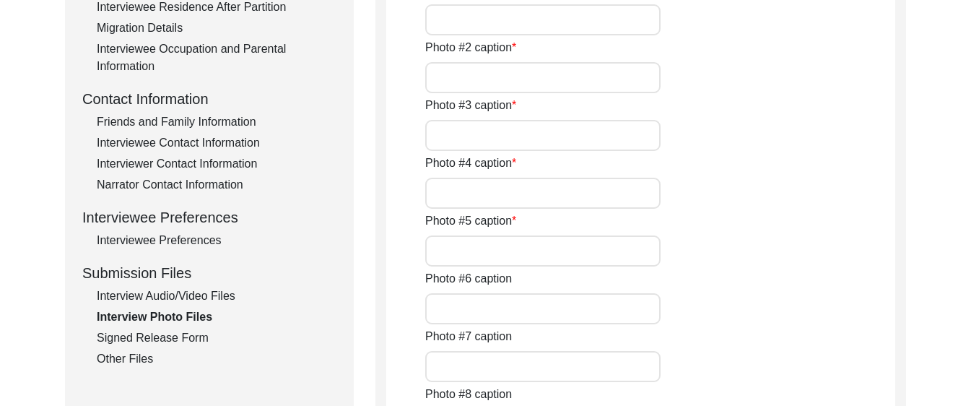
type input "[PERSON_NAME] father in police uniform before 1947"
type input "[PERSON_NAME] mother before 1947"
type input "[PERSON_NAME], far left, with his siblings and father in [DATE]"
type input "3"
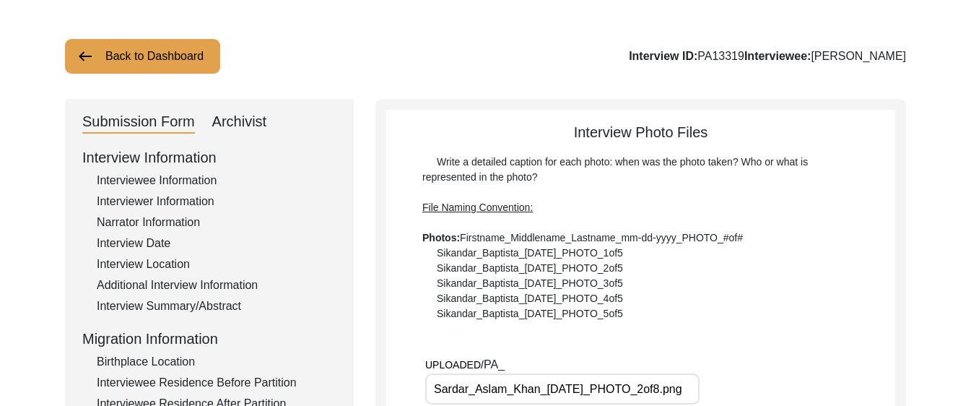
scroll to position [0, 0]
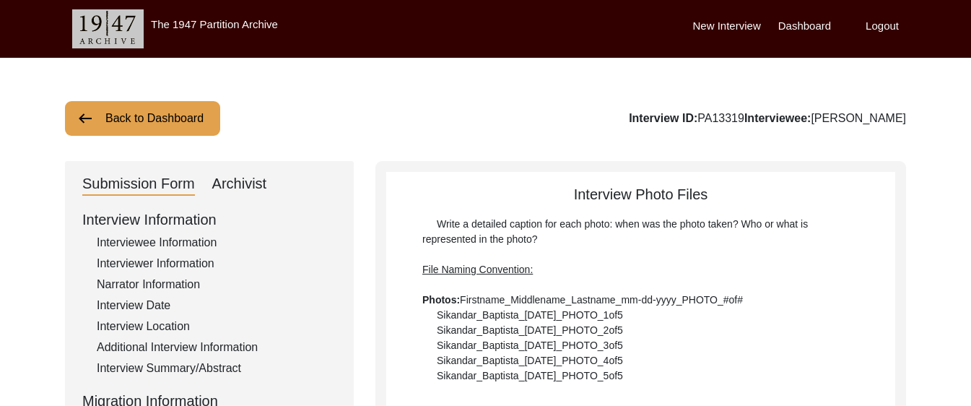
click at [181, 120] on button "Back to Dashboard" at bounding box center [142, 118] width 155 height 35
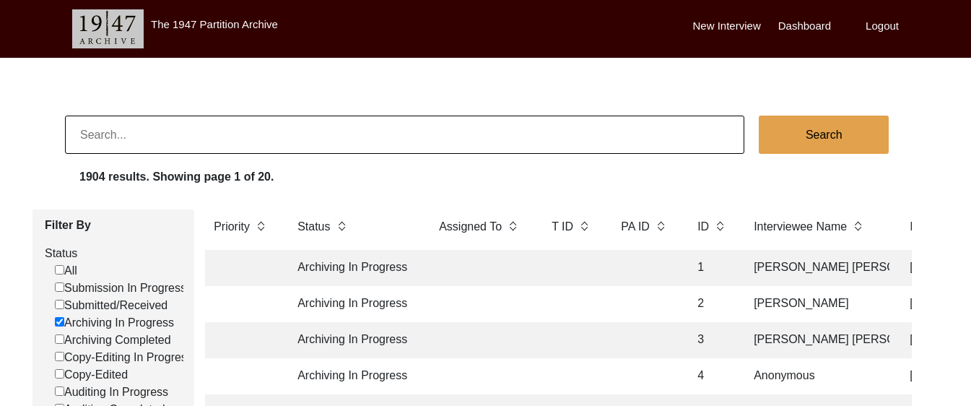
click at [63, 341] on input "Archiving Completed" at bounding box center [59, 338] width 9 height 9
checkbox input "false"
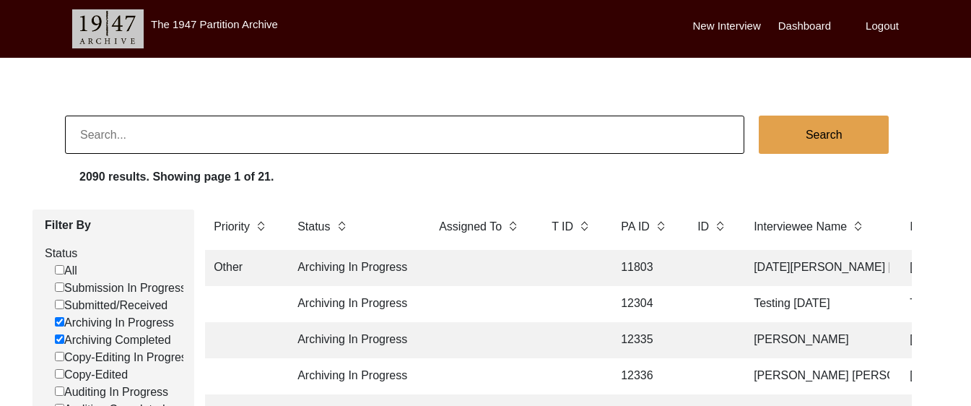
click at [61, 281] on label "Submission In Progress" at bounding box center [120, 287] width 131 height 17
click at [61, 282] on input "Submission In Progress" at bounding box center [59, 286] width 9 height 9
checkbox input "false"
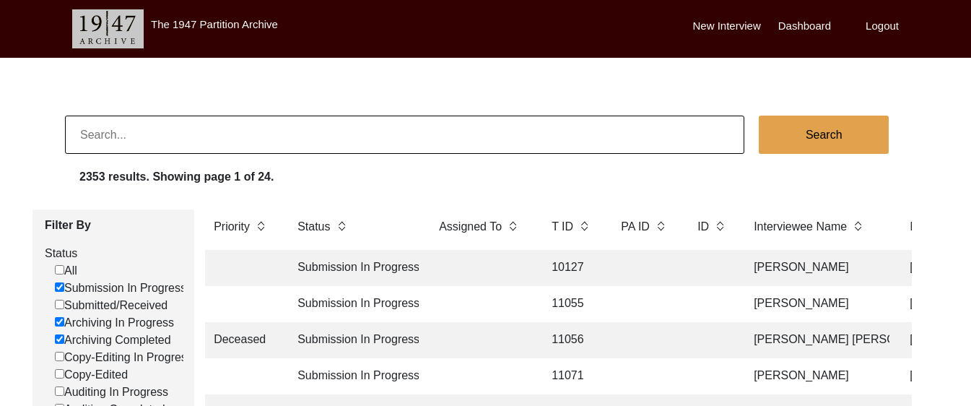
click at [58, 289] on input "Submission In Progress" at bounding box center [59, 286] width 9 height 9
checkbox input "false"
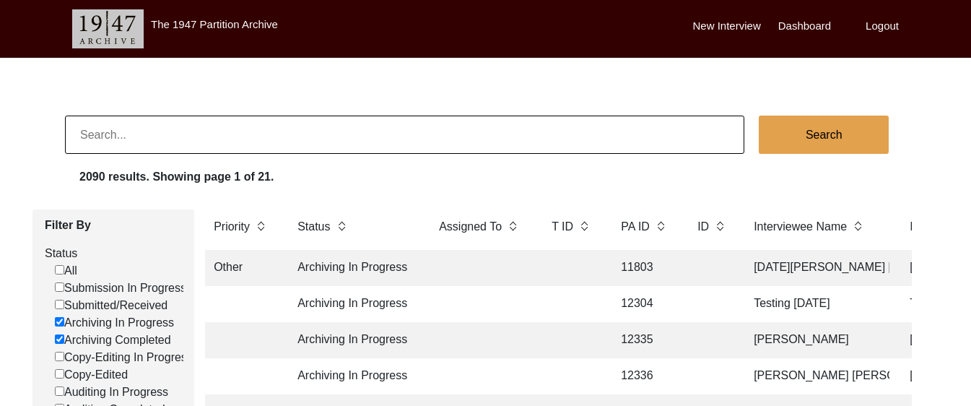
click at [61, 324] on input "Archiving In Progress" at bounding box center [59, 321] width 9 height 9
checkbox input "false"
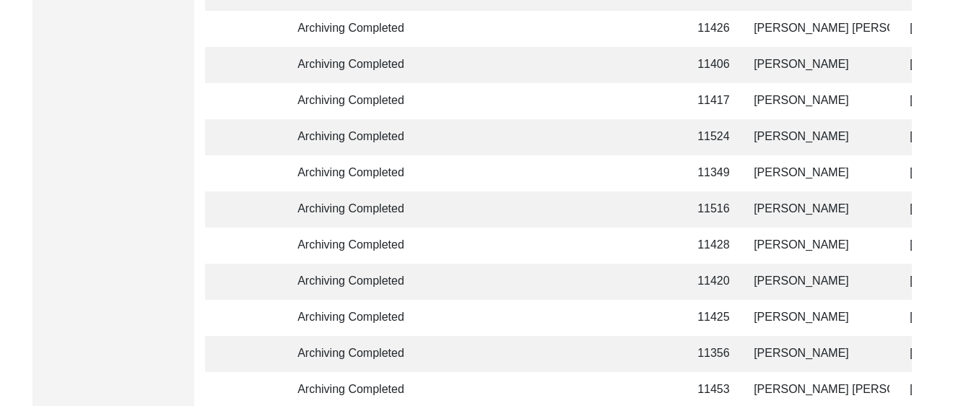
scroll to position [2658, 0]
click at [803, 175] on td "[PERSON_NAME]" at bounding box center [817, 172] width 144 height 36
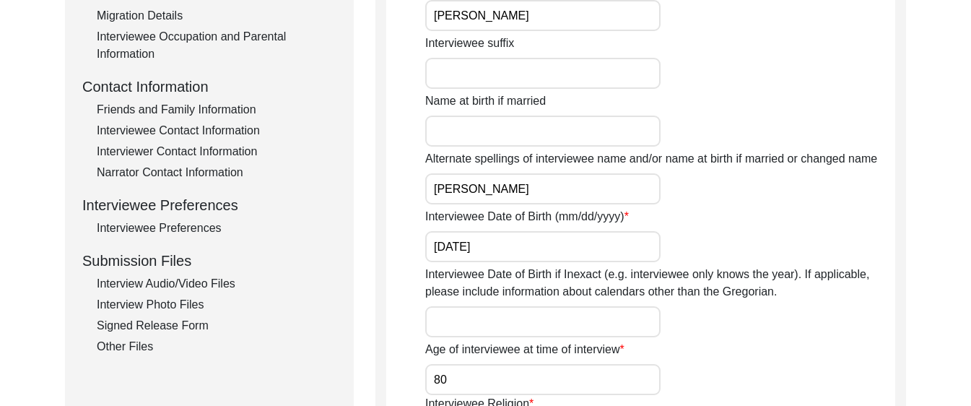
scroll to position [464, 0]
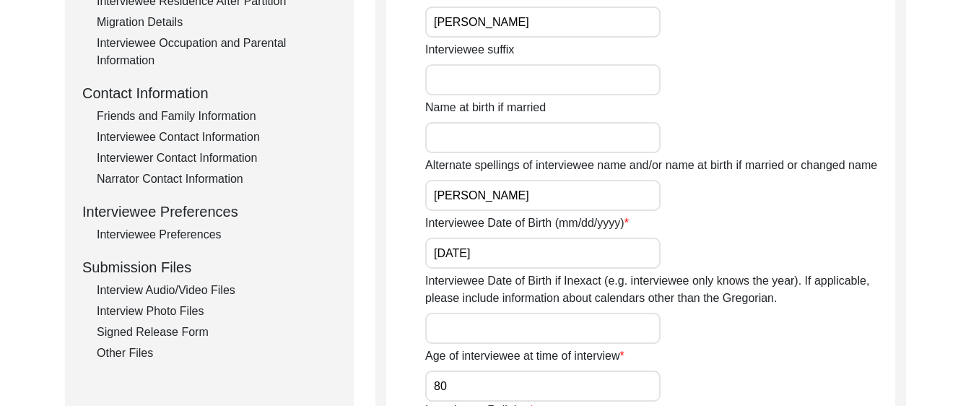
click at [159, 290] on div "Interview Audio/Video Files" at bounding box center [217, 289] width 240 height 17
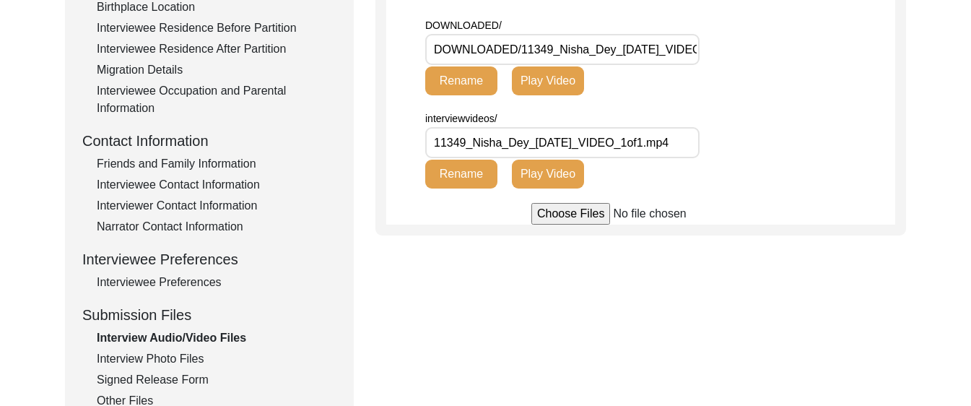
scroll to position [431, 0]
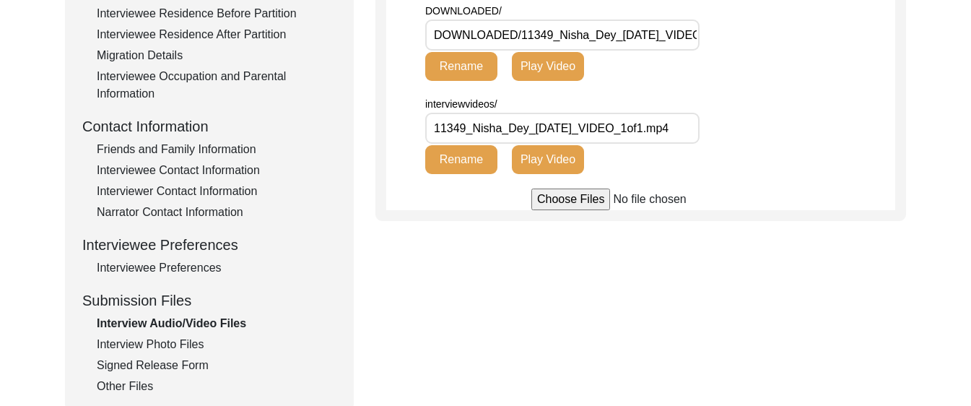
click at [152, 330] on div "Interview Audio/Video Files" at bounding box center [217, 323] width 240 height 17
click at [156, 339] on div "Interview Photo Files" at bounding box center [217, 344] width 240 height 17
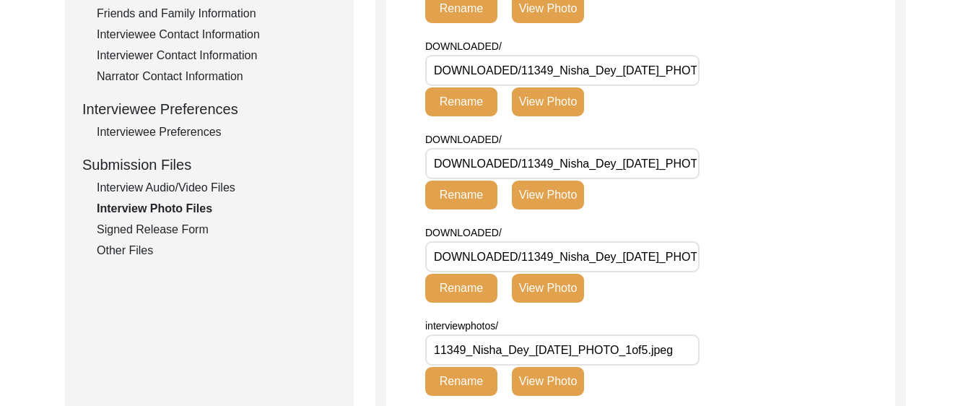
scroll to position [564, 0]
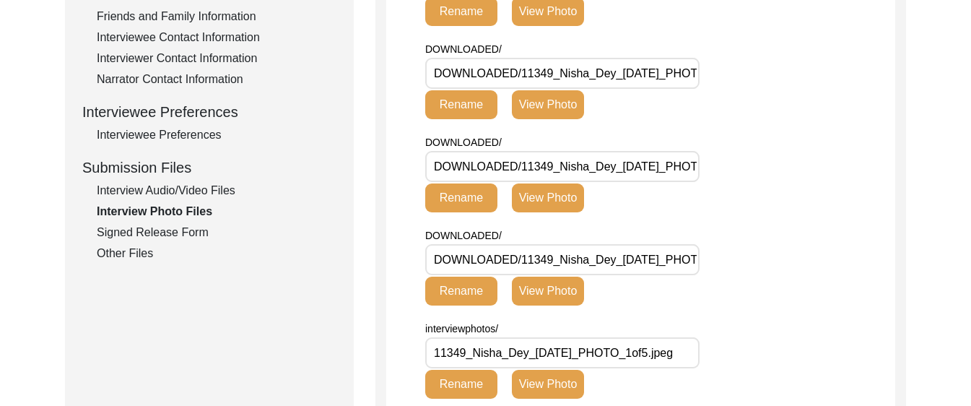
click at [201, 235] on div "Signed Release Form" at bounding box center [217, 232] width 240 height 17
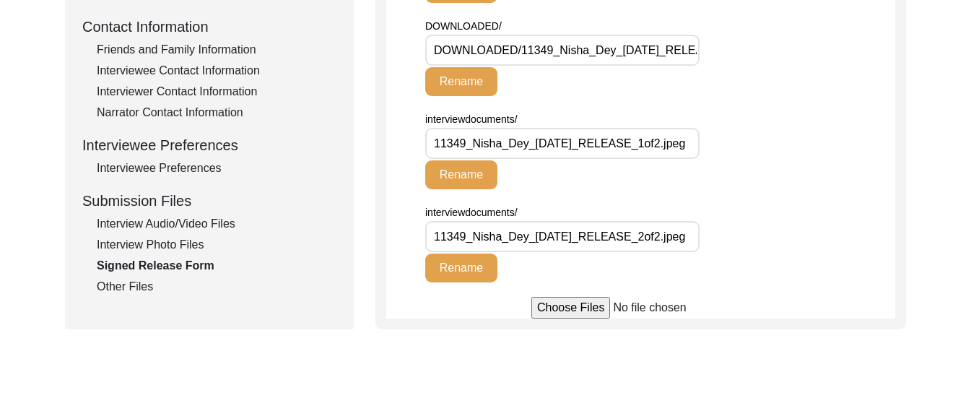
scroll to position [528, 0]
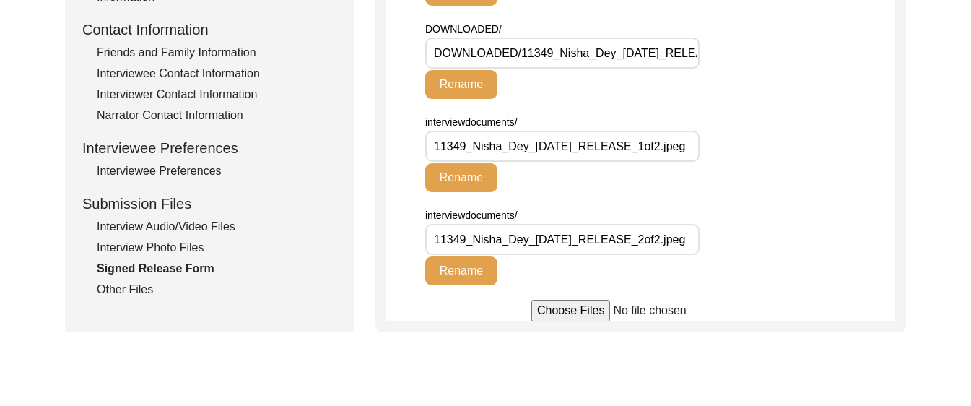
click at [115, 297] on div "Other Files" at bounding box center [217, 289] width 240 height 17
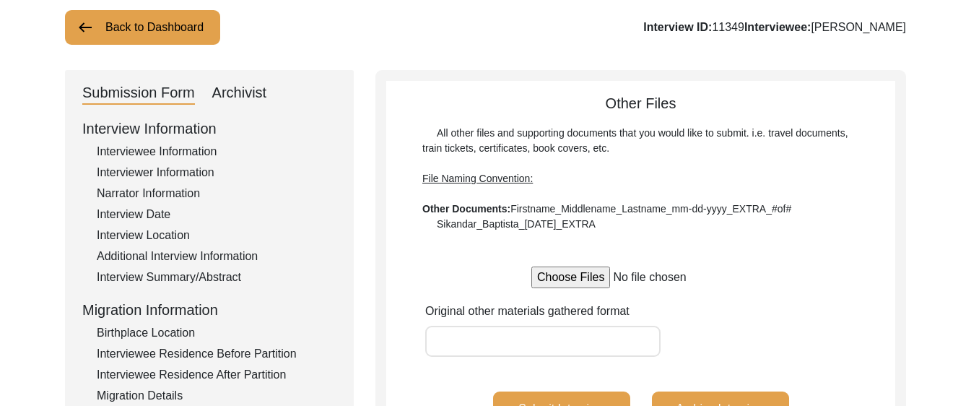
scroll to position [0, 0]
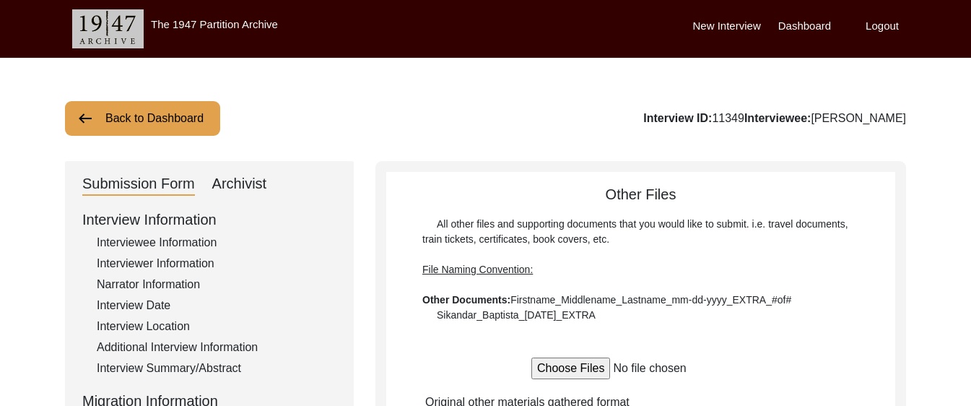
click at [885, 23] on label "Logout" at bounding box center [881, 26] width 33 height 17
